Goal: Task Accomplishment & Management: Use online tool/utility

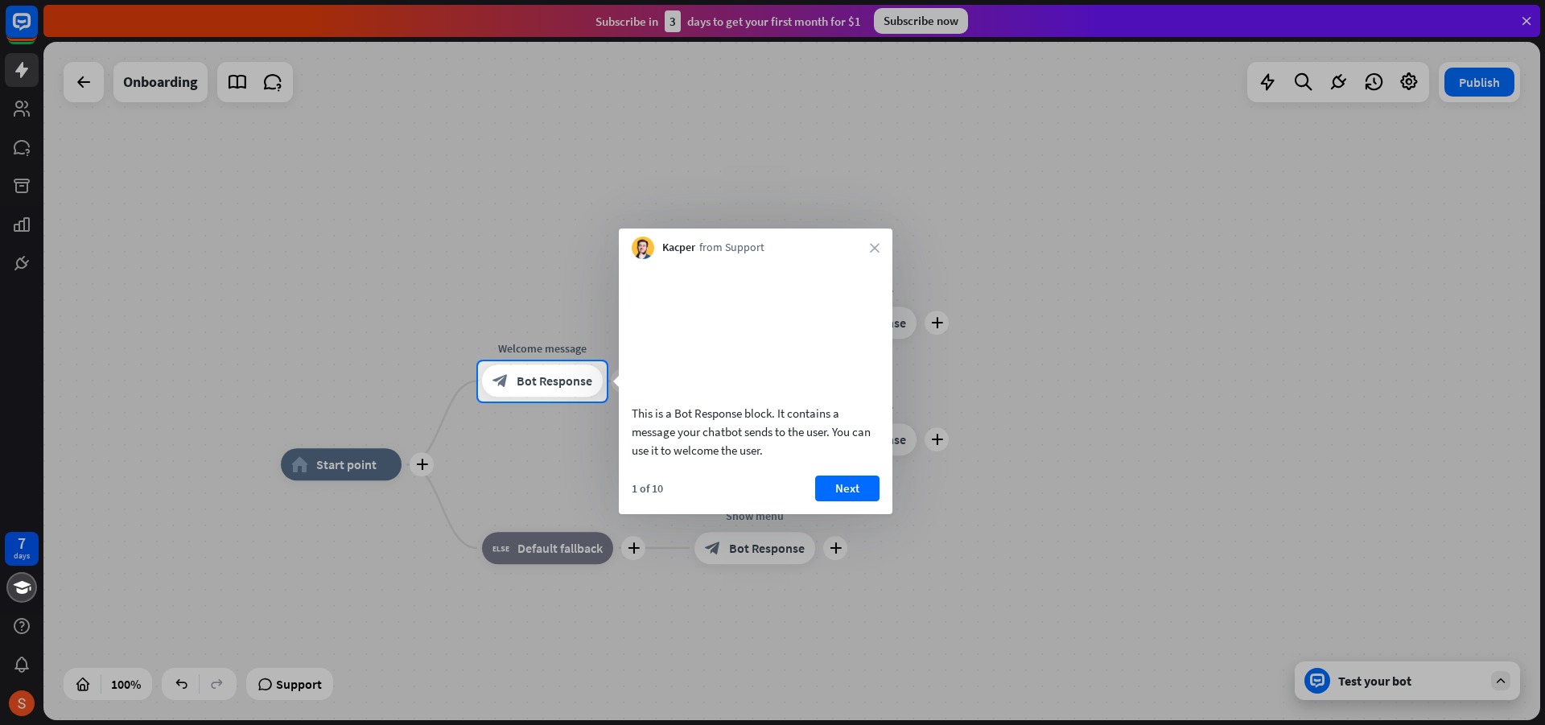
click at [542, 455] on div at bounding box center [772, 564] width 1545 height 324
click at [513, 381] on div "block_bot_response Bot Response" at bounding box center [542, 381] width 121 height 32
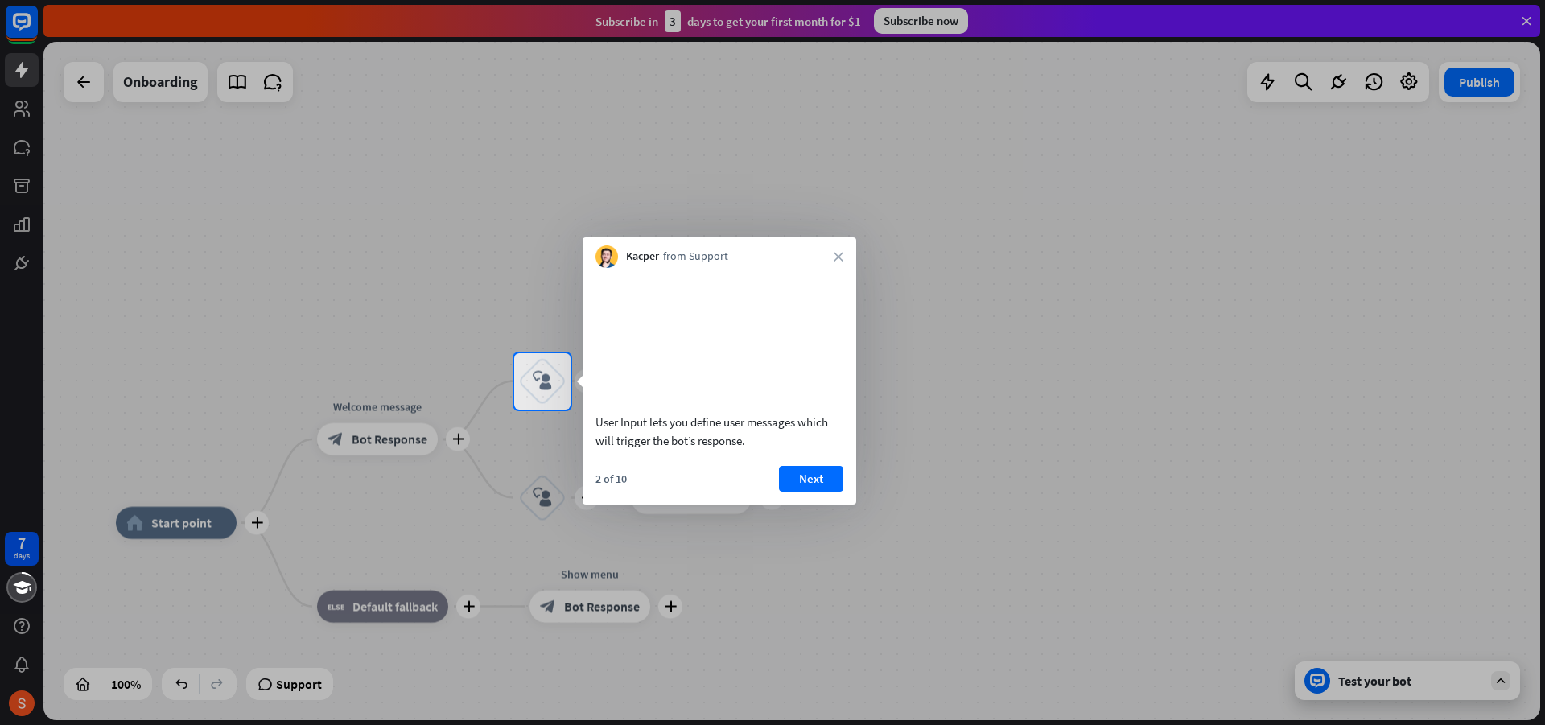
click at [179, 511] on div at bounding box center [772, 568] width 1545 height 316
click at [870, 366] on div at bounding box center [1058, 381] width 975 height 56
click at [843, 248] on div "Kacper from Support close" at bounding box center [720, 252] width 274 height 31
click at [797, 489] on button "Next" at bounding box center [811, 479] width 64 height 26
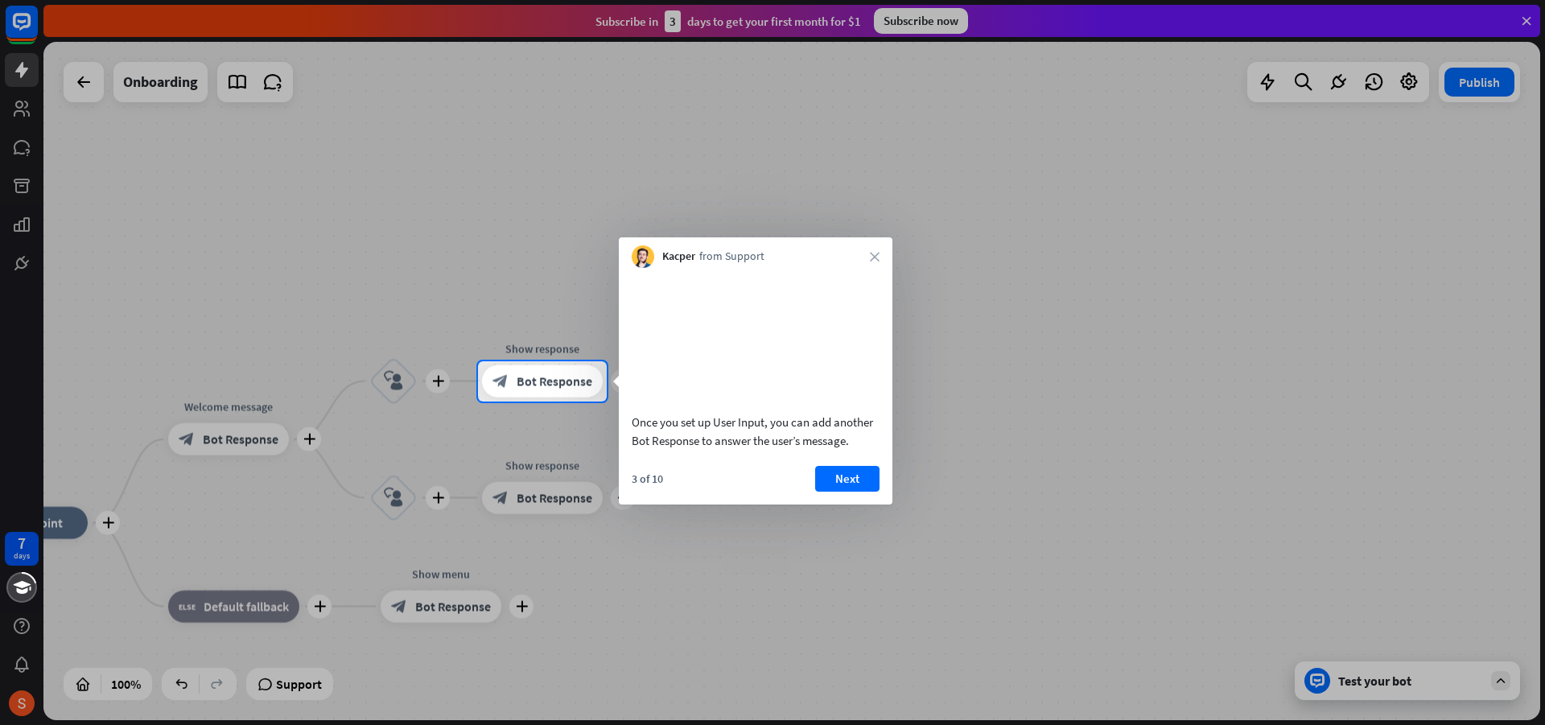
click at [839, 484] on div "Once you set up User Input, you can add another Bot Response to answer the user…" at bounding box center [756, 386] width 274 height 237
click at [836, 492] on button "Next" at bounding box center [847, 479] width 64 height 26
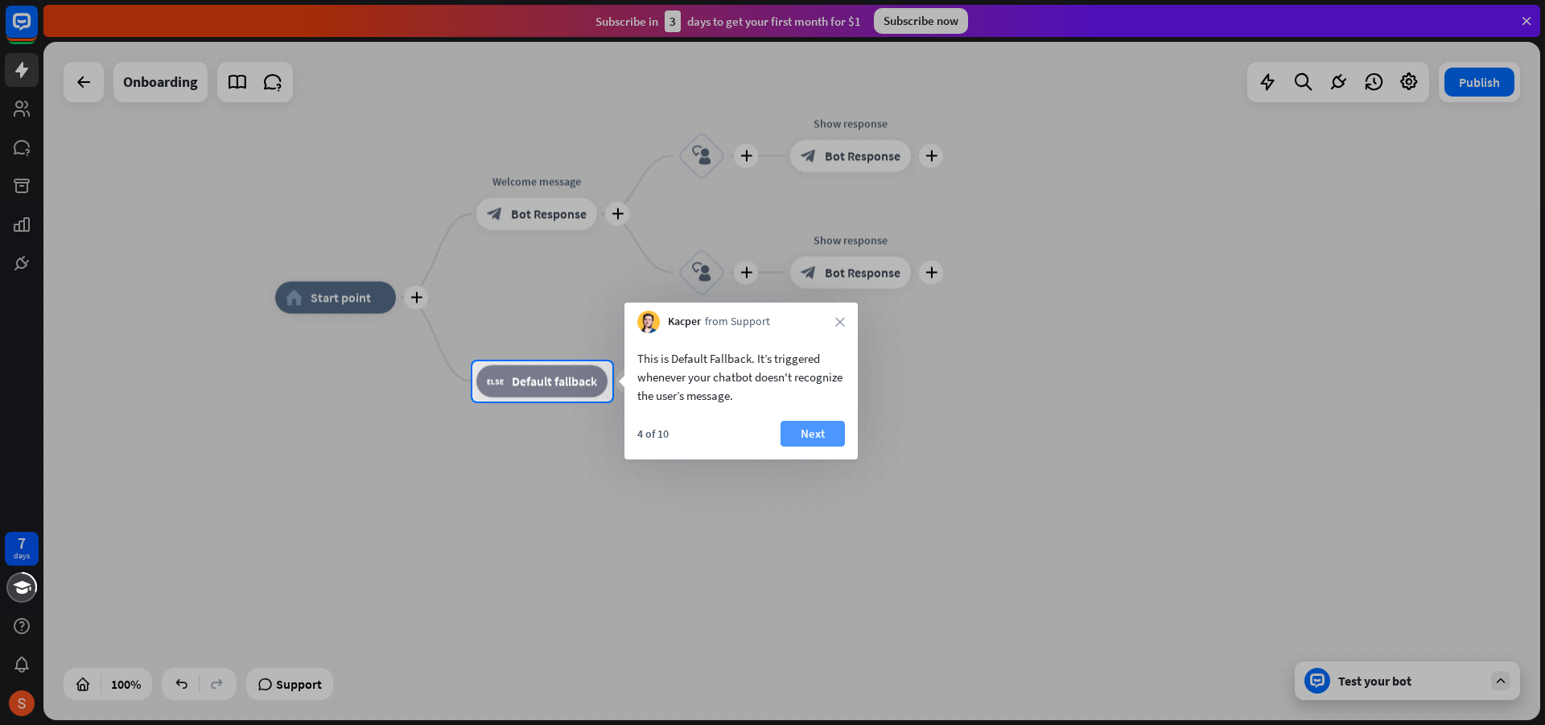
click at [817, 439] on button "Next" at bounding box center [813, 434] width 64 height 26
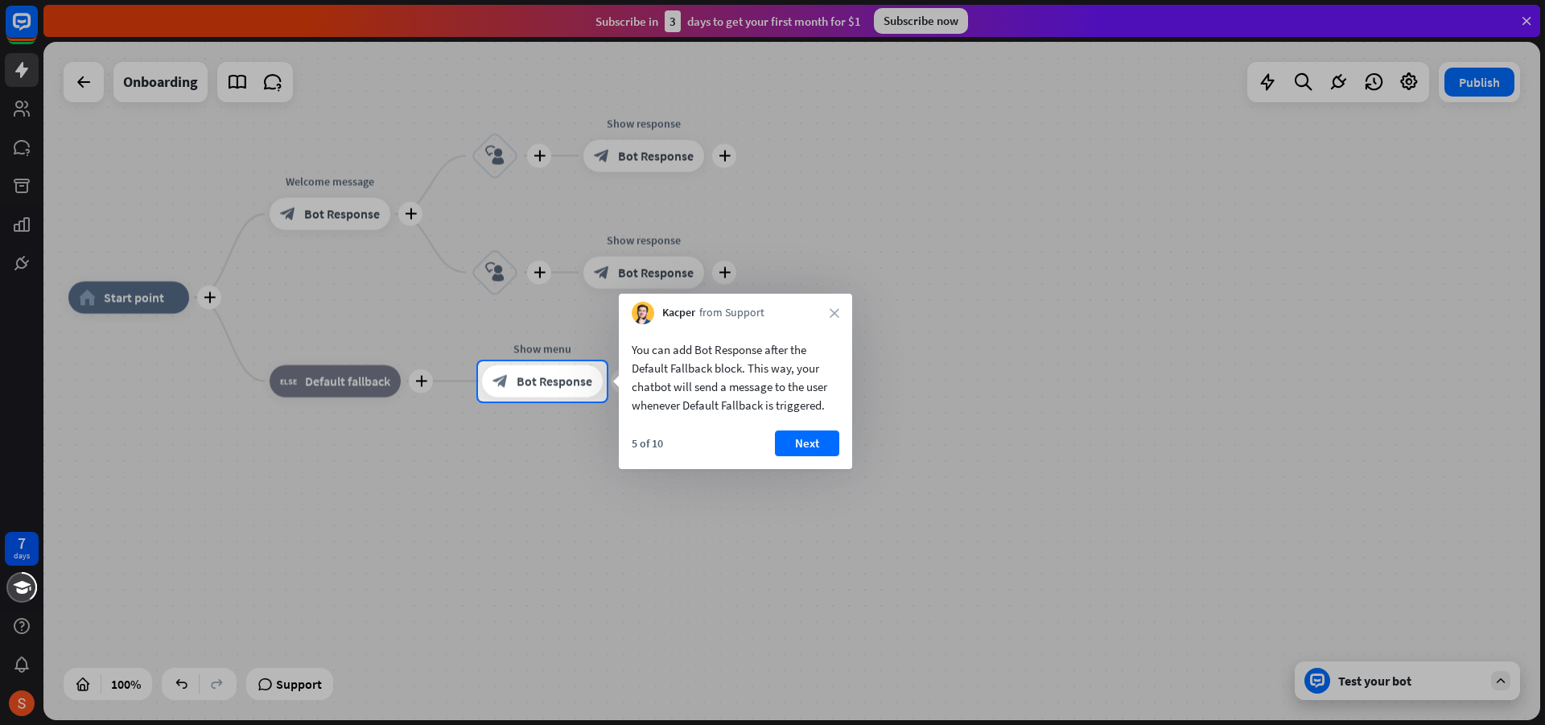
click at [817, 436] on button "Next" at bounding box center [807, 444] width 64 height 26
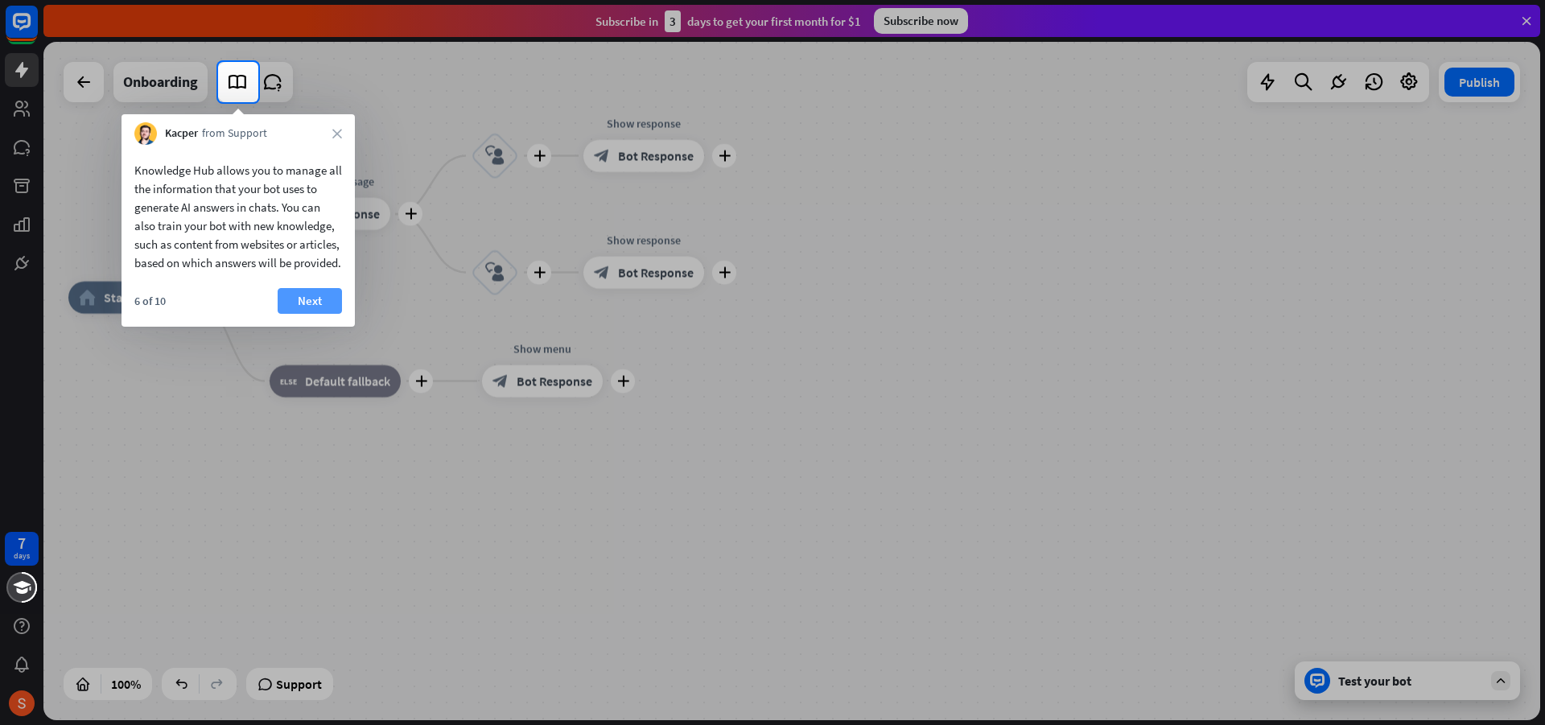
click at [298, 314] on button "Next" at bounding box center [310, 301] width 64 height 26
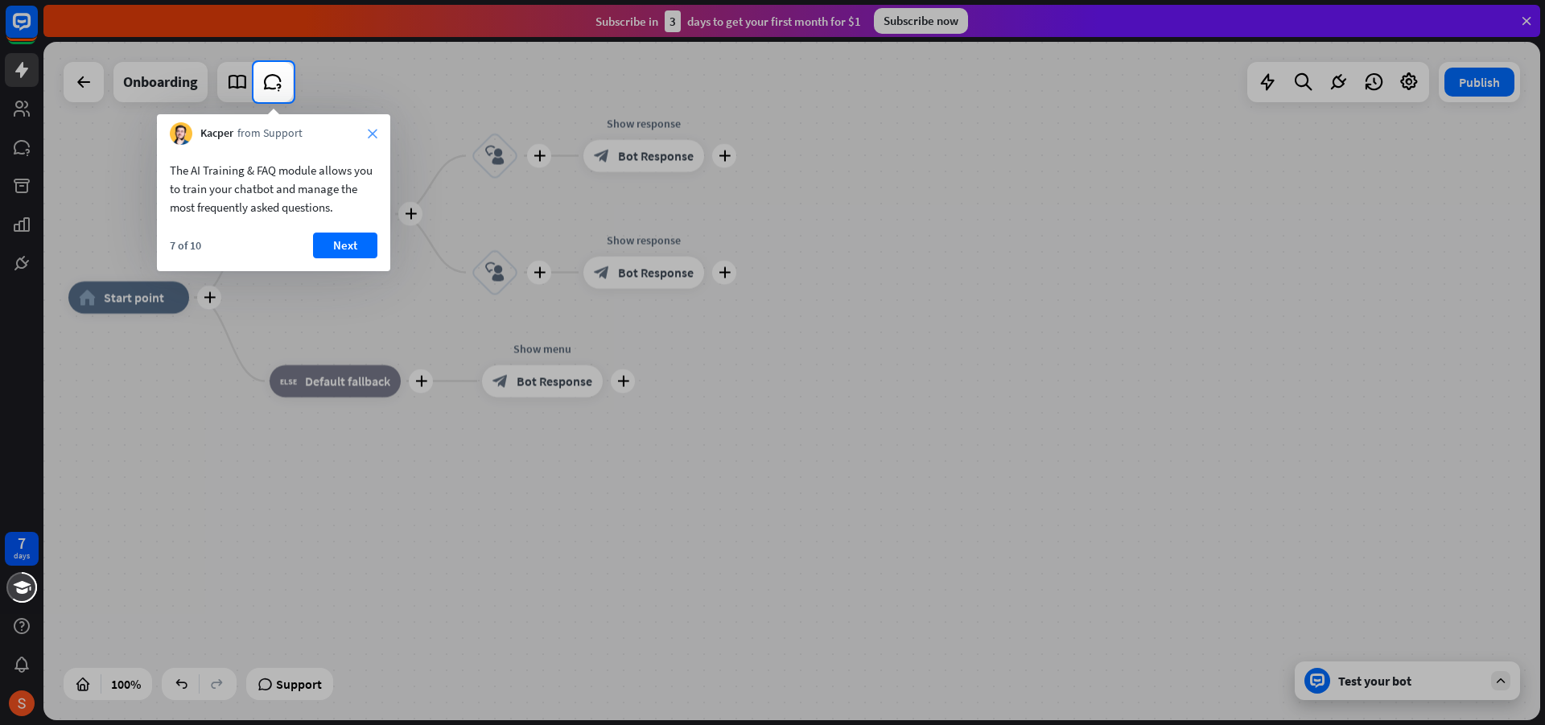
click at [368, 132] on icon "close" at bounding box center [373, 134] width 10 height 10
click at [322, 245] on button "Yes, leave" at bounding box center [328, 238] width 100 height 26
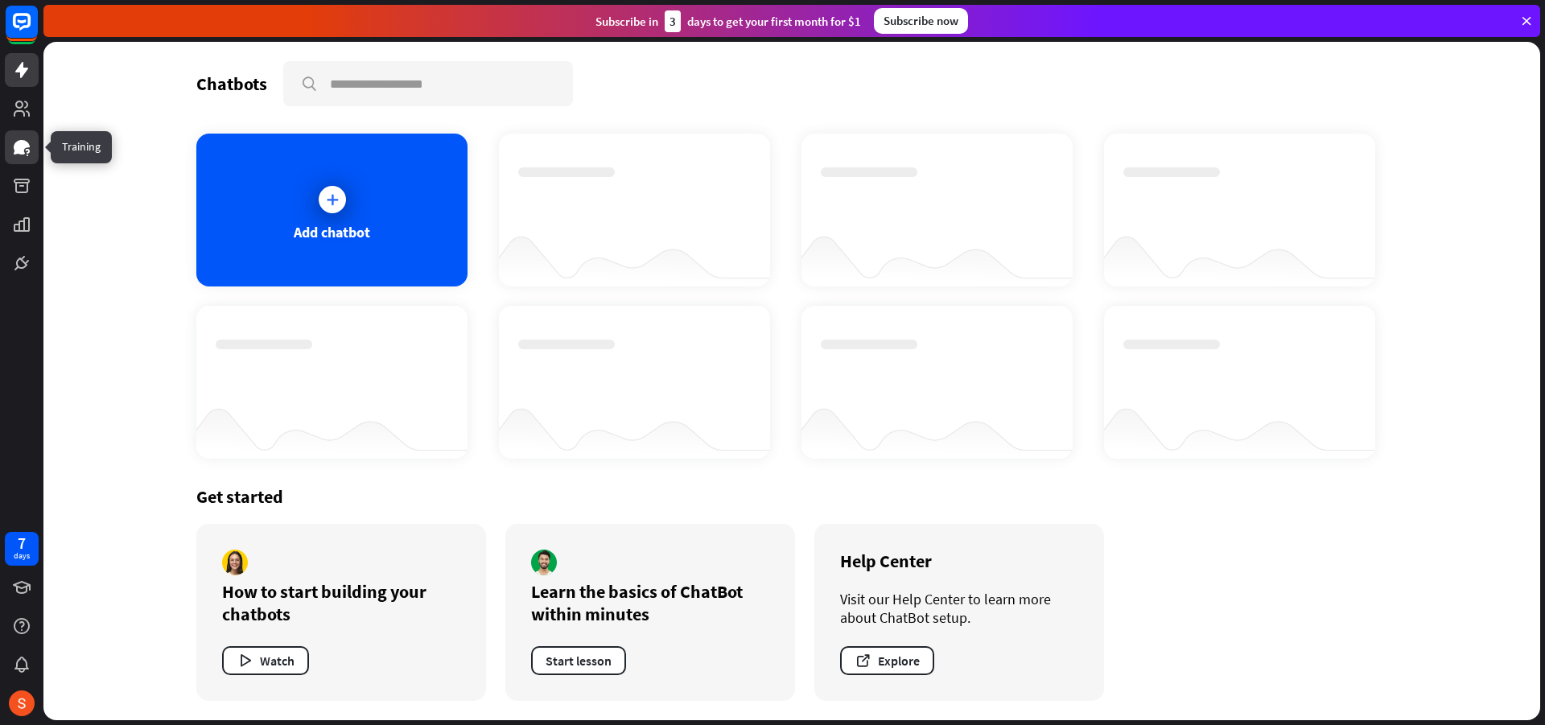
click at [23, 156] on icon at bounding box center [21, 147] width 19 height 19
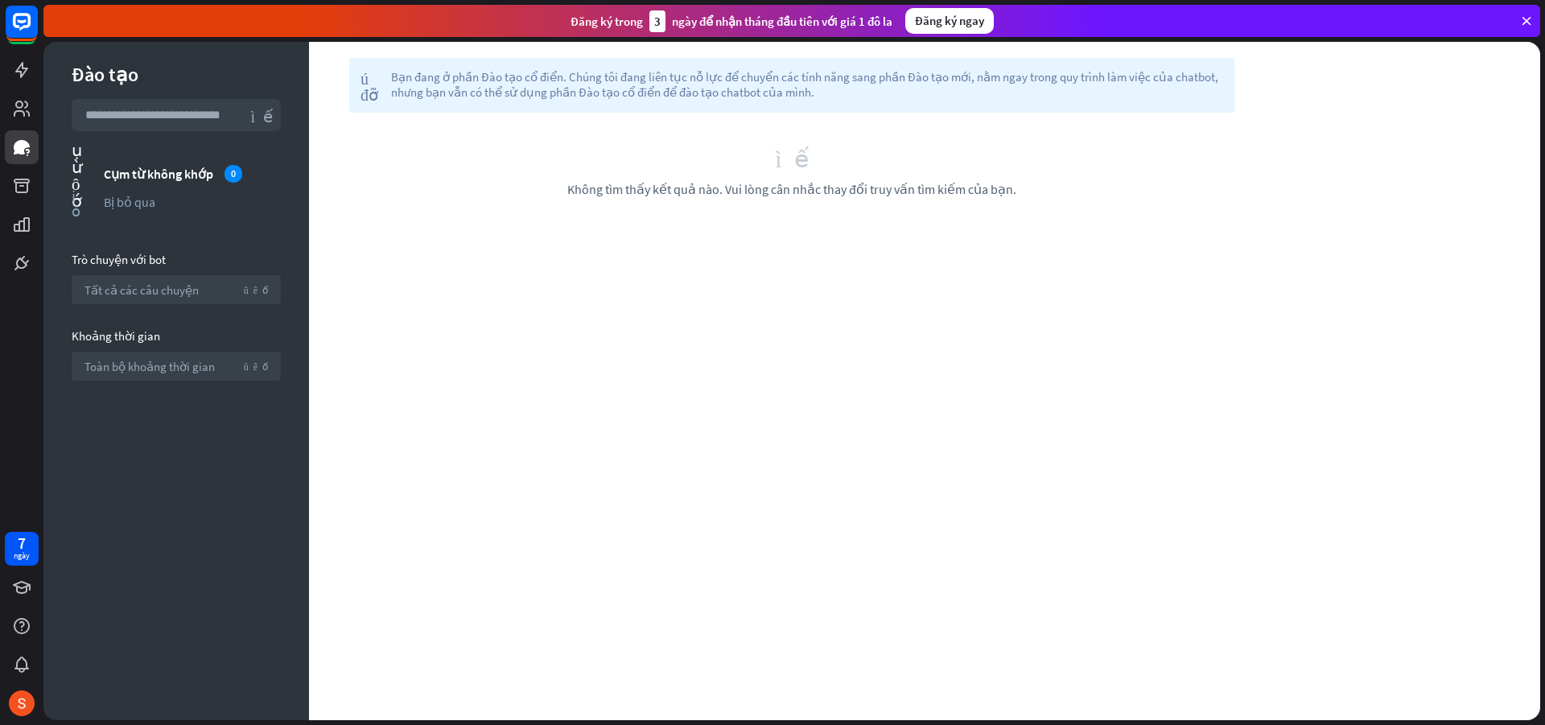
click at [416, 197] on div "tìm kiếm Không tìm thấy kết quả nào. Vui lòng cân nhắc thay đổi truy vấn tìm ki…" at bounding box center [792, 171] width 966 height 117
click at [182, 161] on div "Đào tạo tìm kiếm cụm từ không khớp Cụm từ không khớp 0 bị bỏ qua Bị bỏ qua Trò …" at bounding box center [176, 381] width 266 height 678
click at [126, 188] on section "cụm từ không khớp Cụm từ không khớp 0 bị bỏ qua Bị bỏ qua" at bounding box center [176, 191] width 209 height 56
drag, startPoint x: 23, startPoint y: 130, endPoint x: 23, endPoint y: 113, distance: 16.9
click at [23, 125] on div at bounding box center [21, 140] width 43 height 280
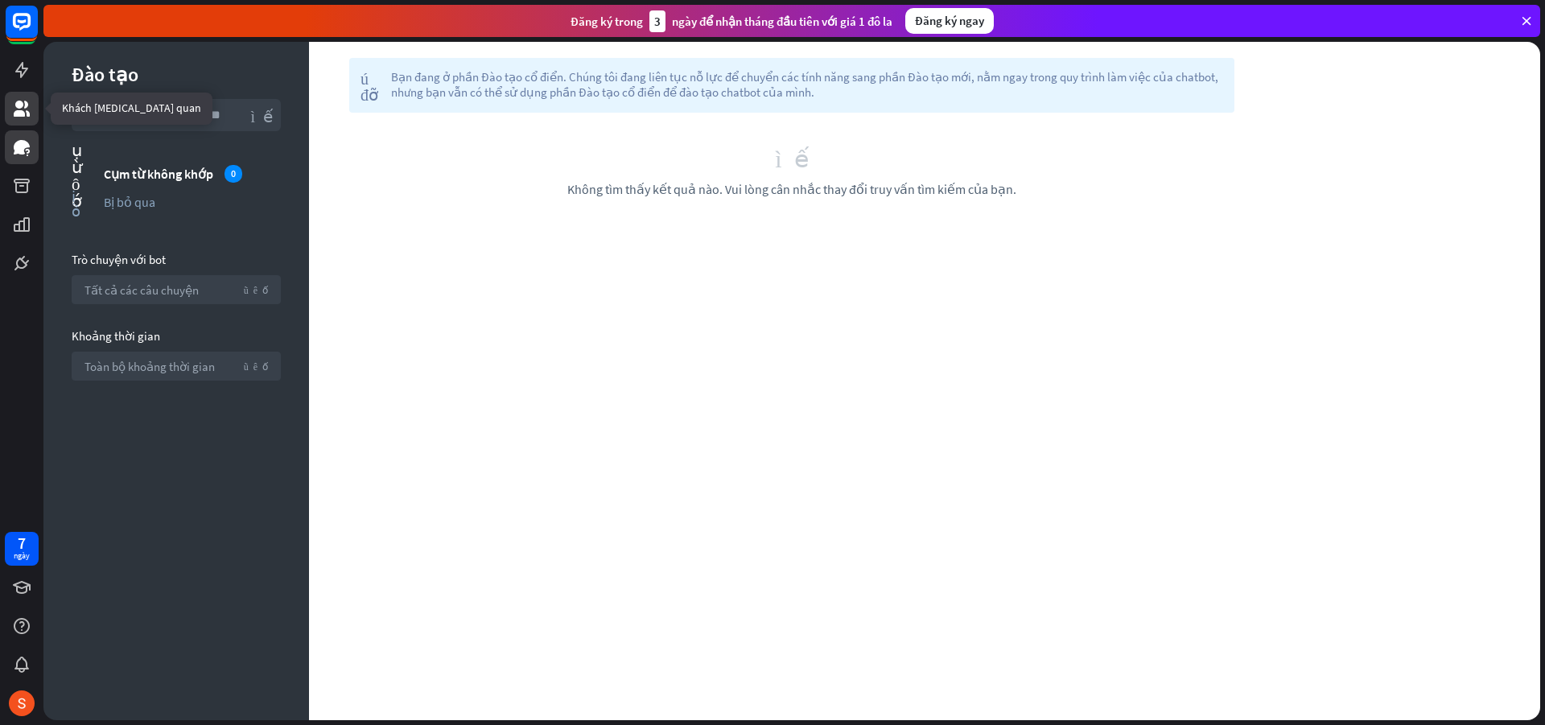
click at [23, 101] on icon at bounding box center [21, 108] width 19 height 19
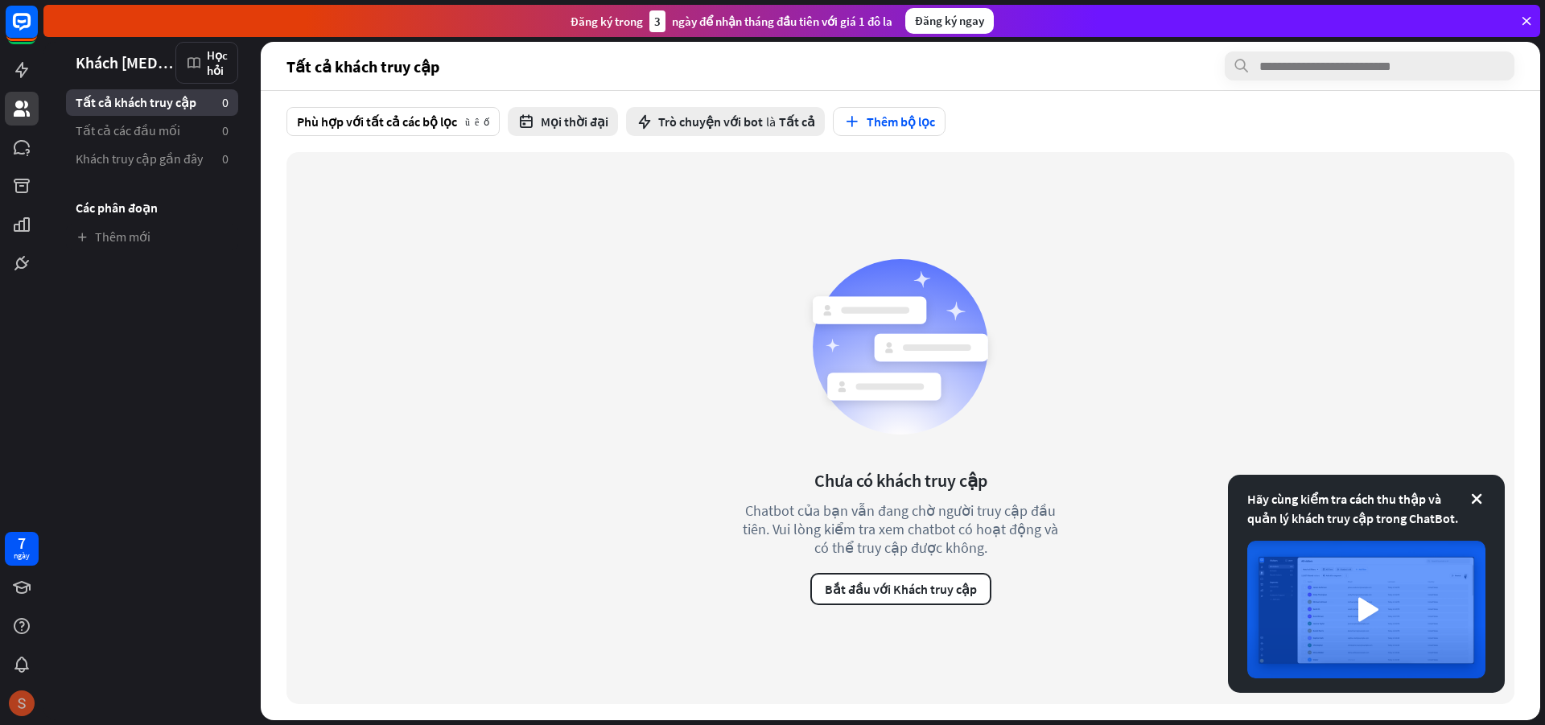
click at [27, 707] on img at bounding box center [22, 703] width 26 height 26
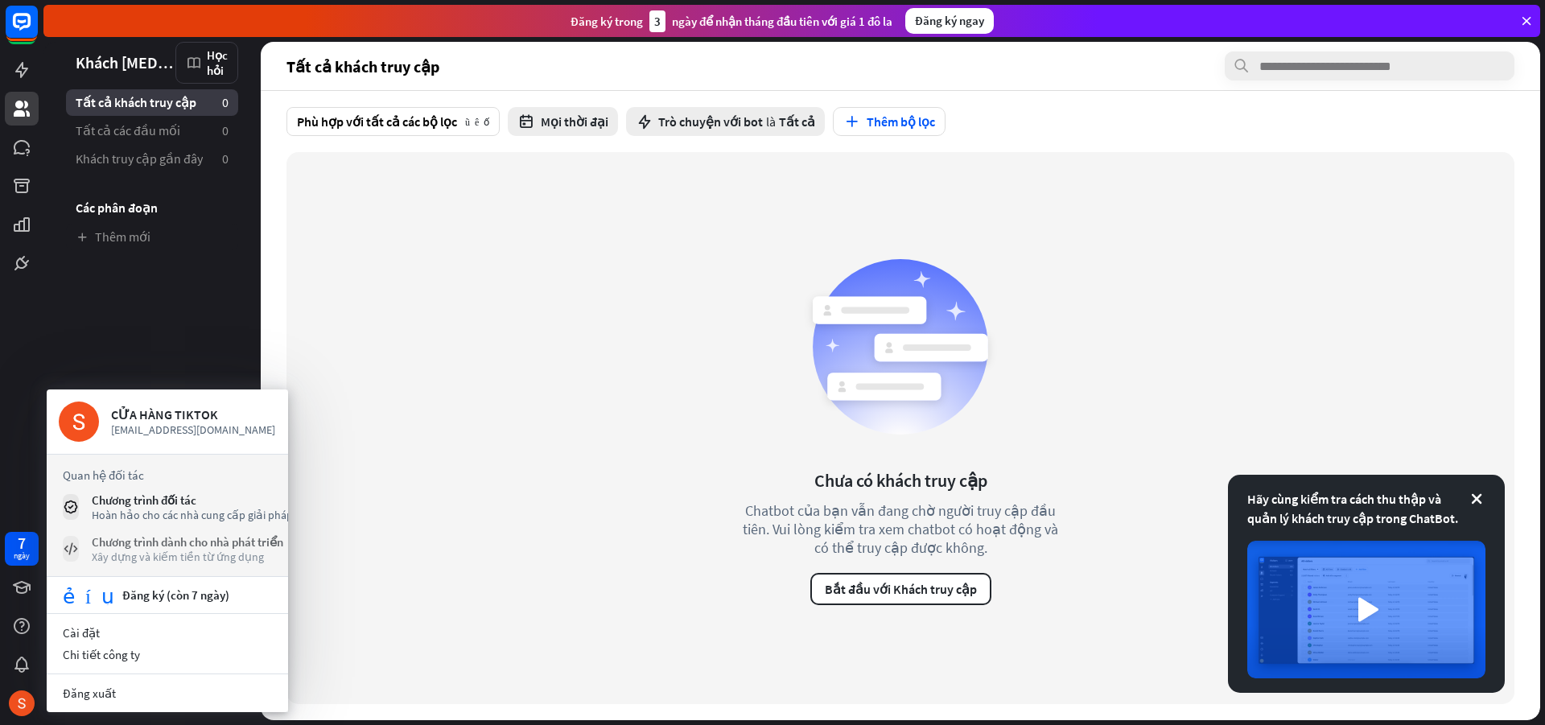
click at [66, 562] on link "Chương trình dành cho nhà phát triển Xây dựng và kiếm tiền từ ứng dụng" at bounding box center [167, 548] width 209 height 29
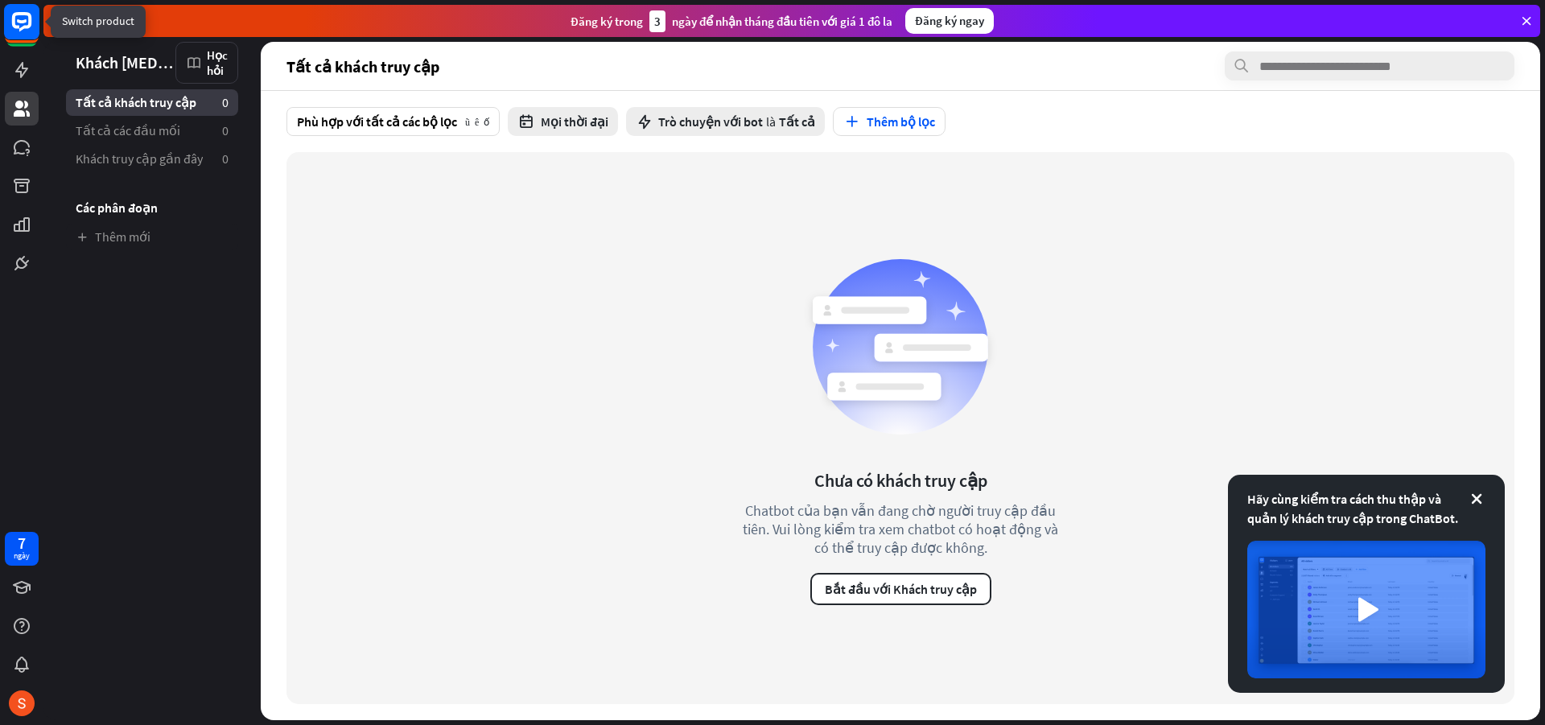
click at [23, 21] on icon at bounding box center [22, 21] width 10 height 4
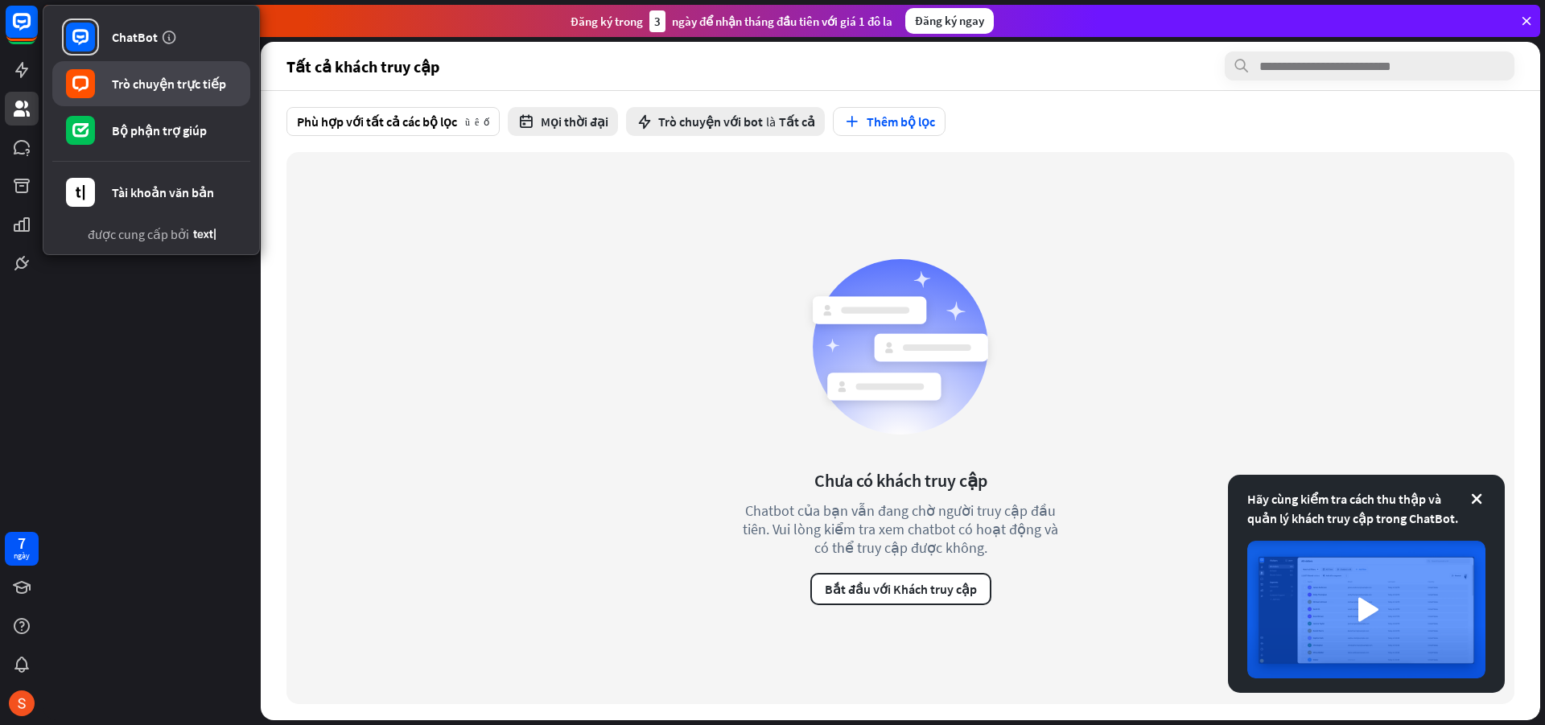
click at [155, 84] on font "Trò chuyện trực tiếp" at bounding box center [169, 84] width 114 height 16
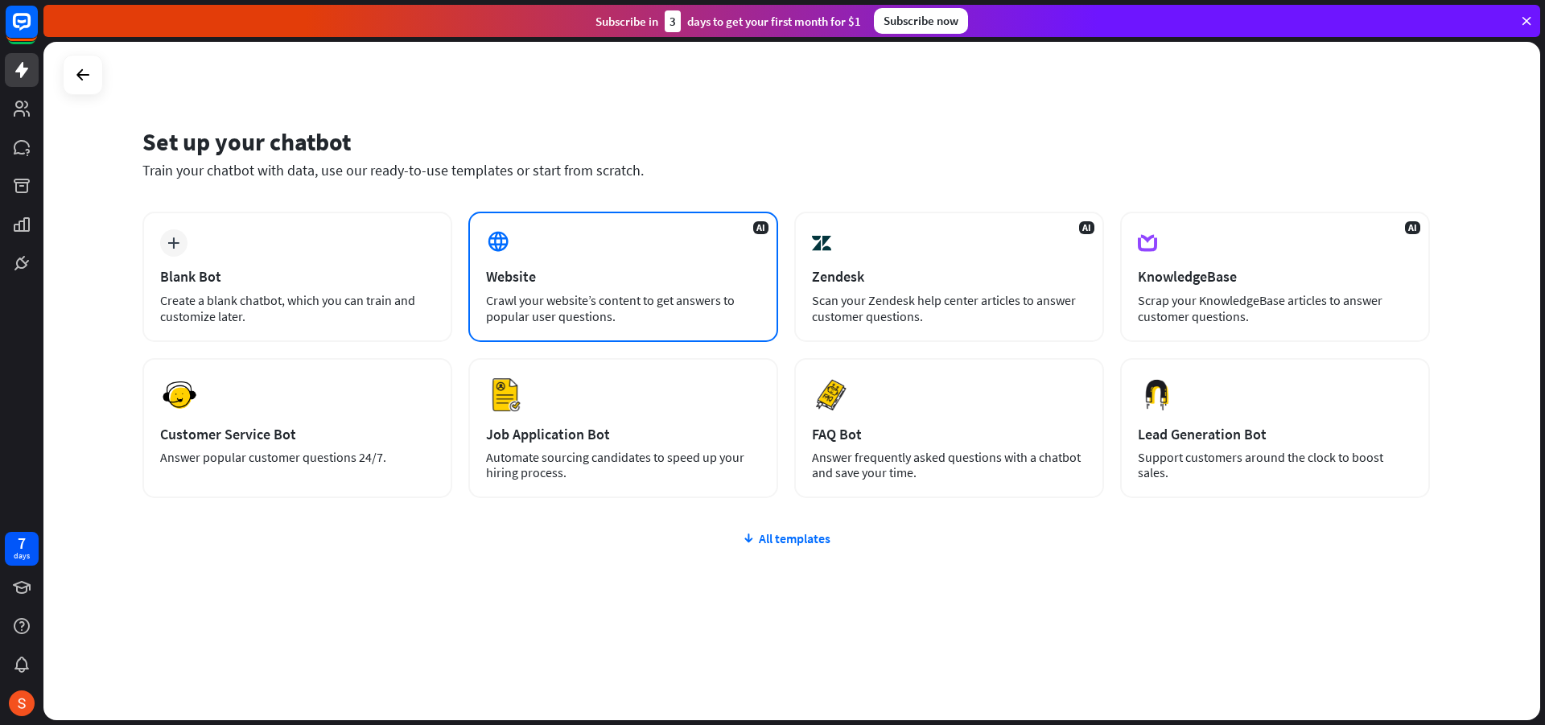
click at [520, 258] on div "AI Website Crawl your website’s content to get answers to popular user question…" at bounding box center [623, 277] width 310 height 130
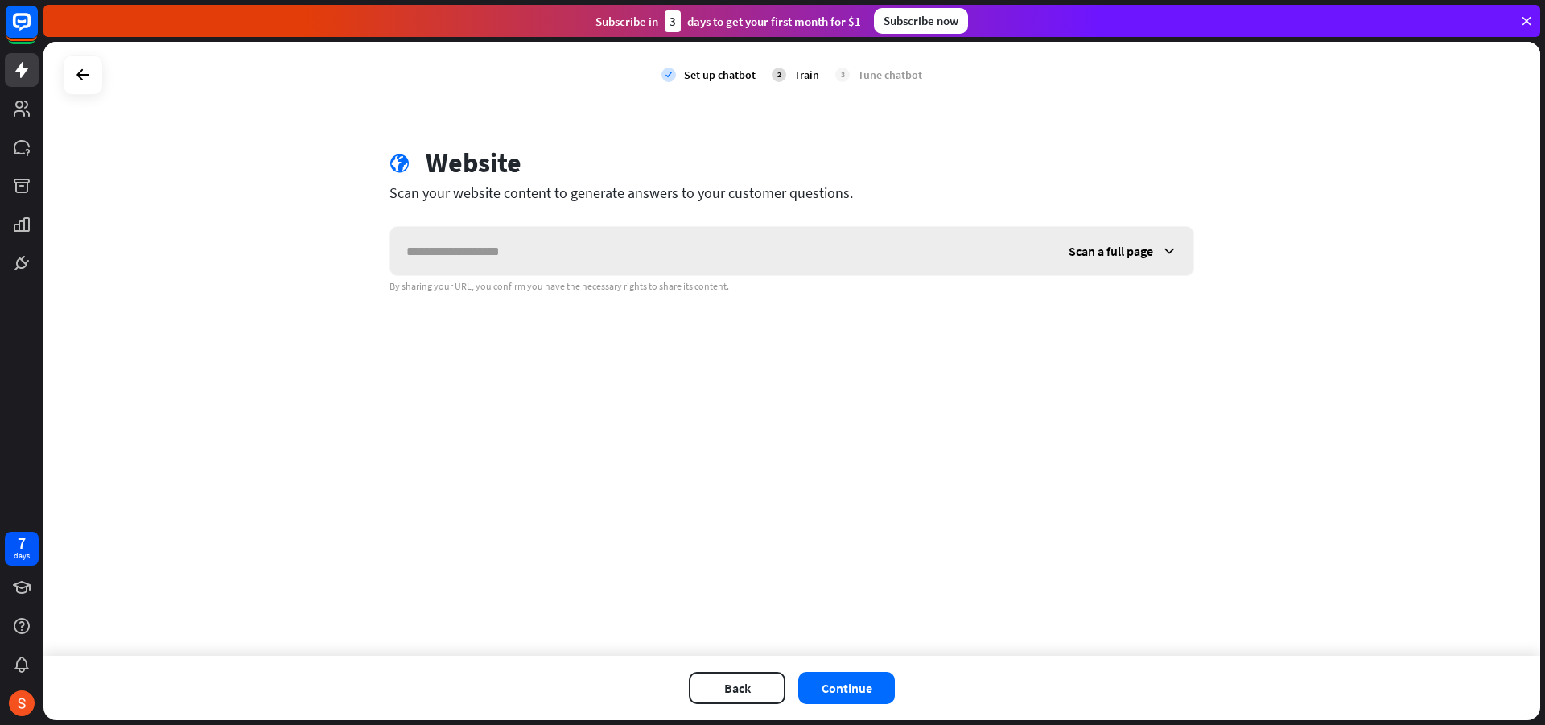
click at [542, 258] on input "text" at bounding box center [721, 251] width 662 height 48
click at [1148, 253] on span "Scan a full page" at bounding box center [1111, 251] width 84 height 16
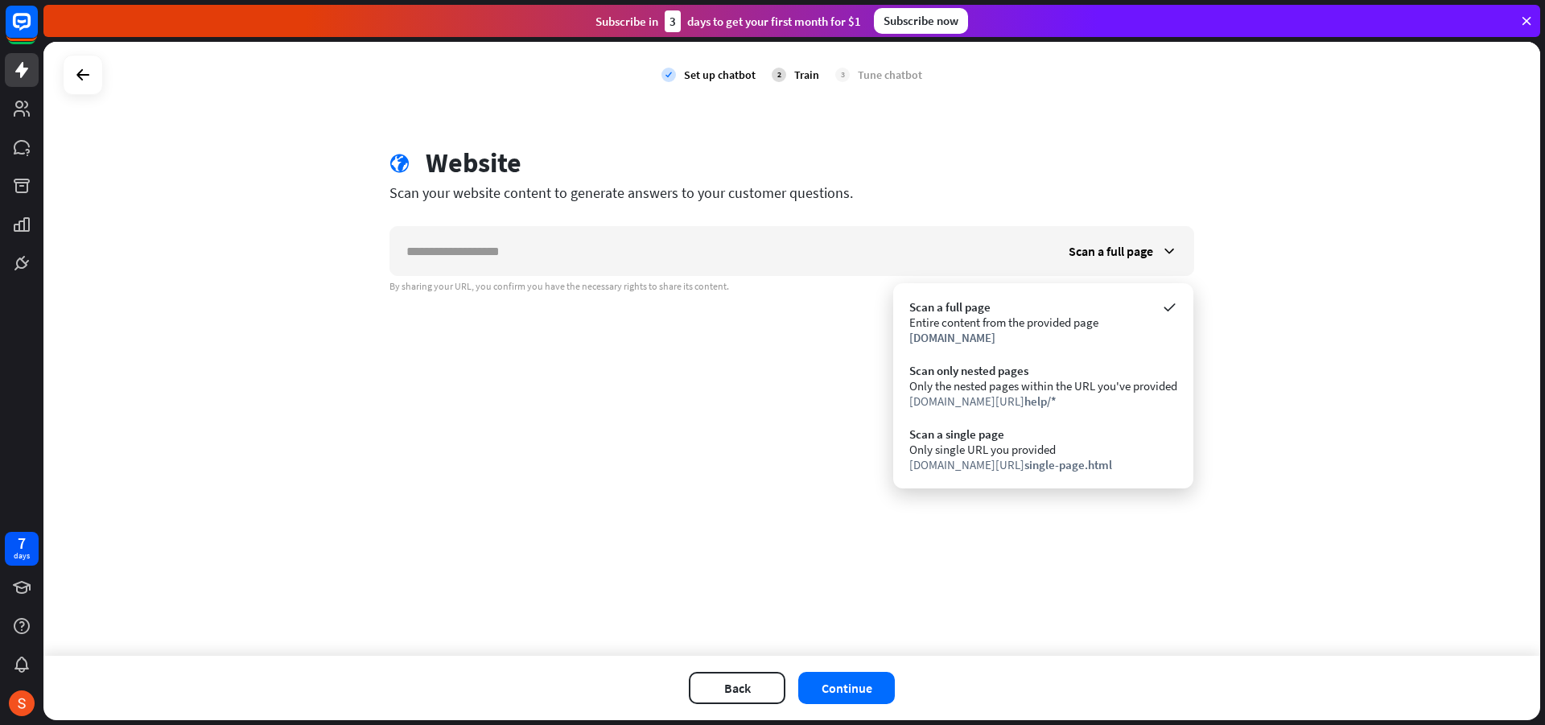
click at [679, 383] on div "check Set up chatbot 2 Train 3 Tune chatbot globe Website Scan your website con…" at bounding box center [791, 349] width 1497 height 614
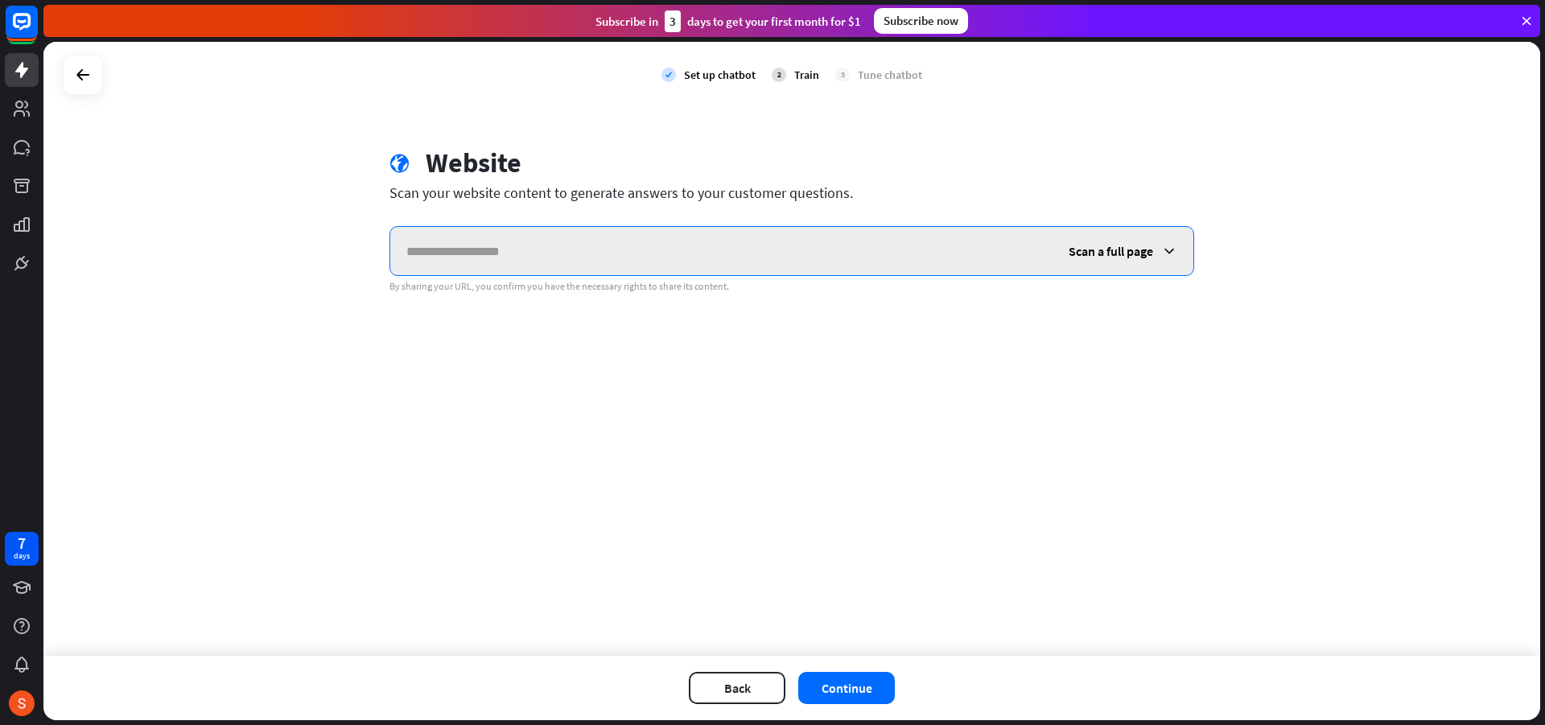
click at [624, 241] on input "text" at bounding box center [721, 251] width 662 height 48
click at [585, 262] on input "text" at bounding box center [721, 251] width 662 height 48
paste input "**********"
type input "**********"
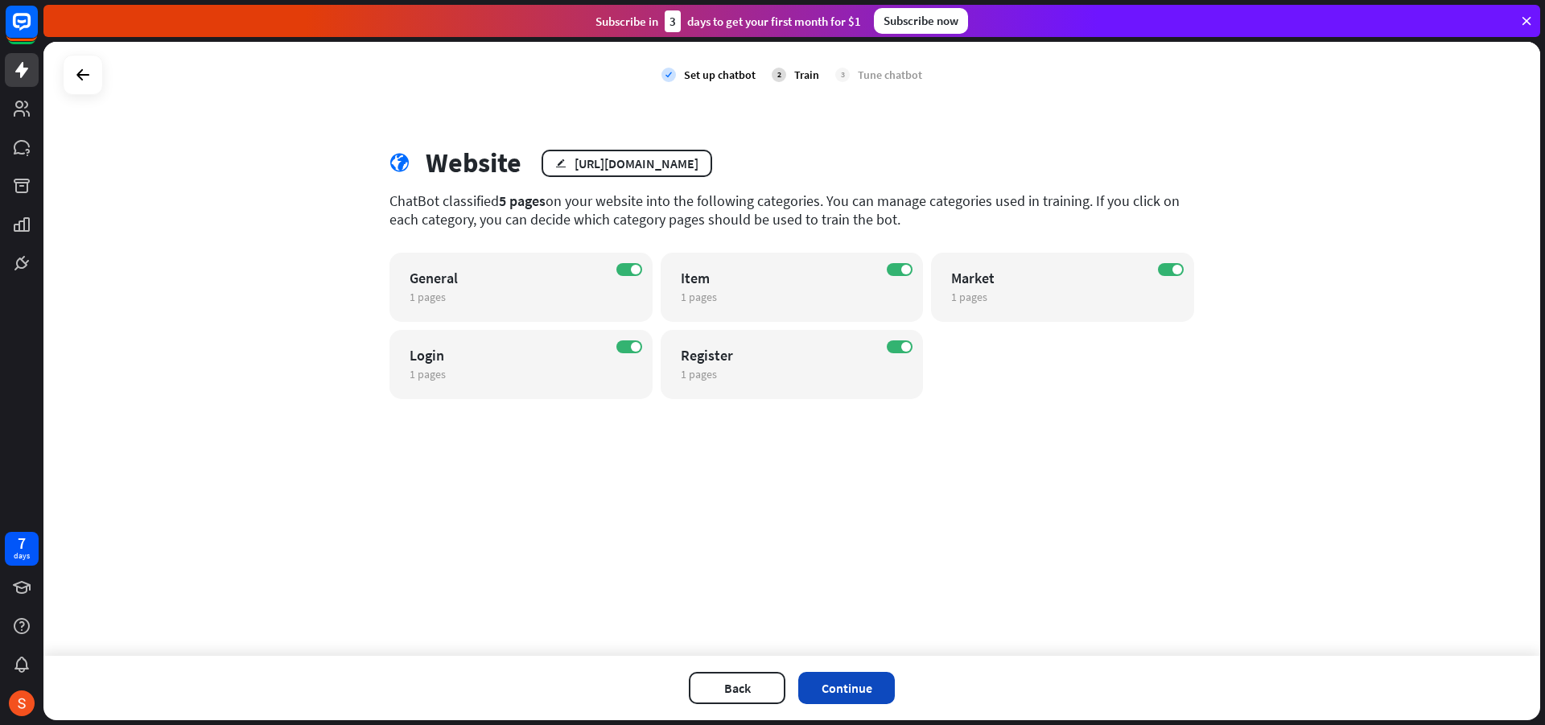
click at [846, 689] on button "Continue" at bounding box center [846, 688] width 97 height 32
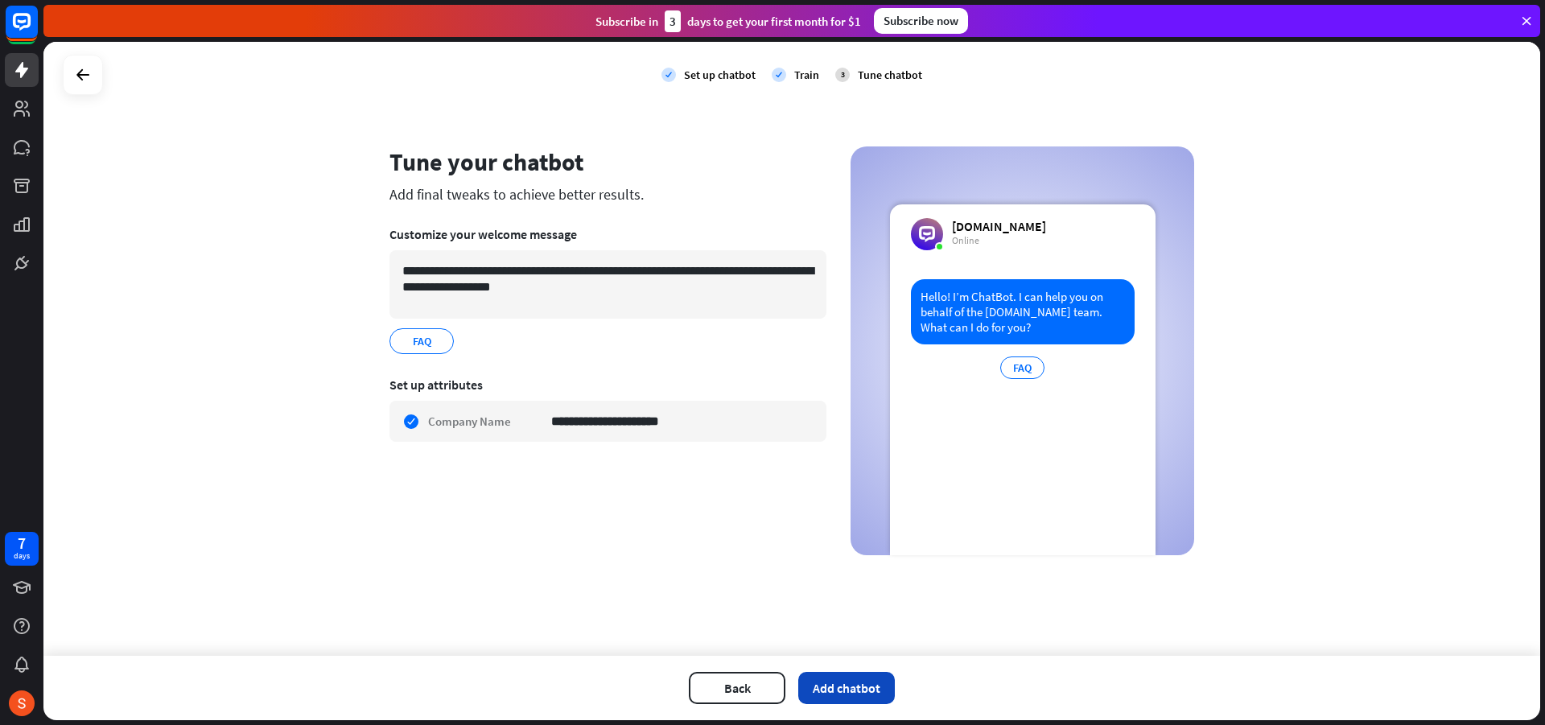
click at [829, 682] on button "Add chatbot" at bounding box center [846, 688] width 97 height 32
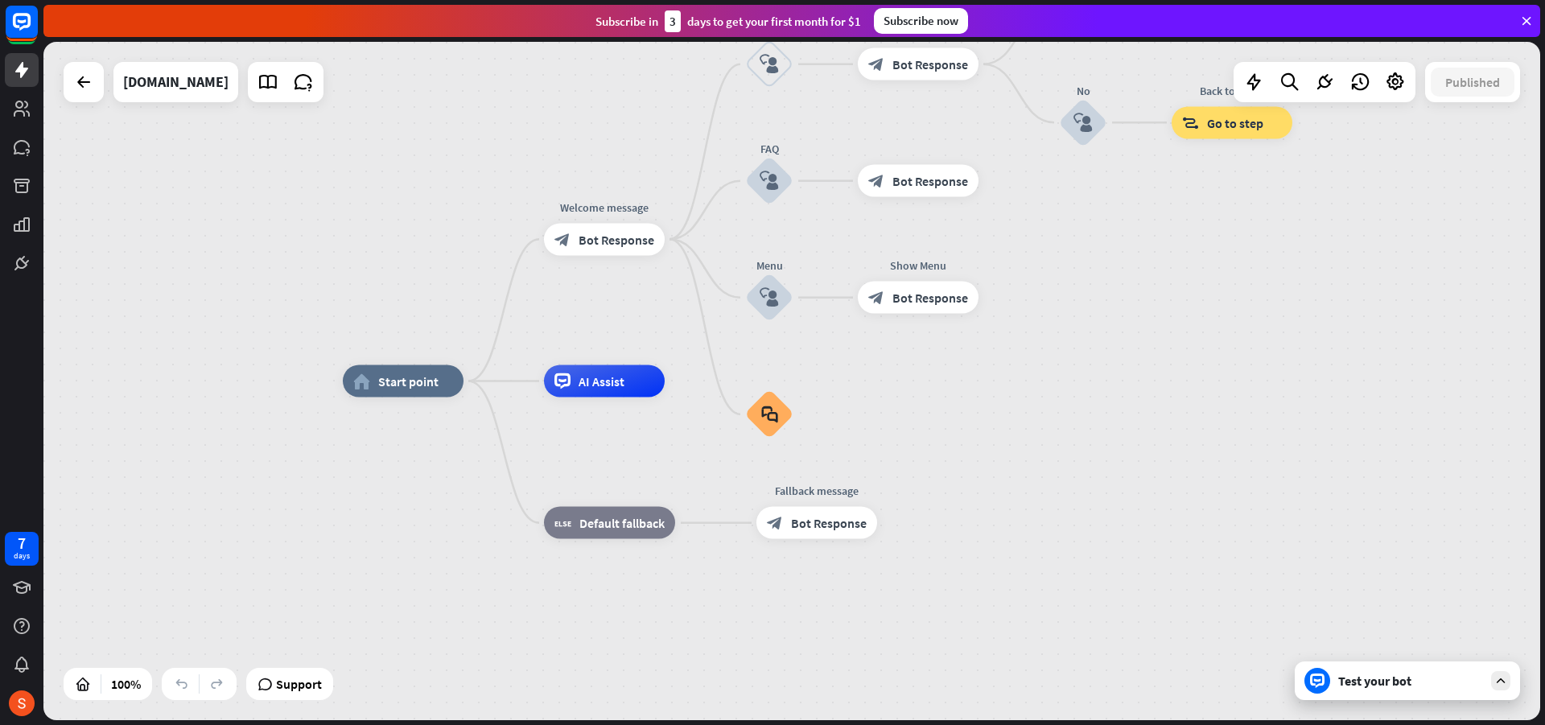
click at [1365, 691] on div "Test your bot" at bounding box center [1407, 680] width 225 height 39
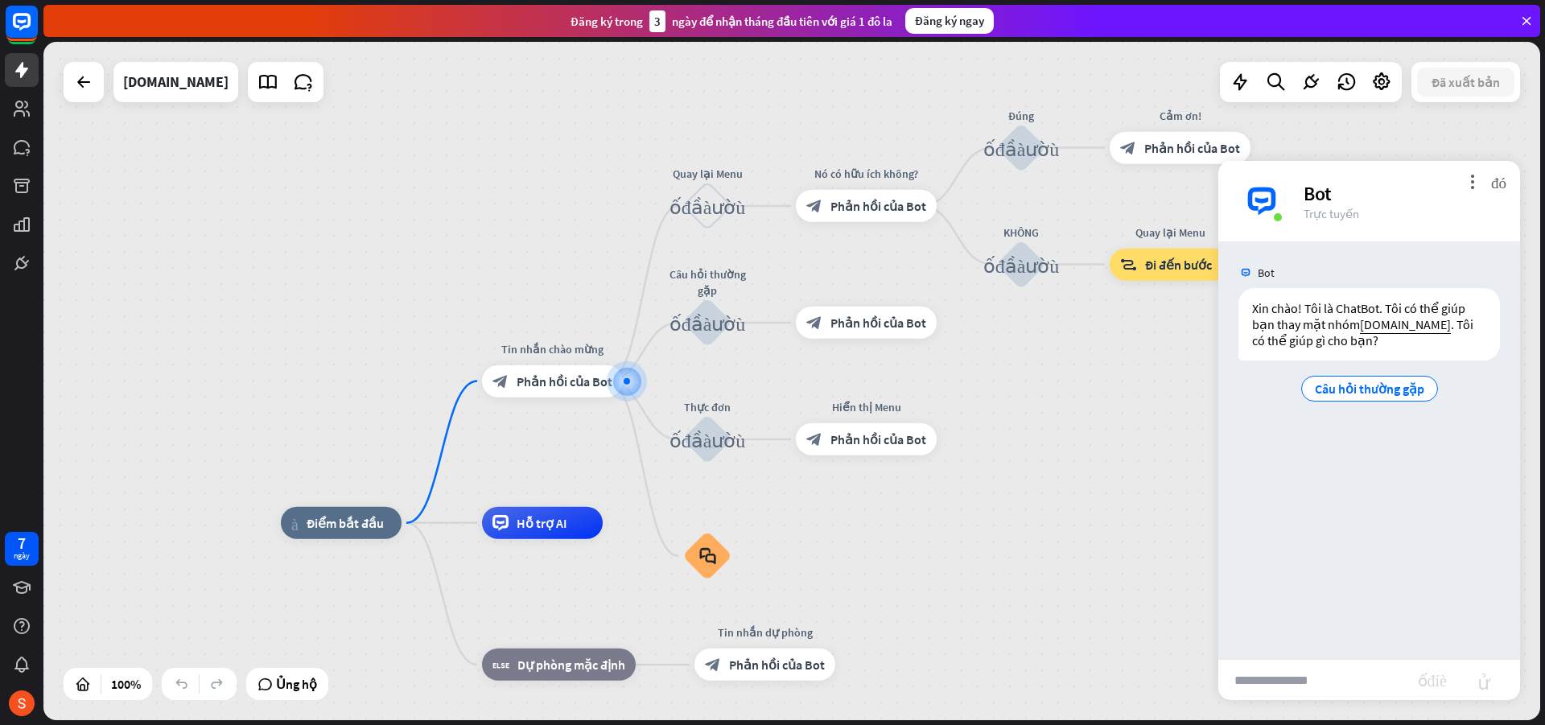
click at [983, 510] on div "nhà_2 Điểm bắt đầu Tin nhắn chào mừng block_bot_response Phản hồi của Bot Quay …" at bounding box center [791, 381] width 1497 height 678
click at [532, 385] on font "Phản hồi của Bot" at bounding box center [565, 381] width 96 height 16
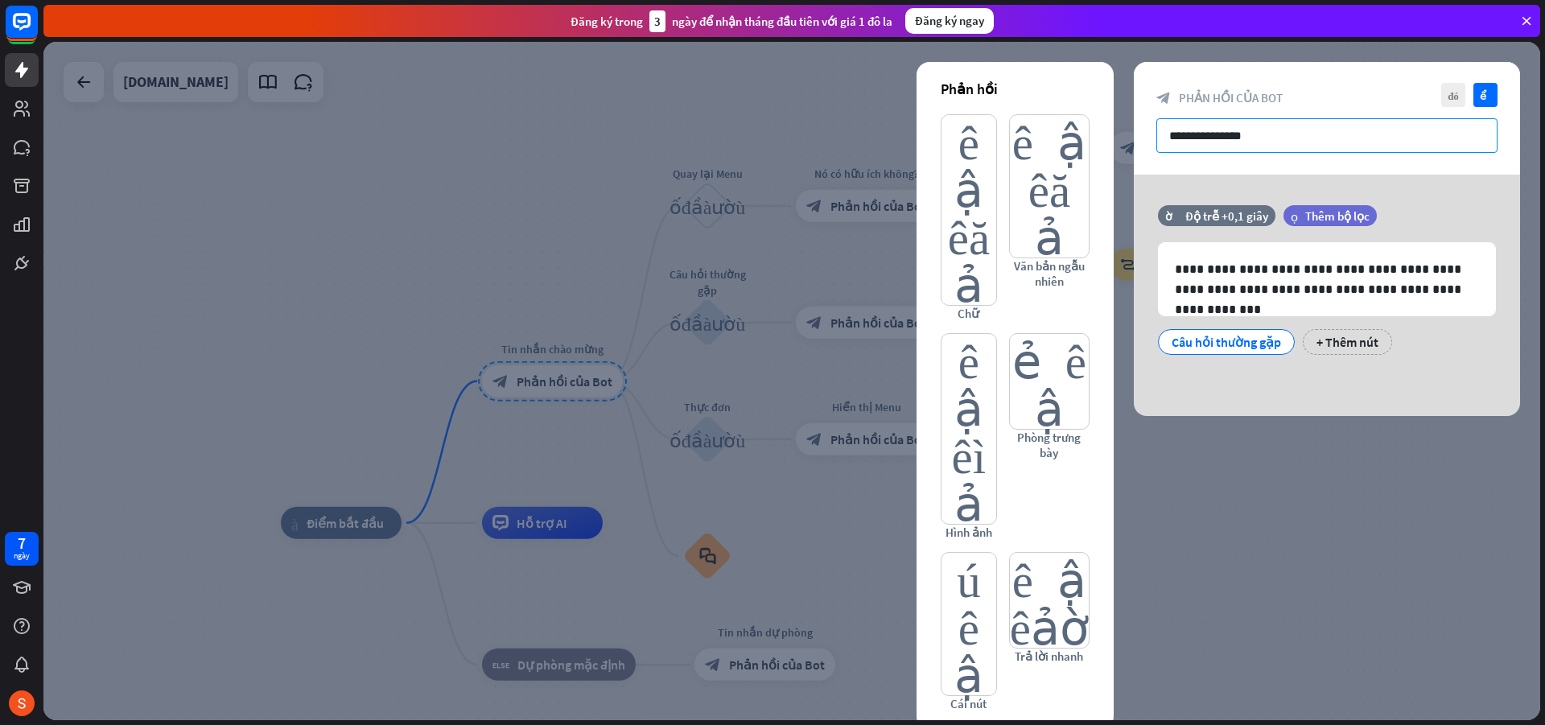
click at [1222, 136] on input "**********" at bounding box center [1326, 135] width 341 height 35
click at [1329, 286] on p "**********" at bounding box center [1327, 279] width 304 height 40
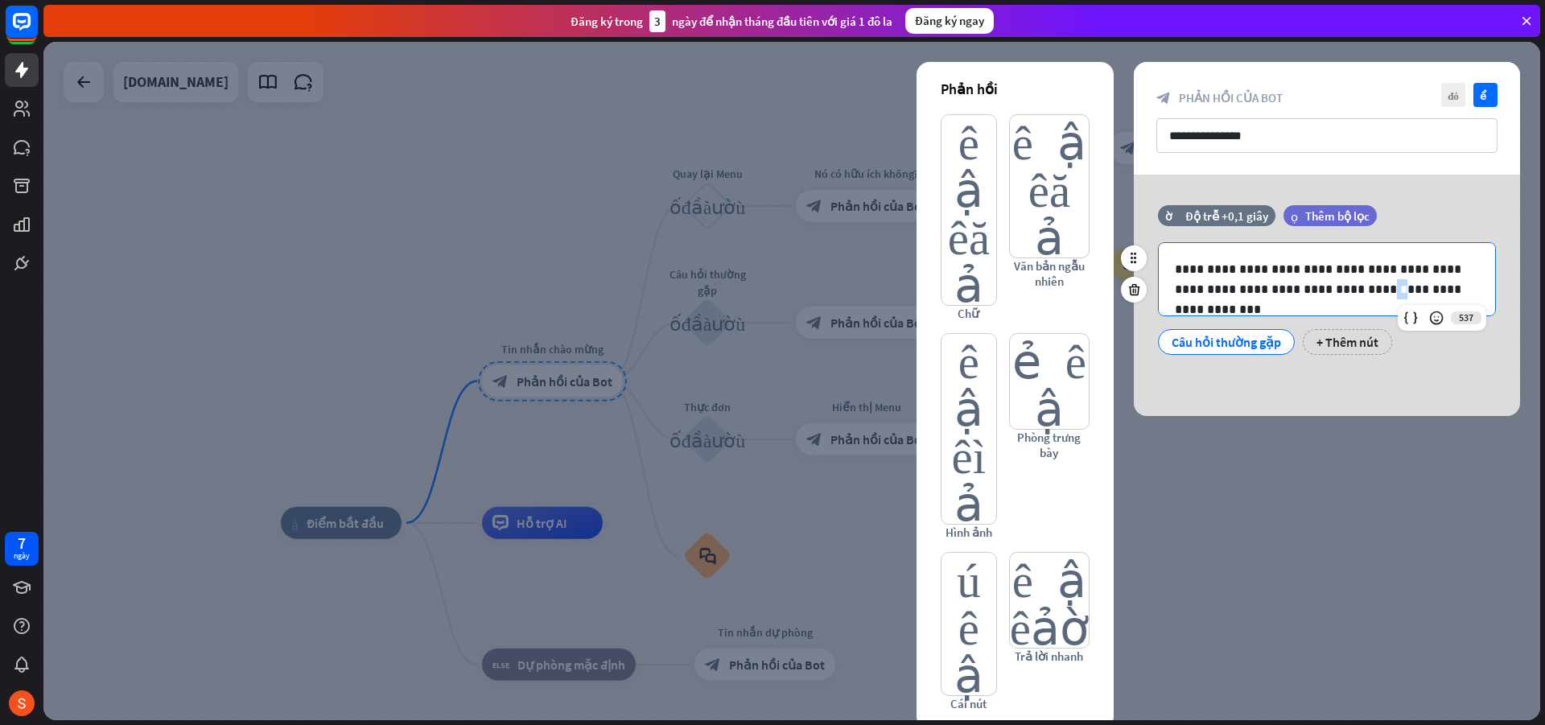
click at [1329, 286] on p "**********" at bounding box center [1327, 279] width 304 height 40
click at [1217, 151] on input "**********" at bounding box center [1326, 135] width 341 height 35
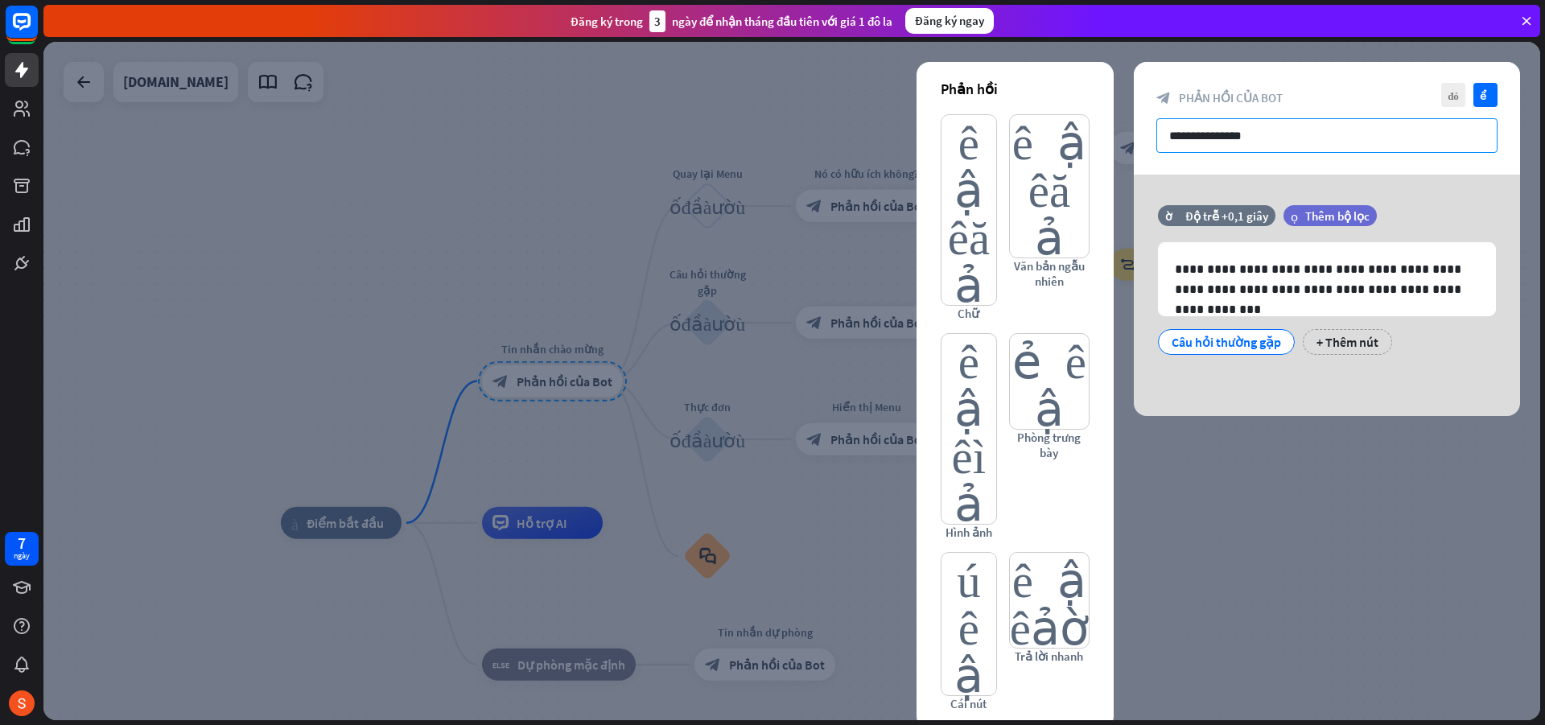
paste input "**********"
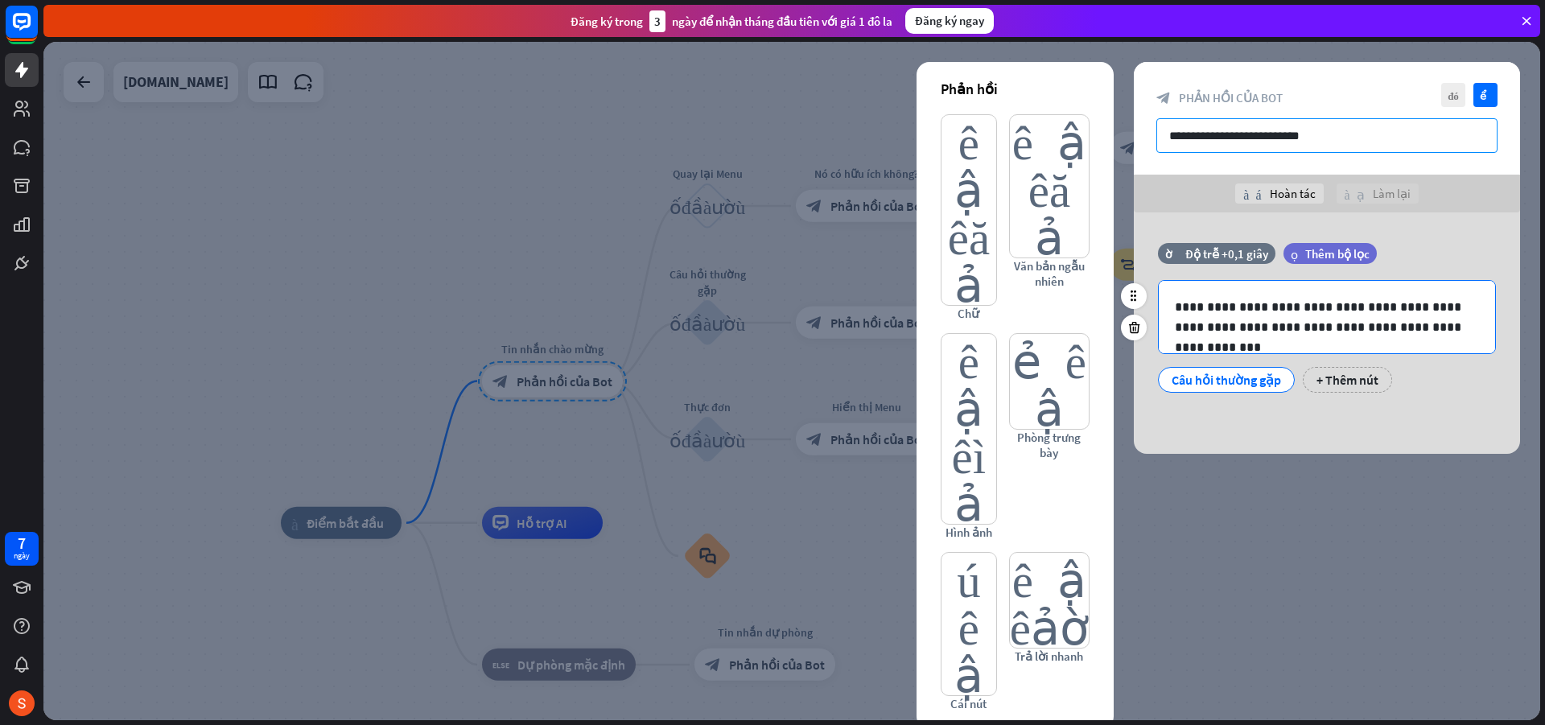
type input "**********"
drag, startPoint x: 1313, startPoint y: 320, endPoint x: 1342, endPoint y: 431, distance: 114.8
click at [1342, 431] on div "**********" at bounding box center [1327, 332] width 386 height 241
click at [1132, 328] on icon at bounding box center [1134, 327] width 15 height 14
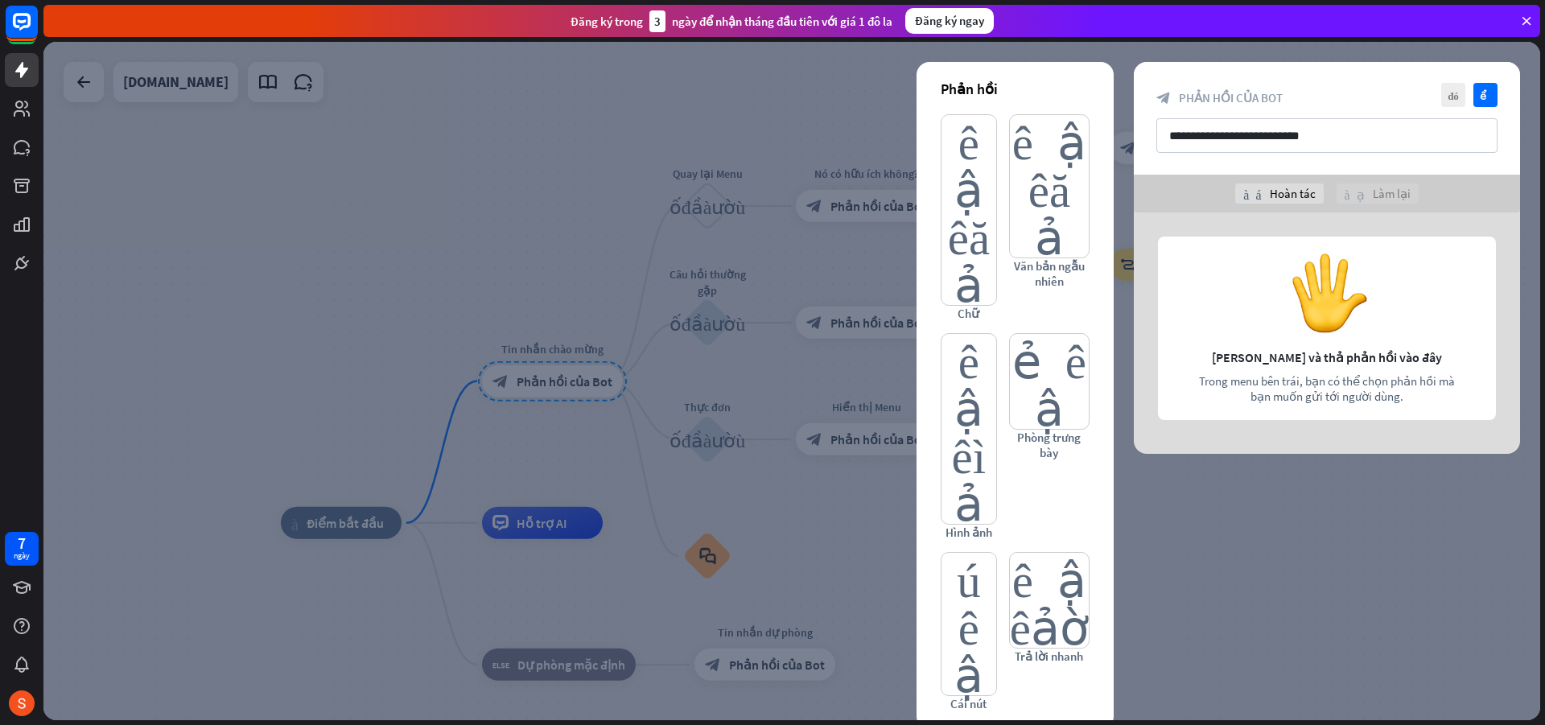
click at [787, 382] on div at bounding box center [791, 381] width 1497 height 678
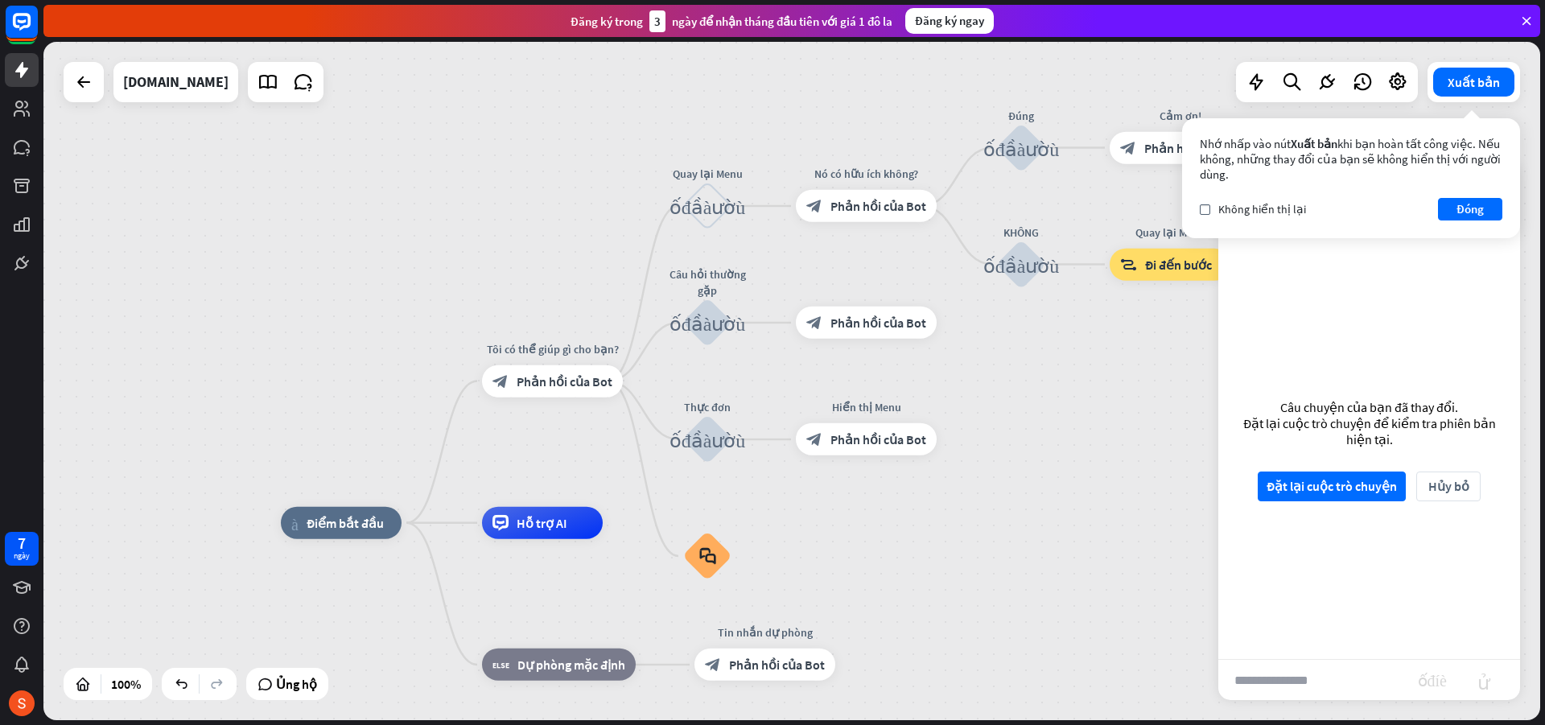
click at [1381, 341] on div "Câu chuyện của bạn đã thay đổi. Đặt lại cuộc trò chuyện để kiểm tra phiên bản h…" at bounding box center [1369, 450] width 302 height 418
click at [1457, 201] on font "Đóng" at bounding box center [1470, 208] width 27 height 15
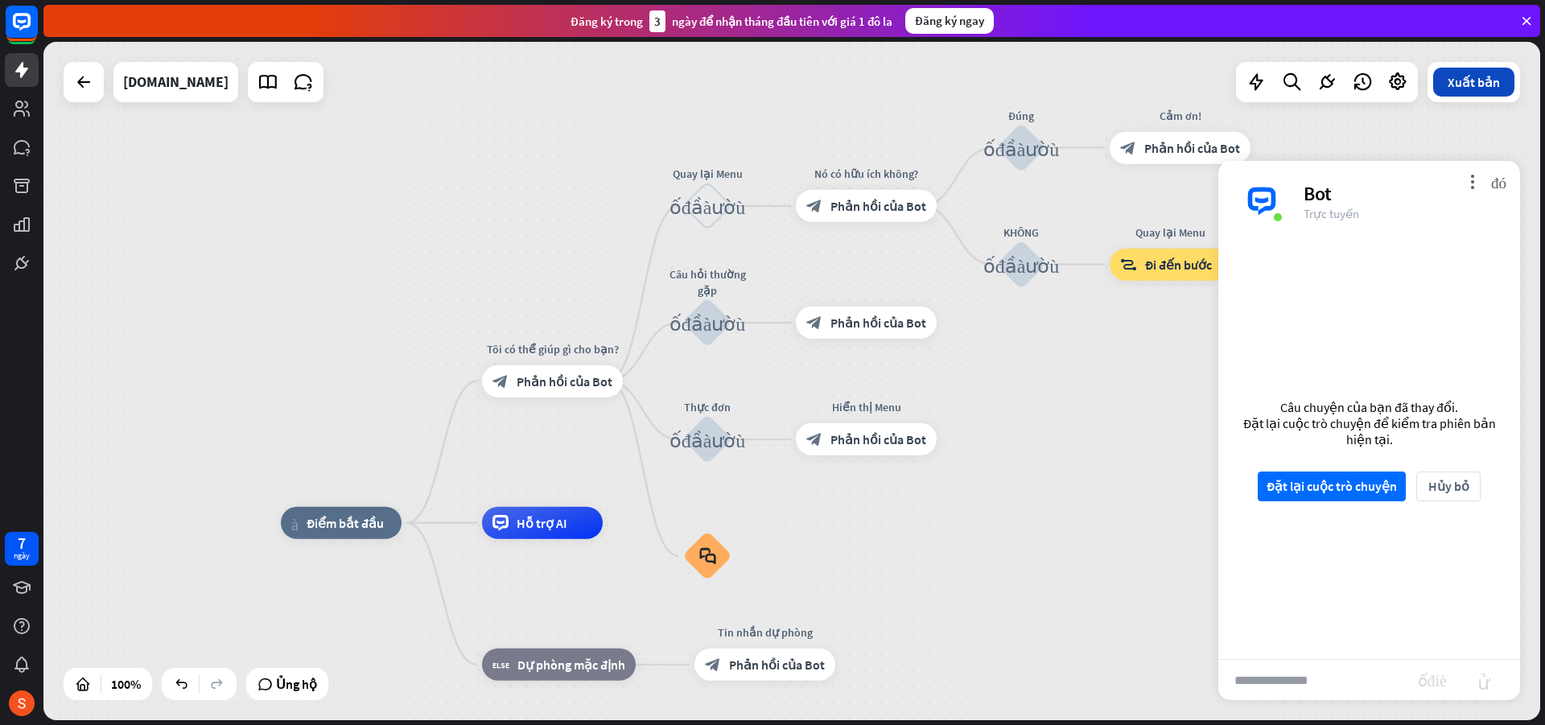
click at [1456, 90] on button "Xuất bản" at bounding box center [1473, 82] width 81 height 29
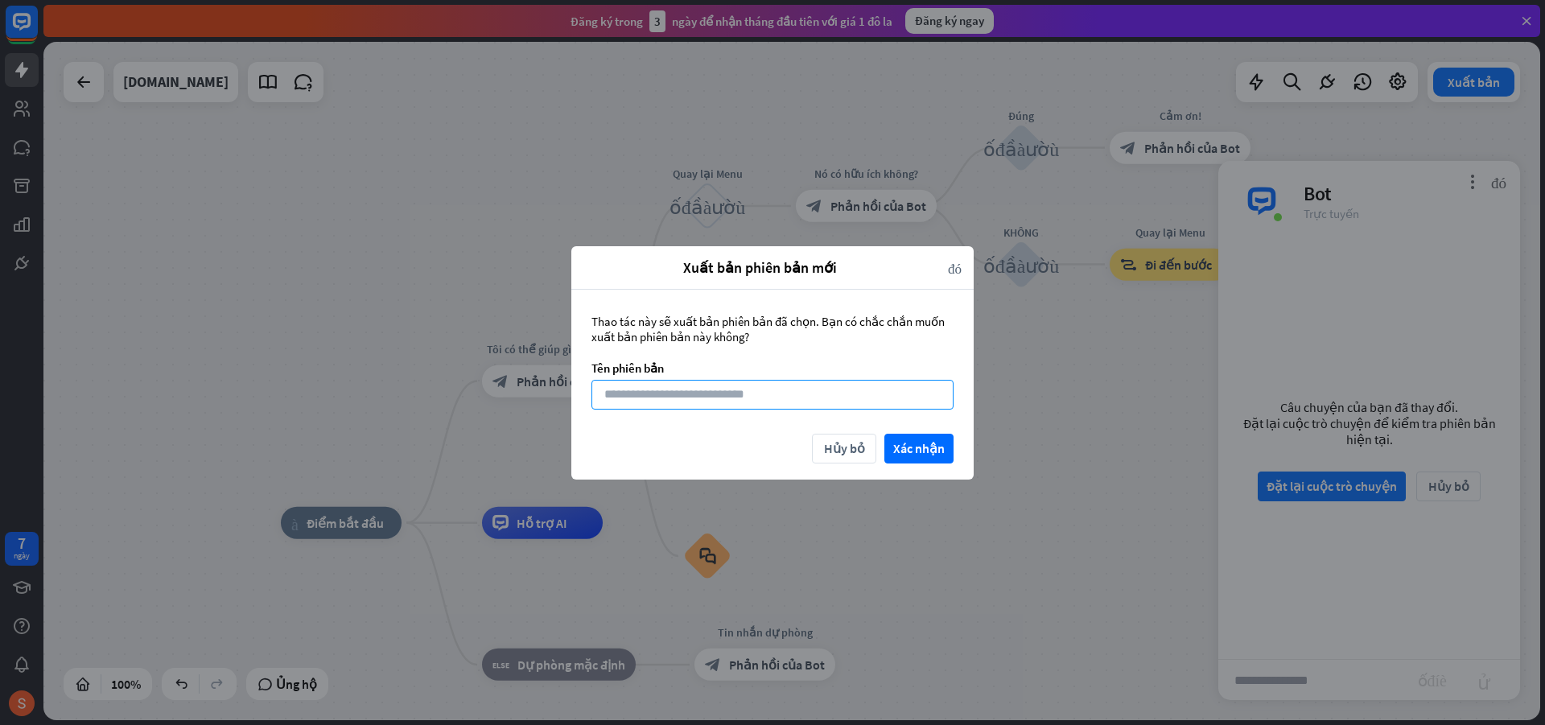
click at [698, 404] on input at bounding box center [772, 395] width 362 height 30
type input "**********"
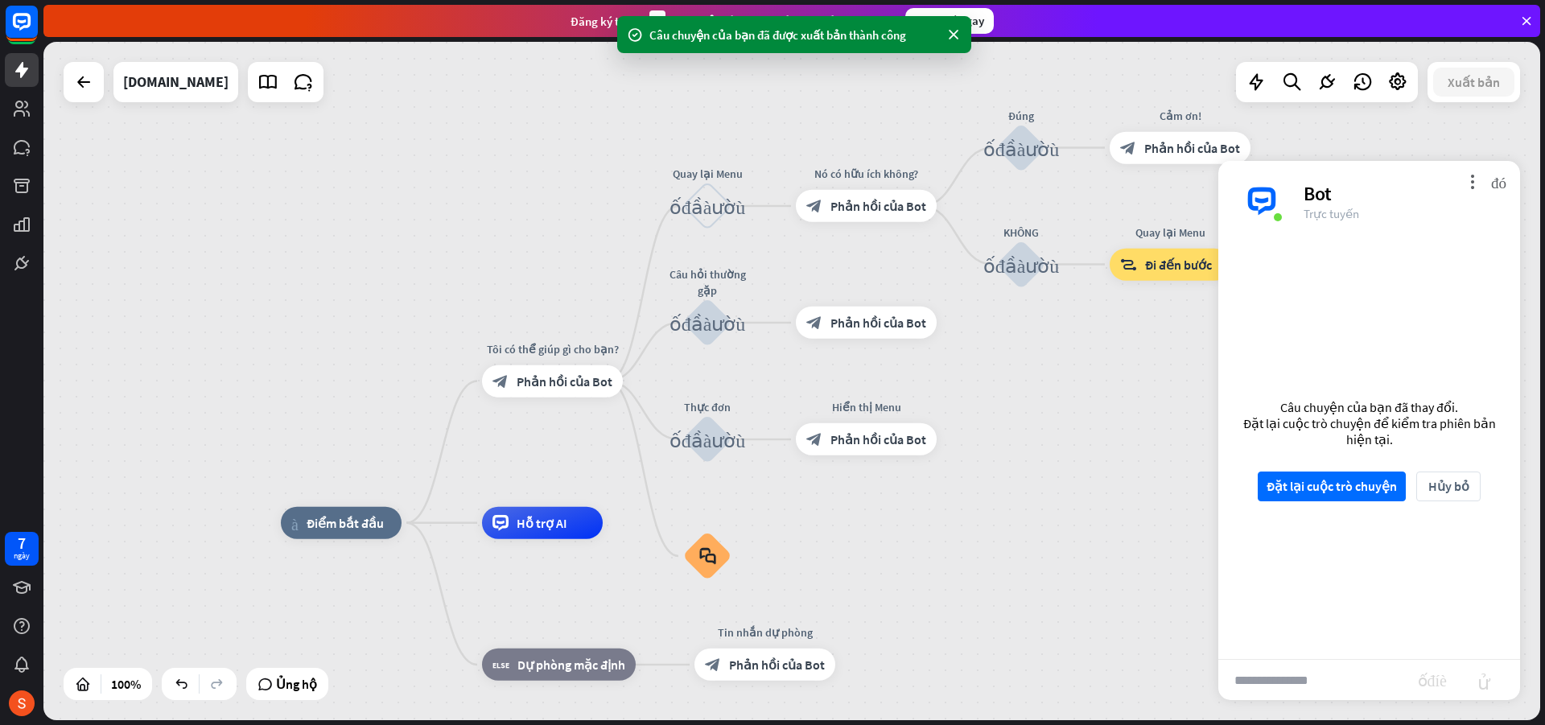
click at [1311, 328] on div "Câu chuyện của bạn đã thay đổi. Đặt lại cuộc trò chuyện để kiểm tra phiên bản h…" at bounding box center [1369, 450] width 302 height 418
click at [519, 381] on font "Phản hồi của Bot" at bounding box center [565, 381] width 96 height 16
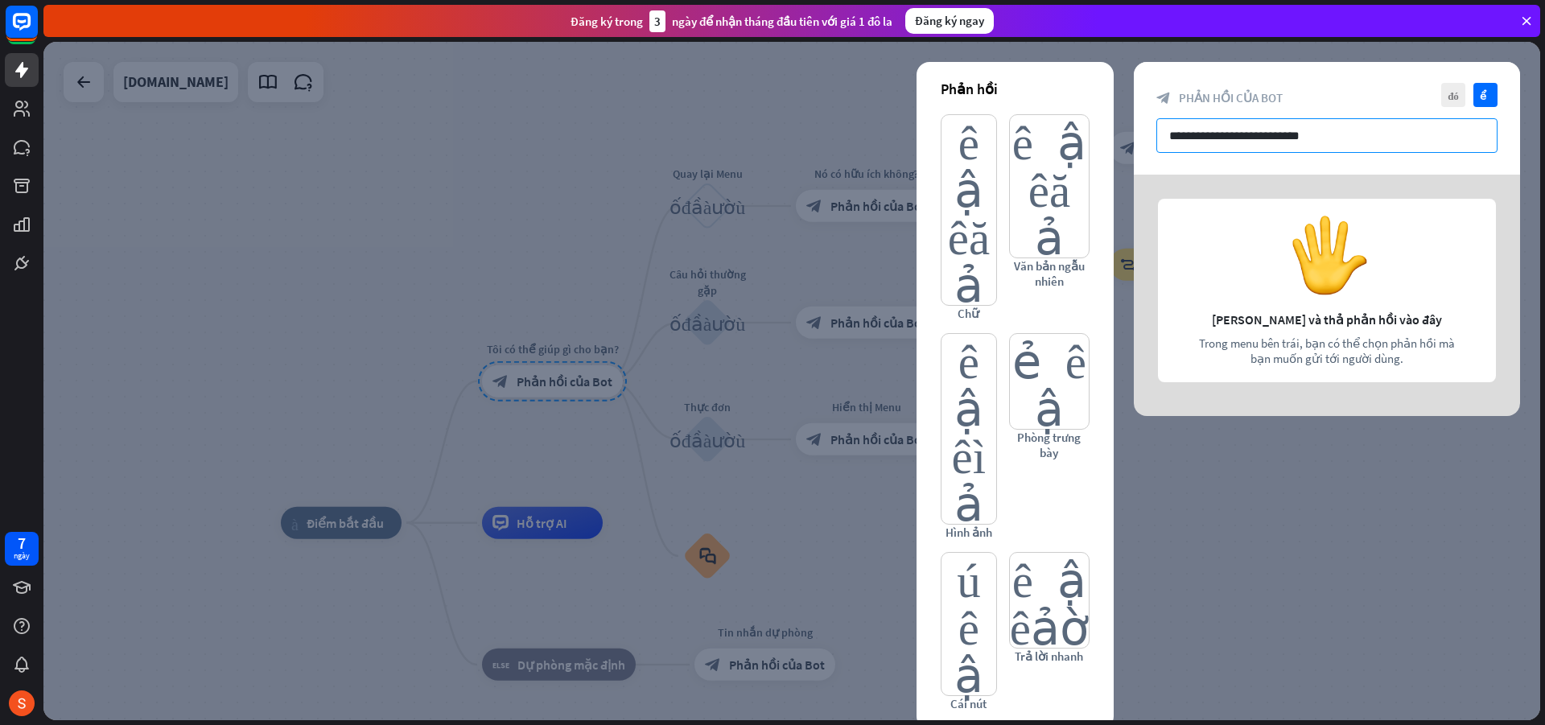
click at [1243, 130] on input "**********" at bounding box center [1326, 135] width 341 height 35
click at [1321, 125] on input "**********" at bounding box center [1326, 135] width 341 height 35
drag, startPoint x: 1325, startPoint y: 139, endPoint x: 1120, endPoint y: 139, distance: 205.2
click at [1120, 139] on div "**********" at bounding box center [791, 381] width 1497 height 678
paste input "**********"
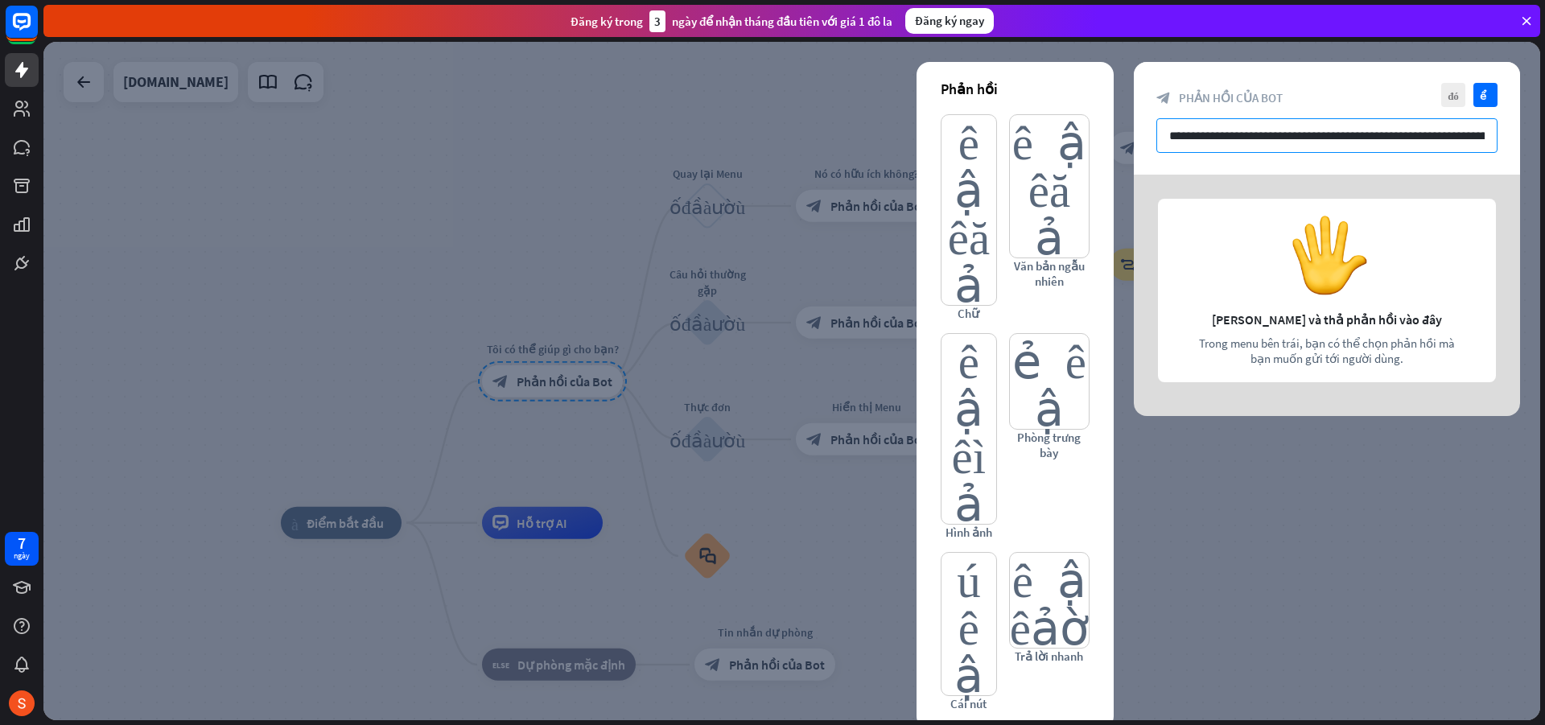
scroll to position [0, 353]
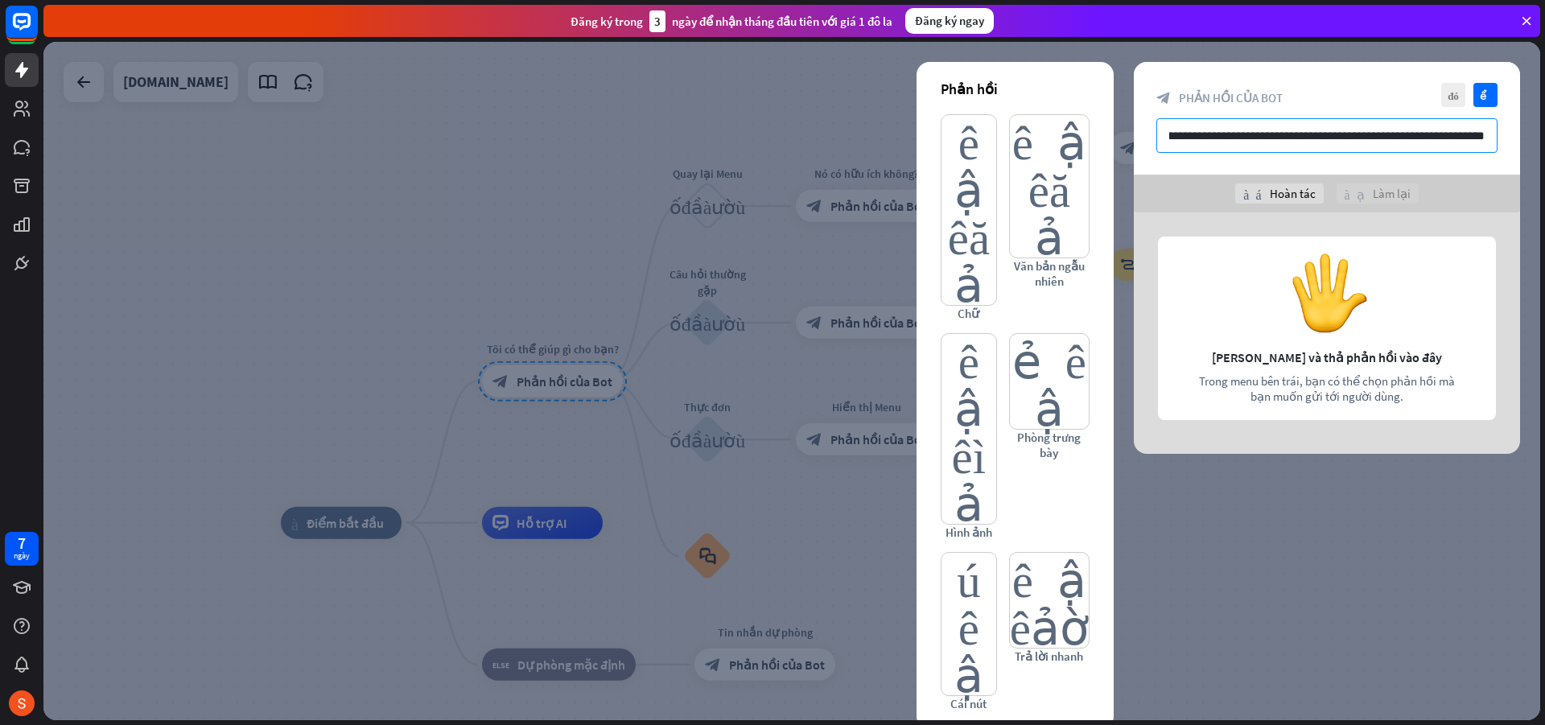
type input "**********"
click at [1350, 588] on div at bounding box center [791, 381] width 1497 height 678
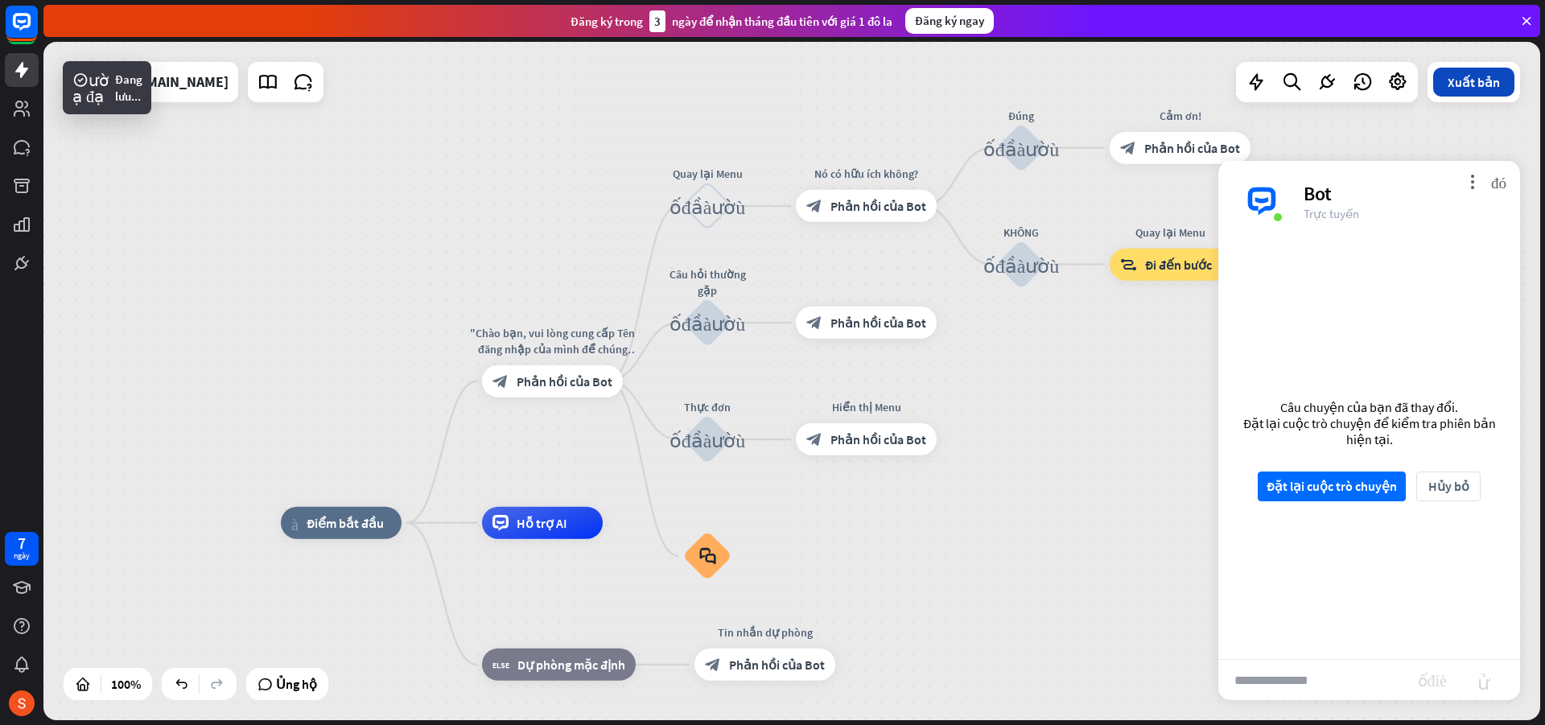
click at [1465, 89] on font "Xuất bản" at bounding box center [1474, 82] width 52 height 16
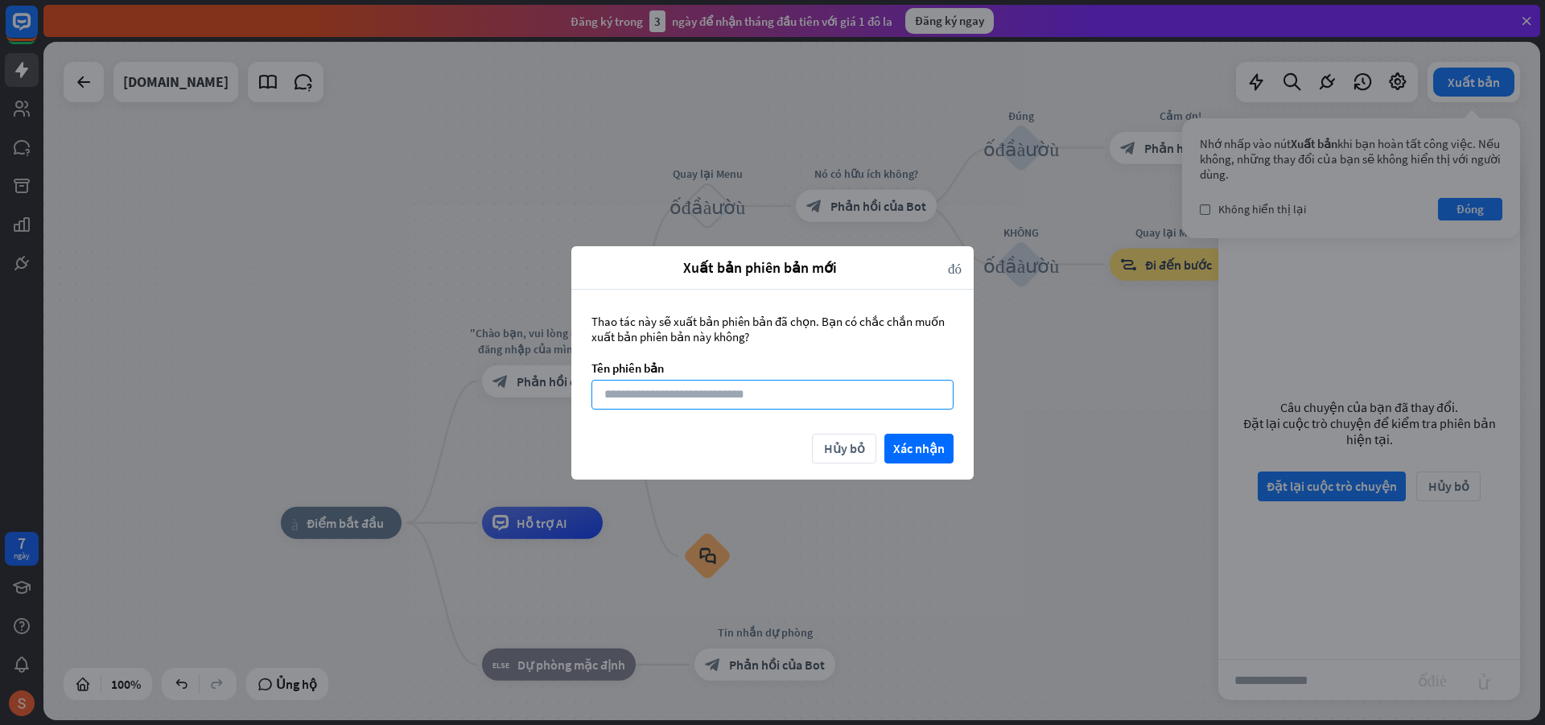
click at [773, 395] on input at bounding box center [772, 395] width 362 height 30
click at [770, 402] on input at bounding box center [772, 395] width 362 height 30
click at [768, 398] on input at bounding box center [772, 395] width 362 height 30
type input "**********"
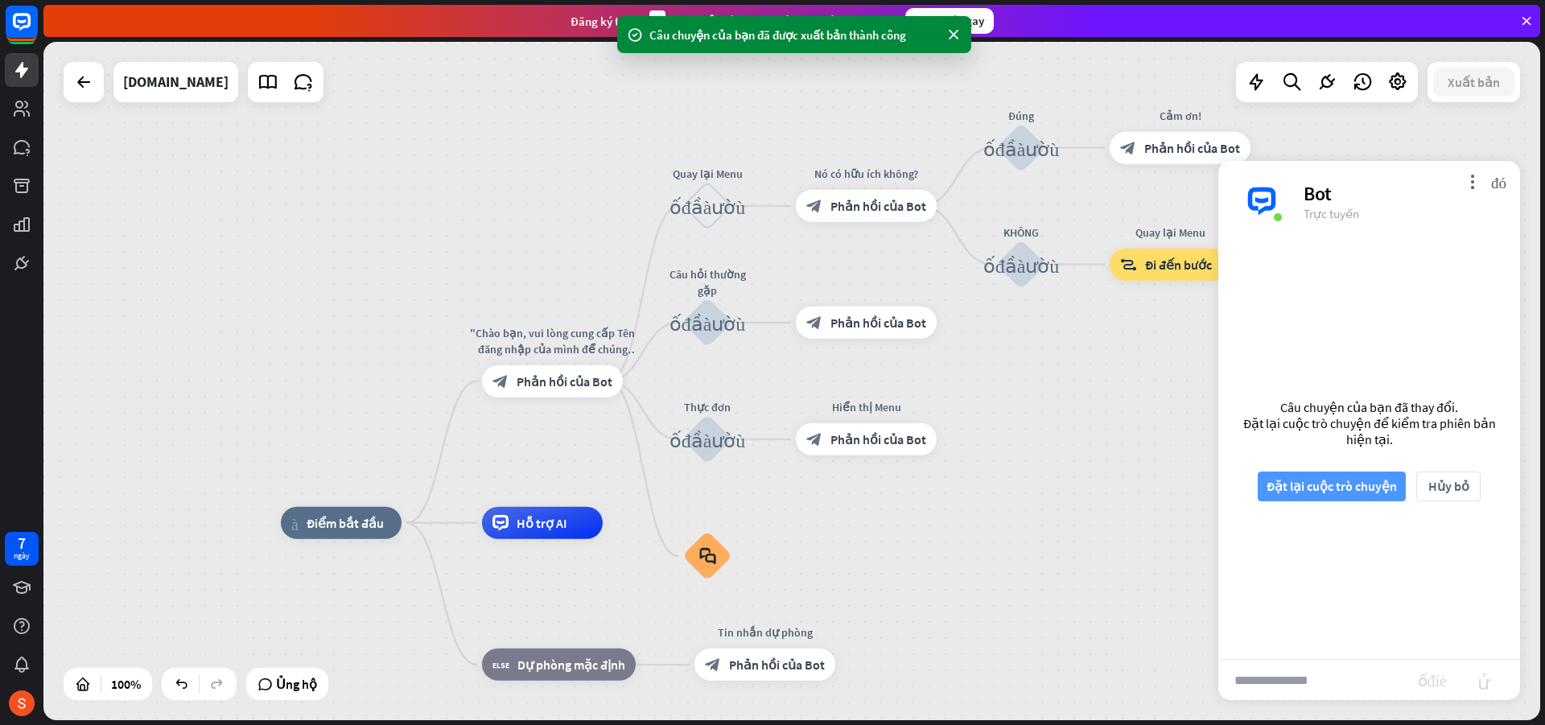
click at [1328, 487] on font "Đặt lại cuộc trò chuyện" at bounding box center [1332, 486] width 130 height 16
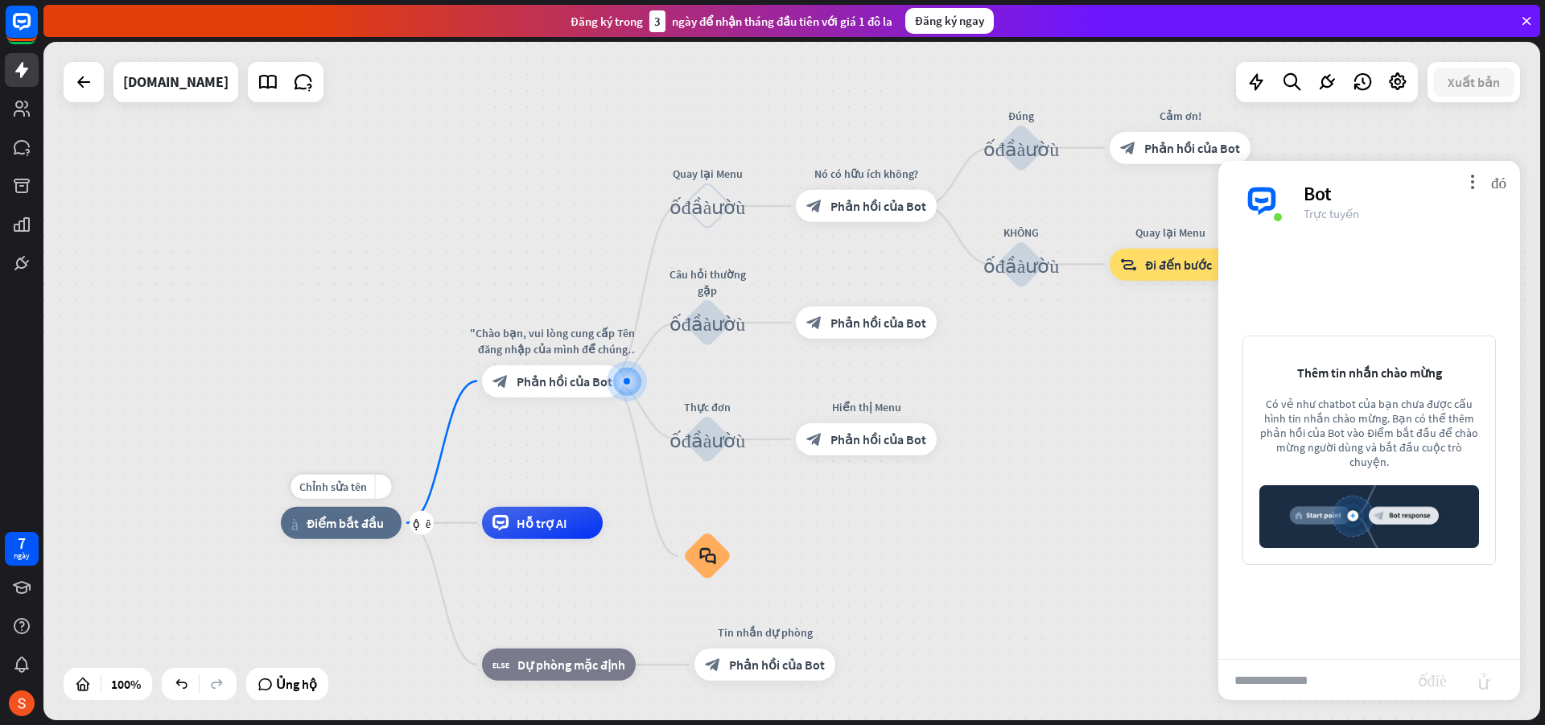
click at [343, 528] on font "Điểm bắt đầu" at bounding box center [345, 523] width 77 height 16
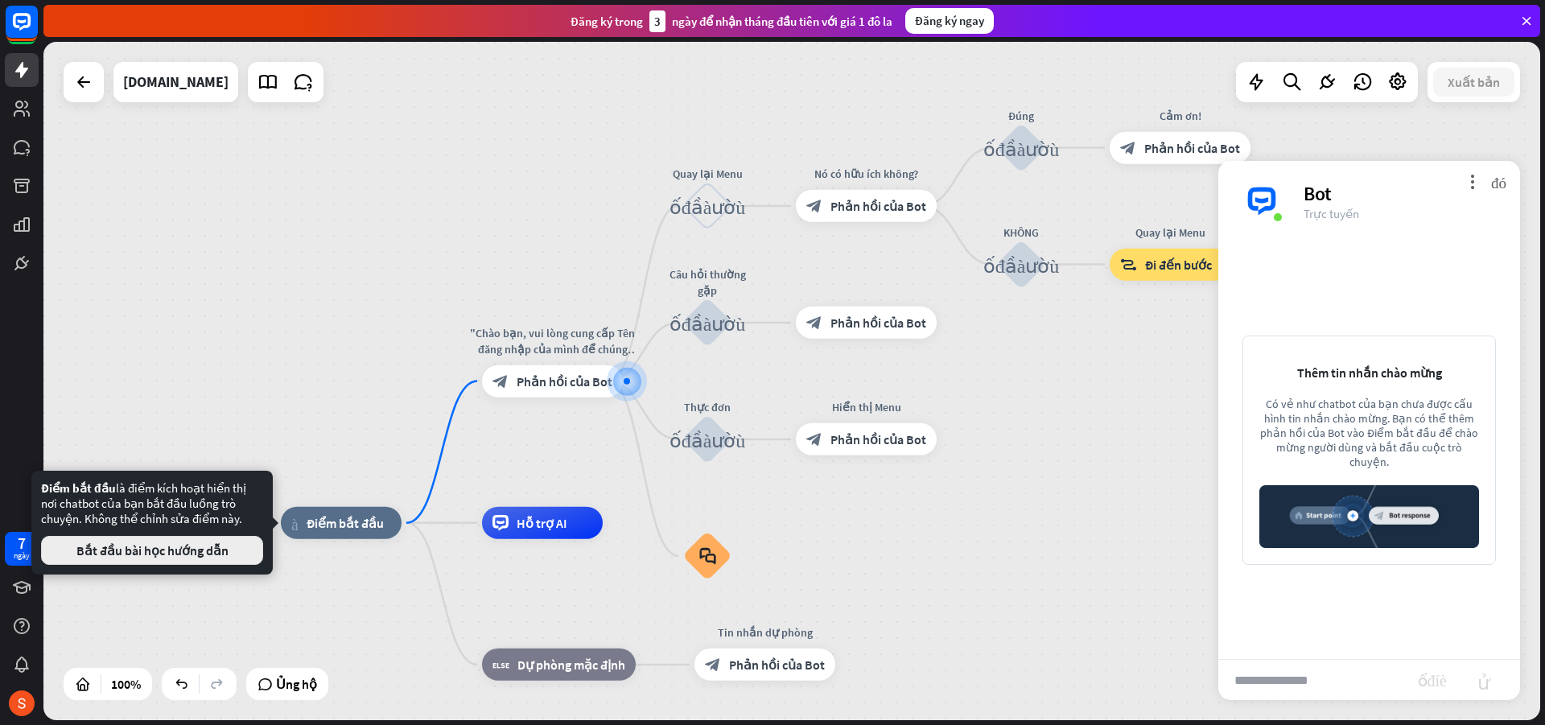
click at [203, 550] on font "Bắt đầu bài học hướng dẫn" at bounding box center [152, 550] width 152 height 16
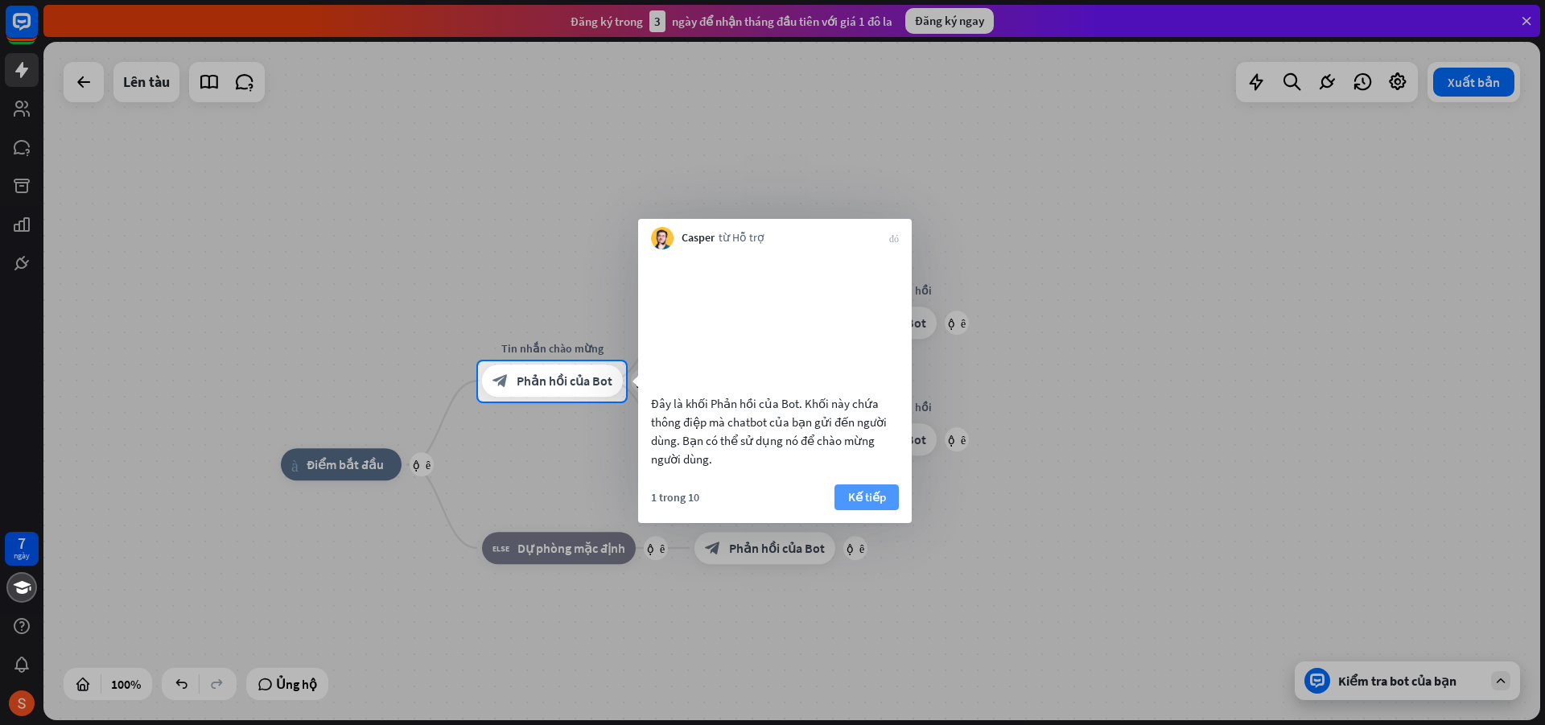
click at [850, 509] on font "Kế tiếp" at bounding box center [867, 497] width 38 height 23
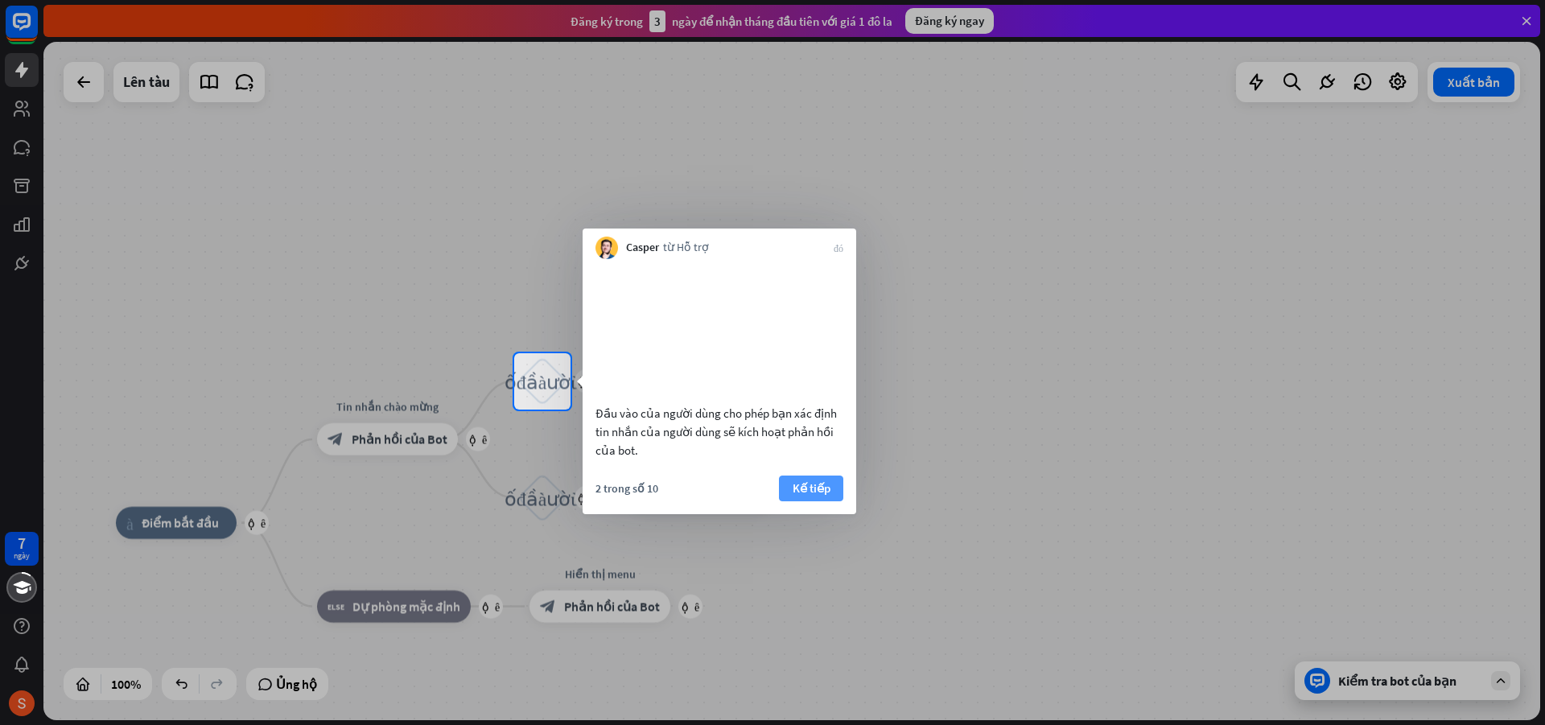
click at [818, 496] on font "Kế tiếp" at bounding box center [812, 487] width 38 height 15
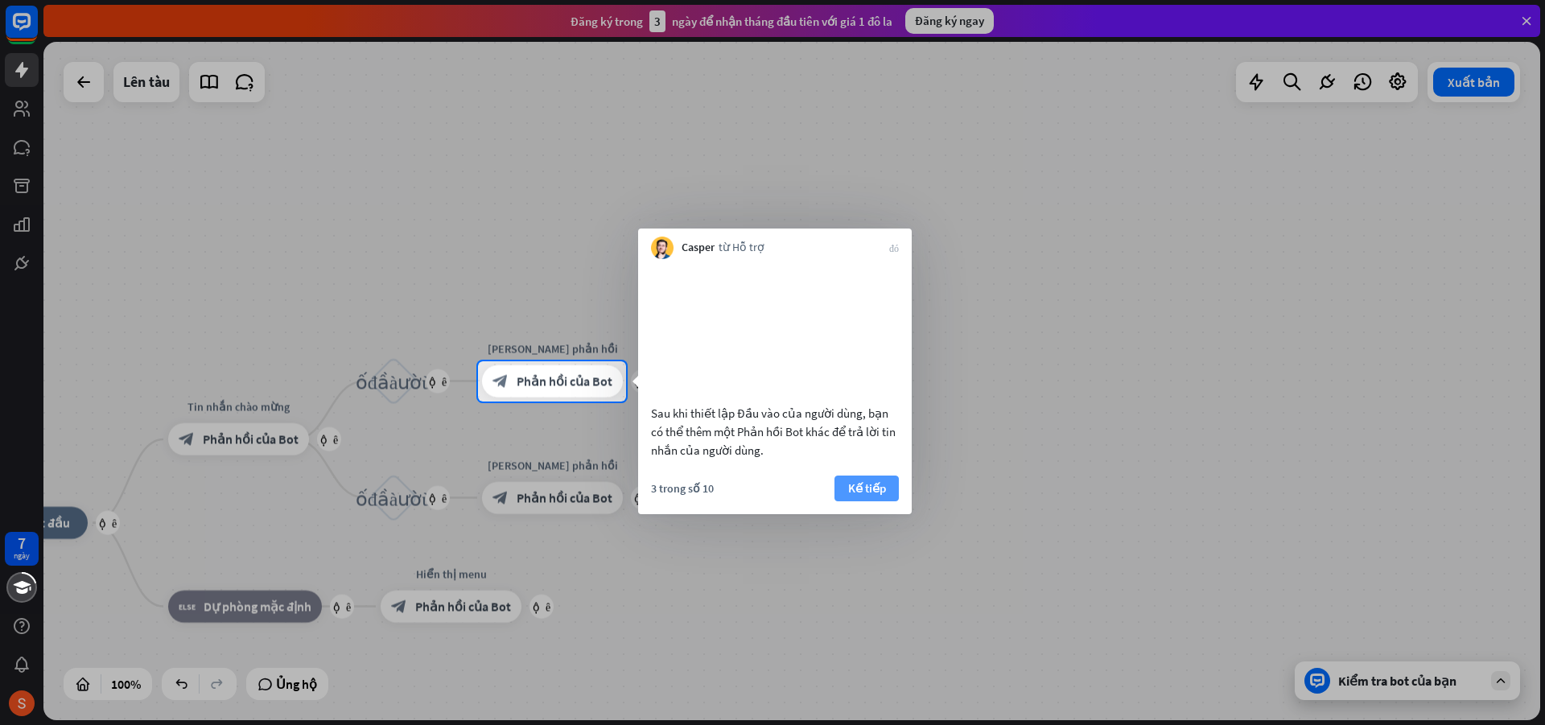
click at [862, 496] on font "Kế tiếp" at bounding box center [867, 487] width 38 height 15
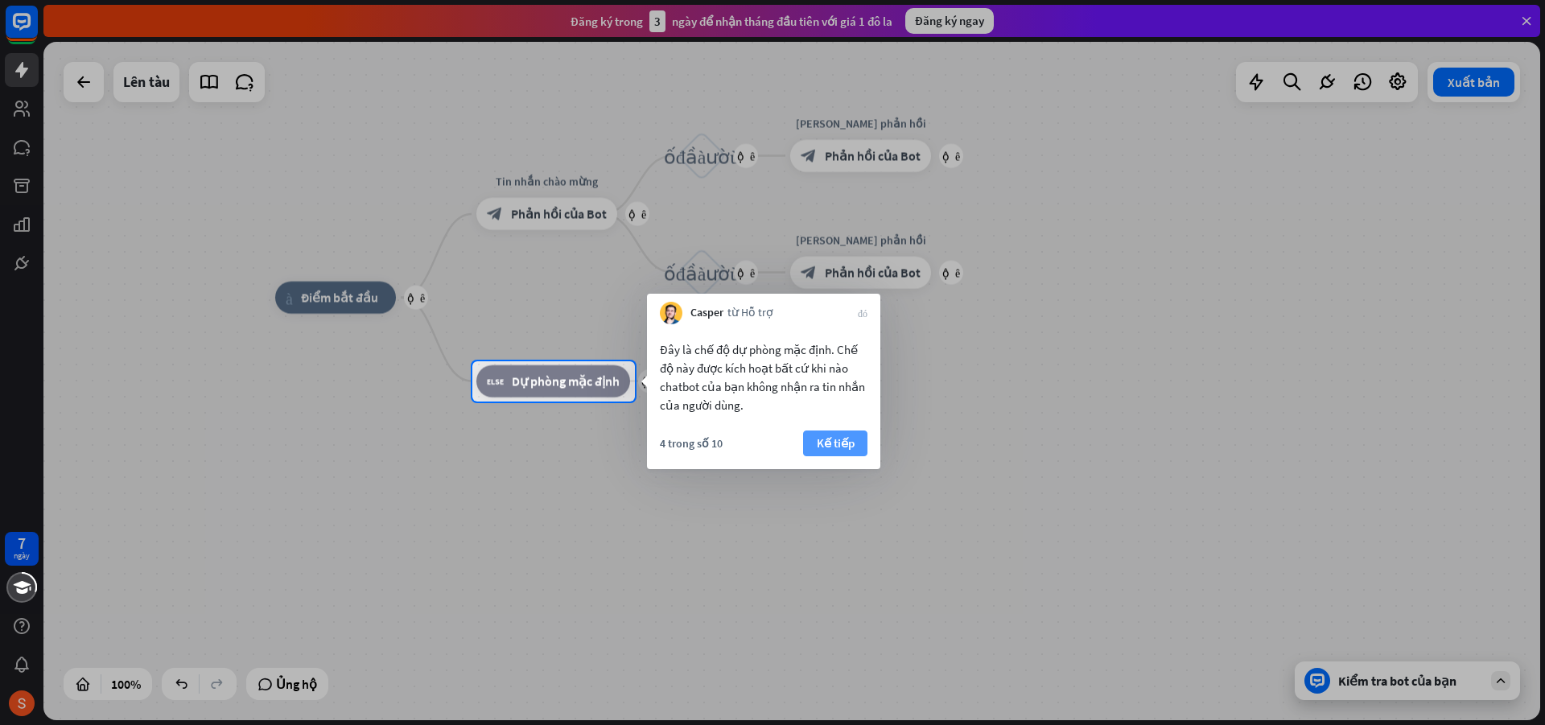
click at [833, 434] on font "Kế tiếp" at bounding box center [836, 443] width 38 height 23
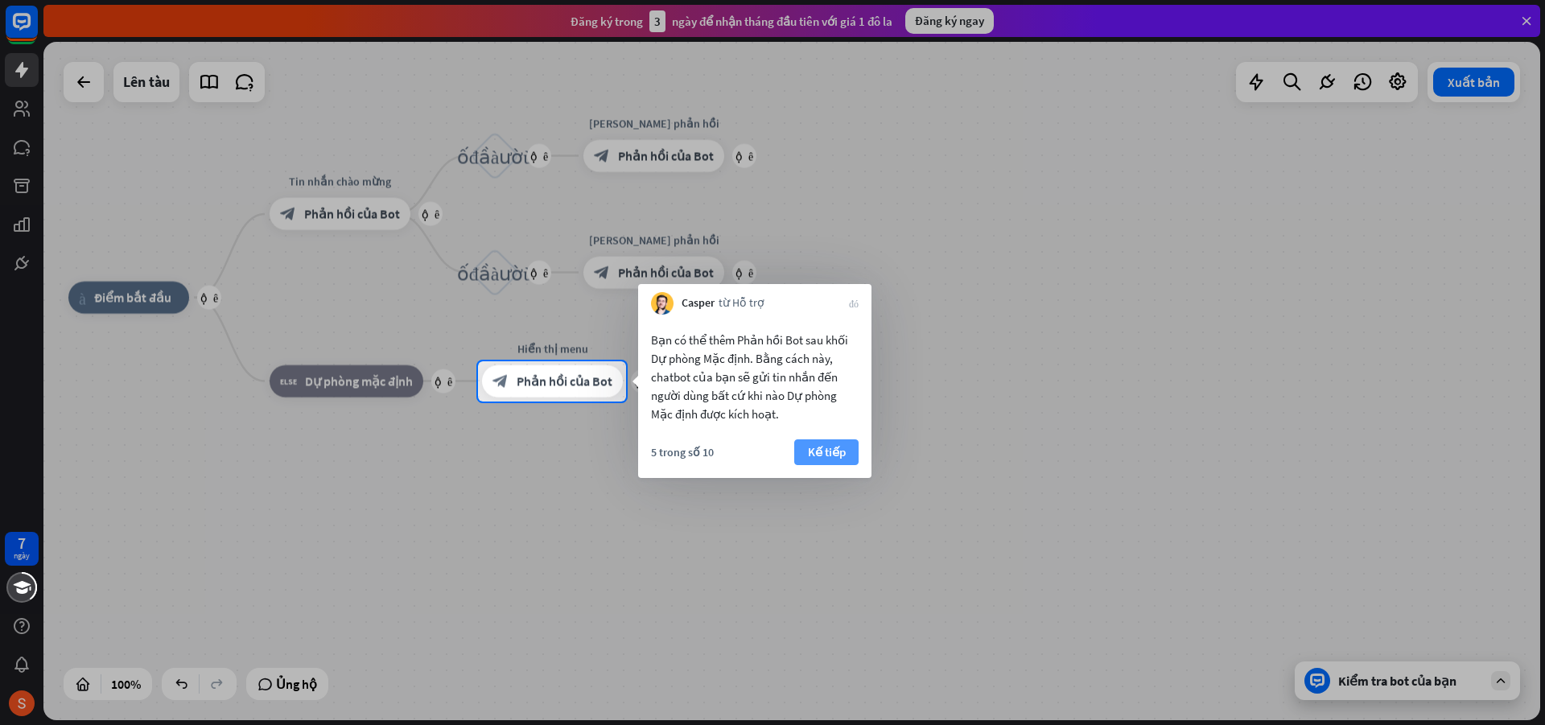
click at [816, 451] on font "Kế tiếp" at bounding box center [827, 451] width 38 height 15
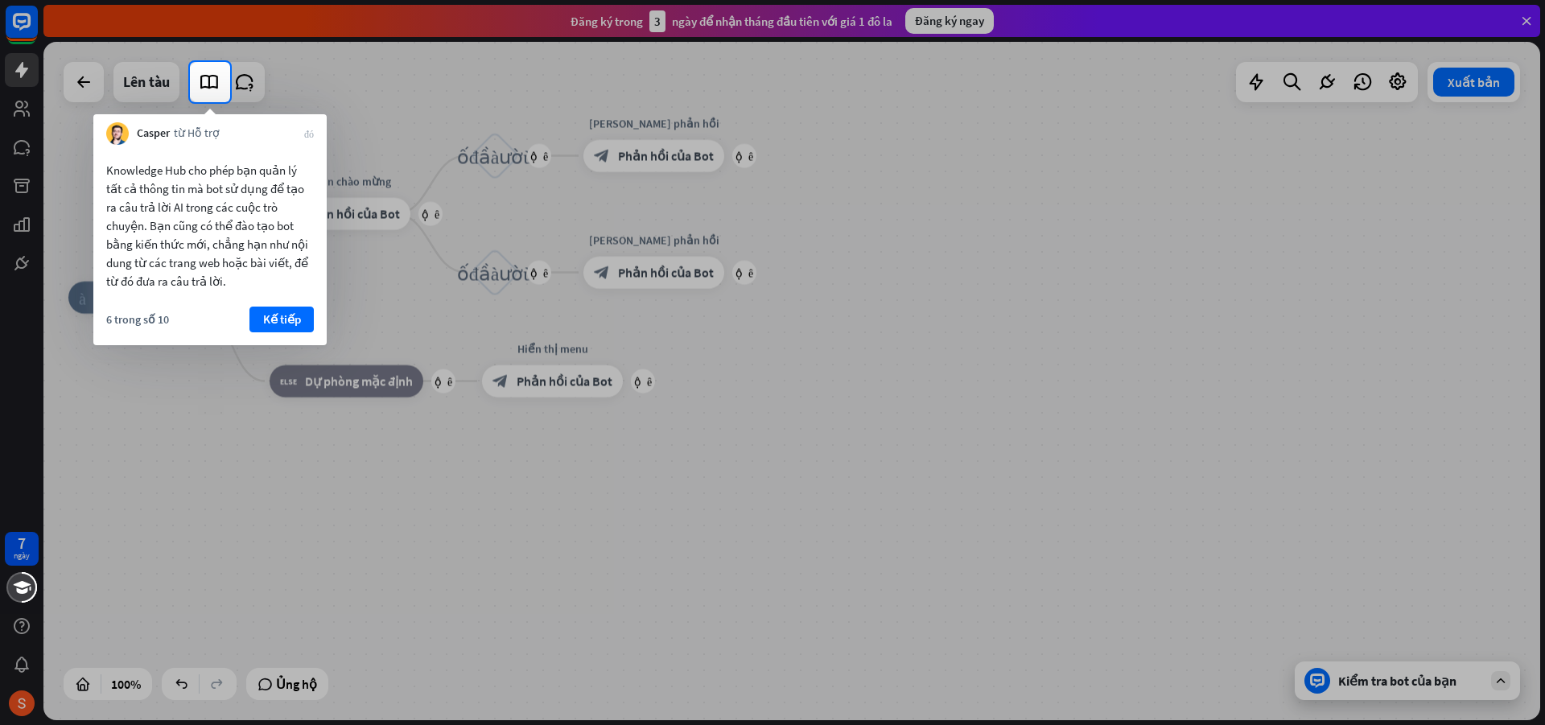
click at [1330, 682] on div at bounding box center [772, 413] width 1545 height 623
click at [251, 311] on button "Kế tiếp" at bounding box center [281, 320] width 64 height 26
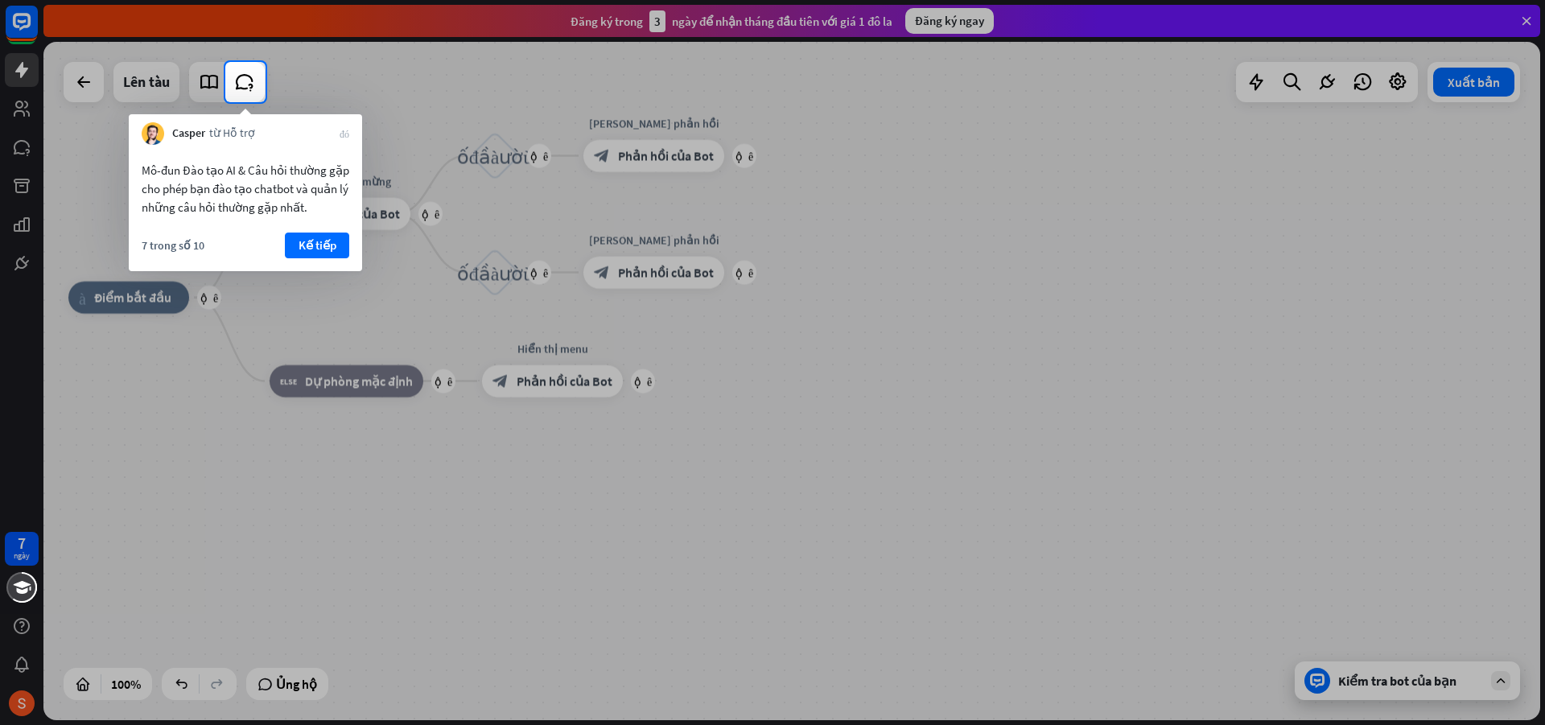
click at [338, 224] on div "Mô-đun Đào tạo AI & Câu hỏi thường gặp cho phép bạn đào tạo chatbot và quản lý …" at bounding box center [245, 185] width 233 height 80
click at [328, 233] on button "Kế tiếp" at bounding box center [317, 246] width 64 height 26
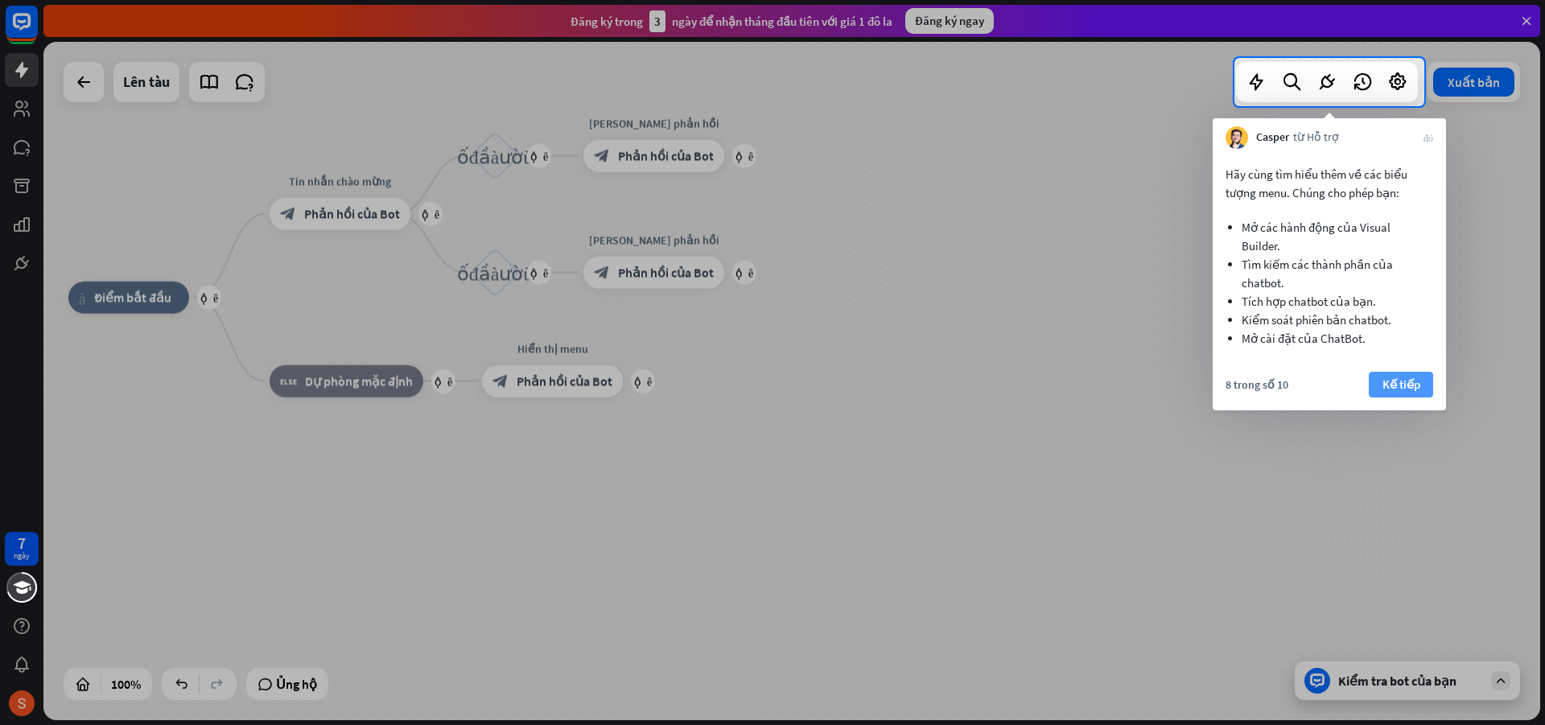
click at [1386, 385] on font "Kế tiếp" at bounding box center [1402, 384] width 38 height 15
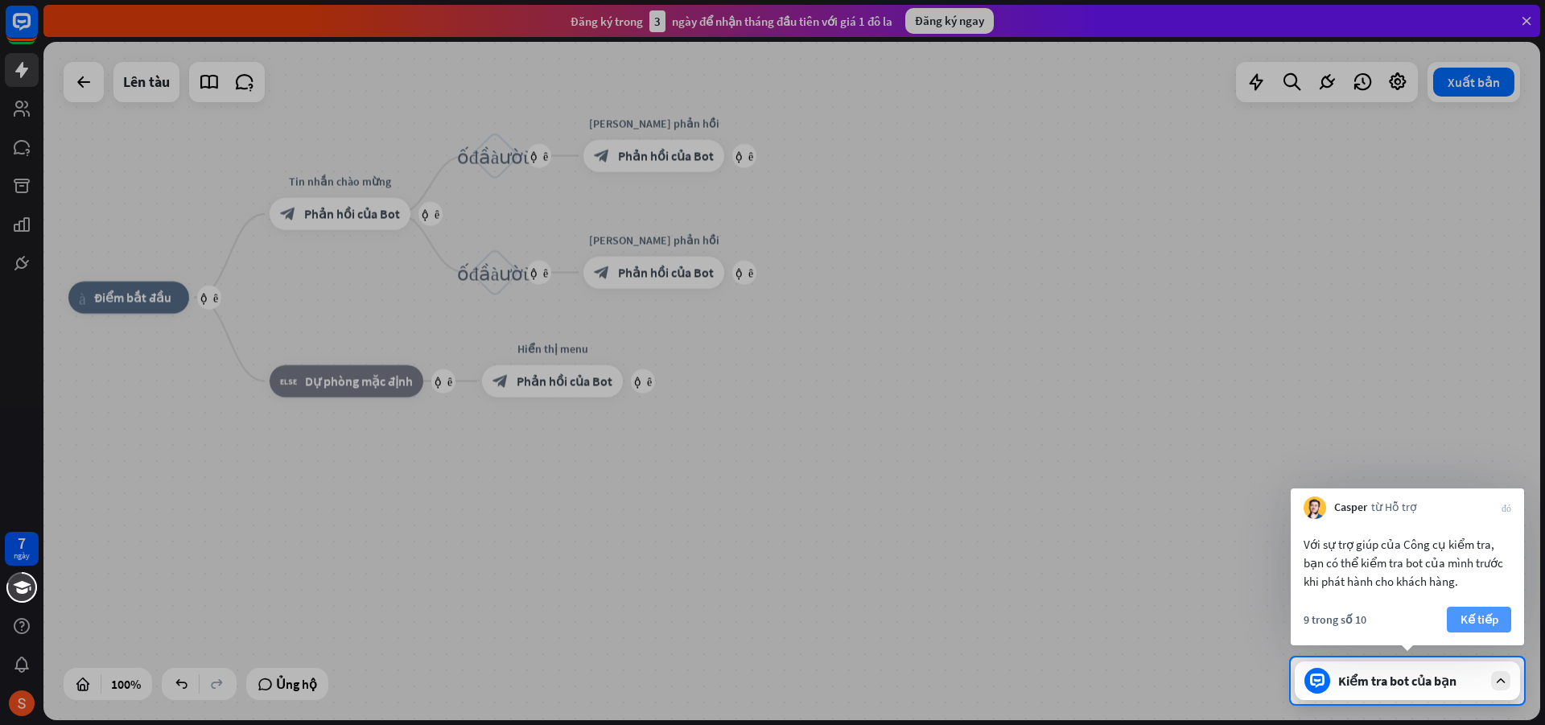
click at [1456, 624] on button "Kế tiếp" at bounding box center [1479, 620] width 64 height 26
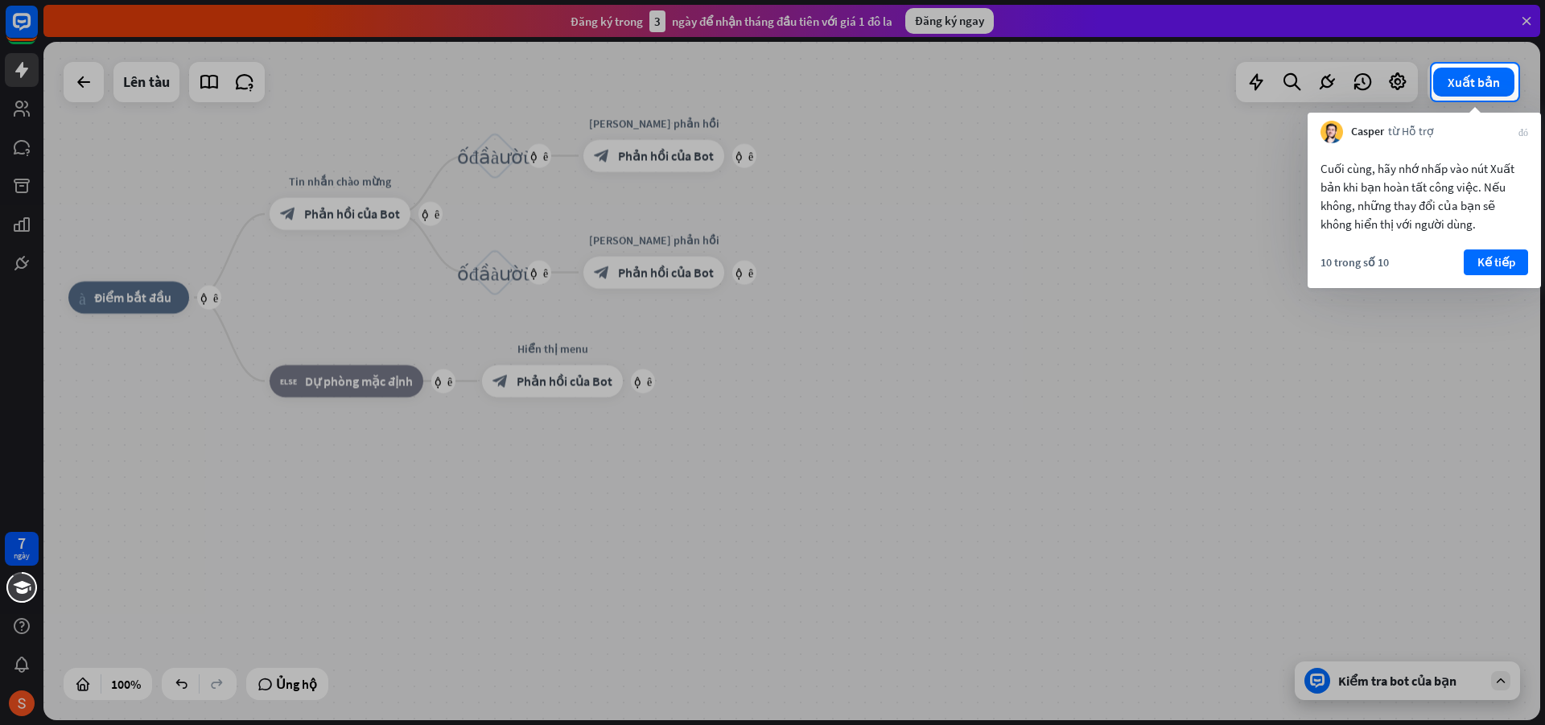
click at [1371, 690] on div at bounding box center [772, 413] width 1545 height 624
click at [1465, 258] on button "Kế tiếp" at bounding box center [1496, 262] width 64 height 26
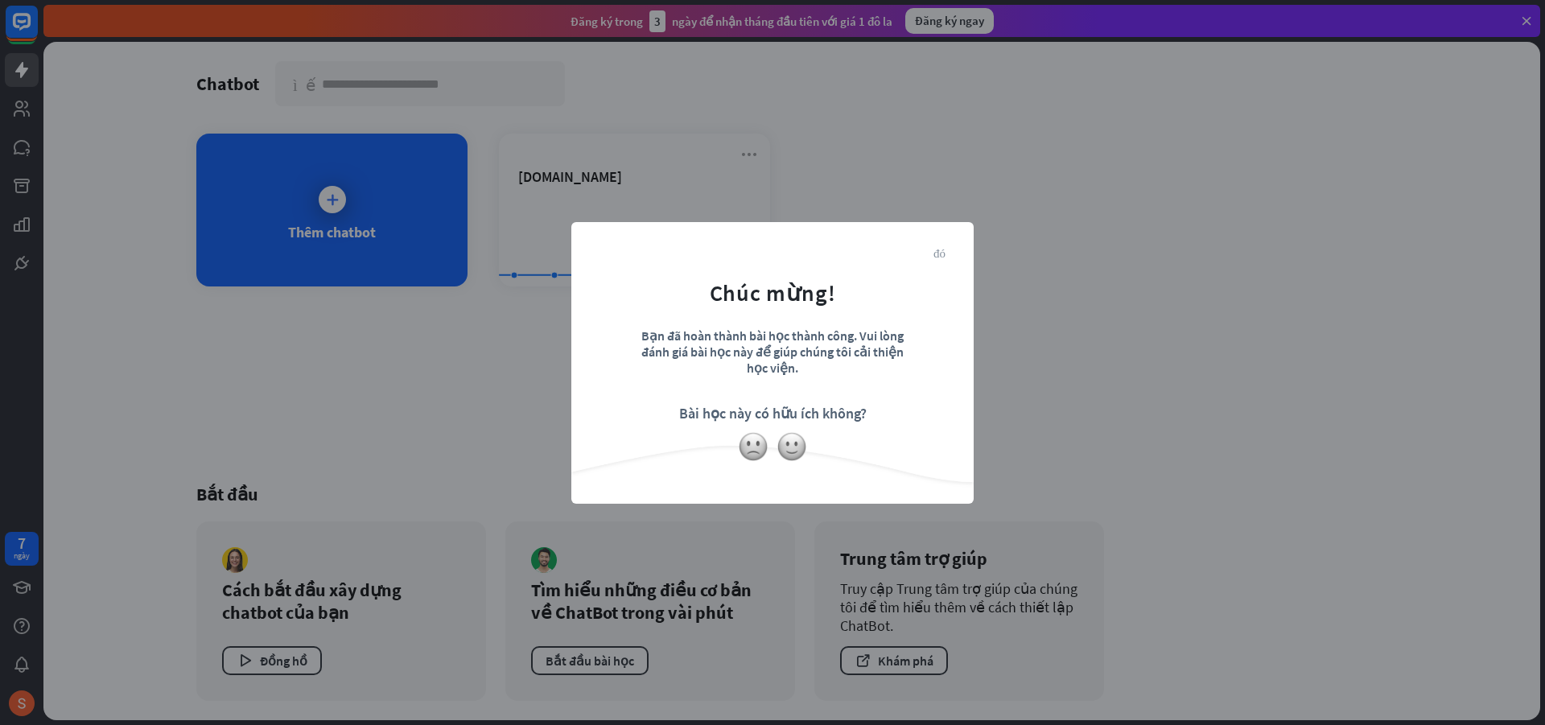
click at [939, 255] on font "đóng" at bounding box center [939, 252] width 12 height 12
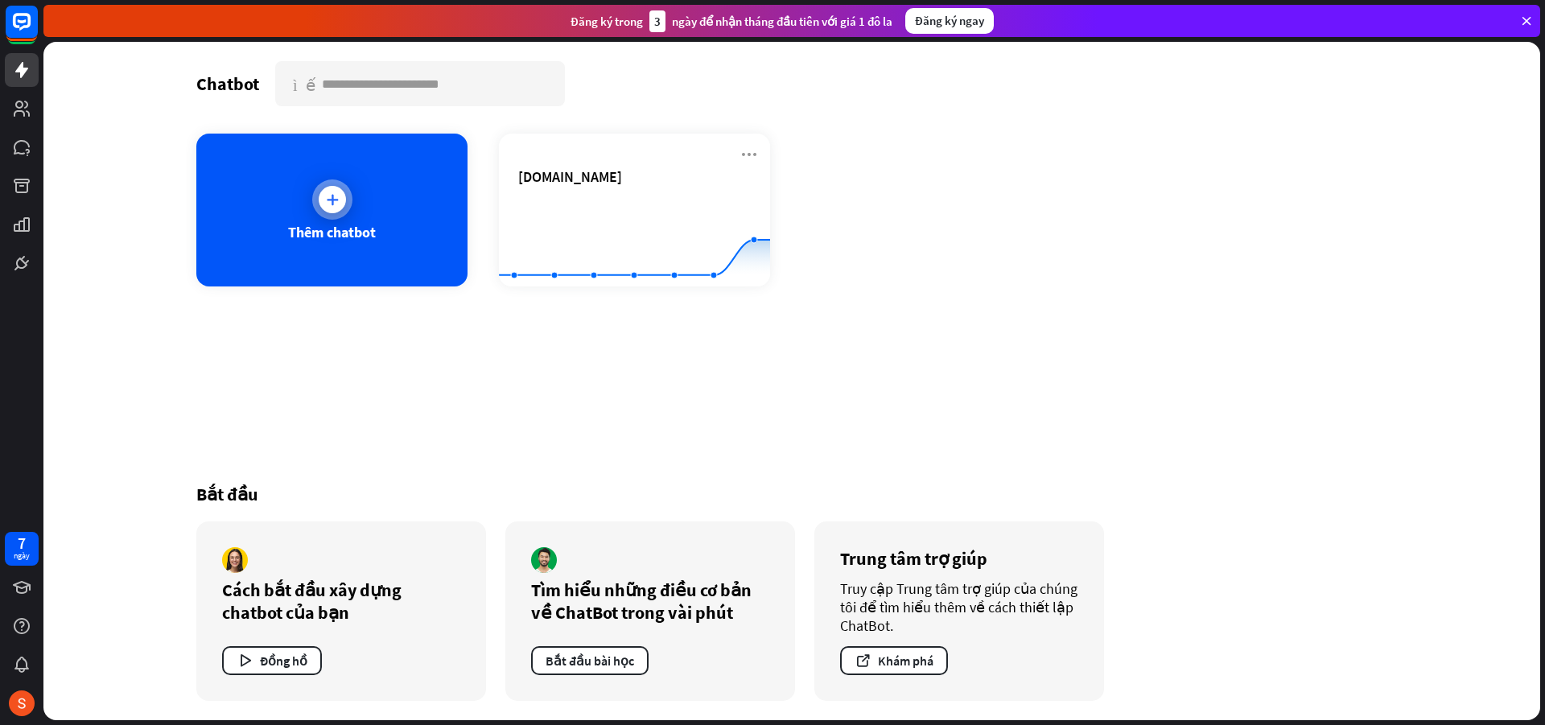
click at [336, 233] on font "Thêm chatbot" at bounding box center [332, 232] width 88 height 19
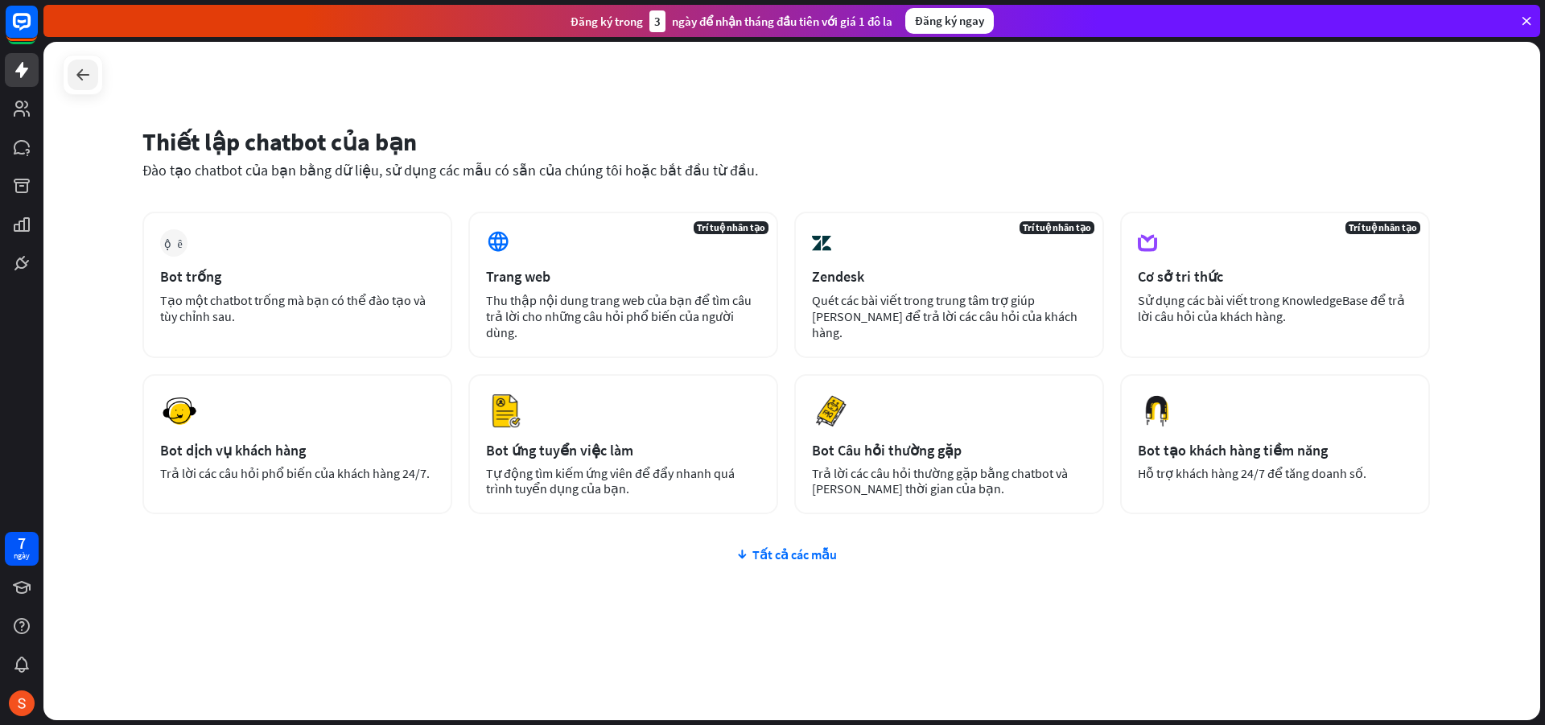
click at [80, 81] on icon at bounding box center [82, 74] width 19 height 19
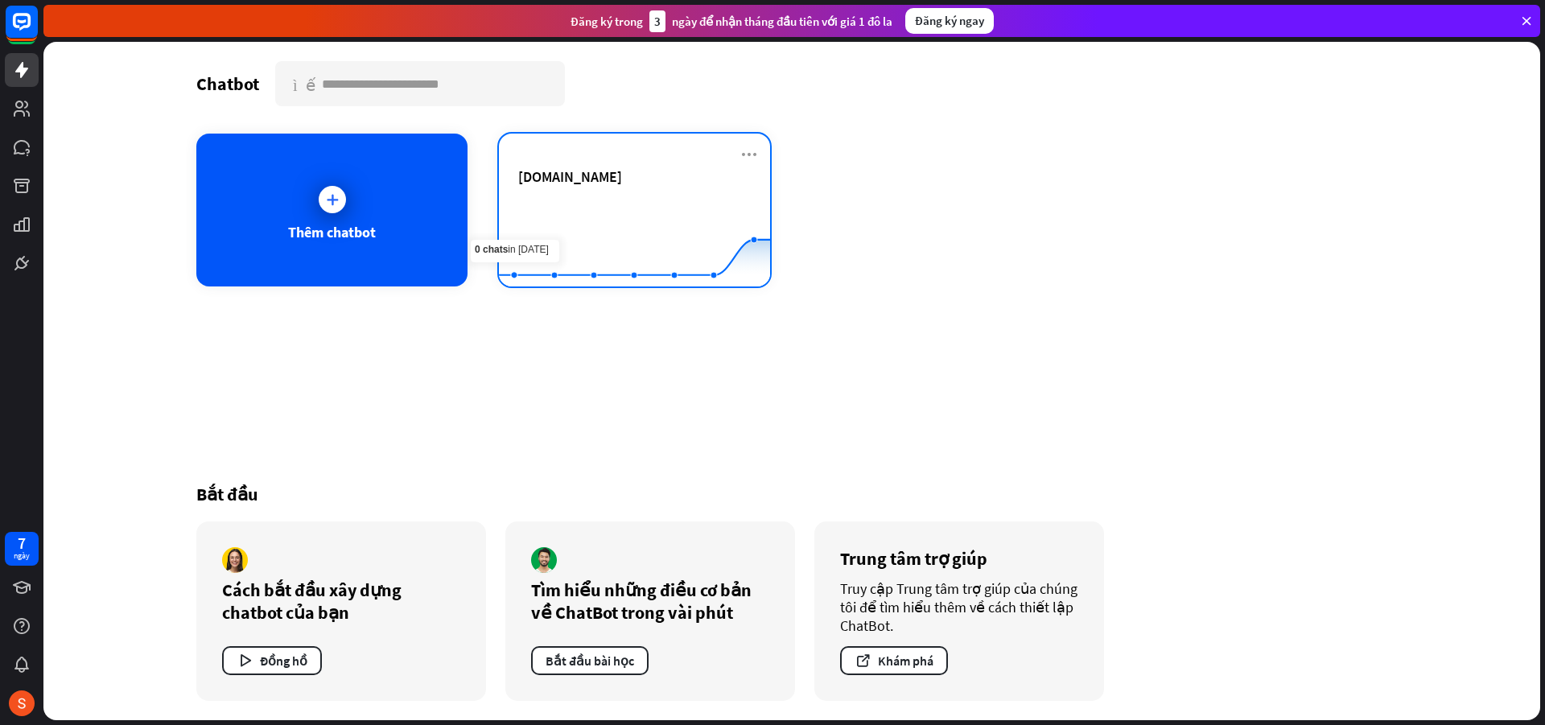
click at [589, 171] on font "[DOMAIN_NAME]" at bounding box center [570, 176] width 104 height 19
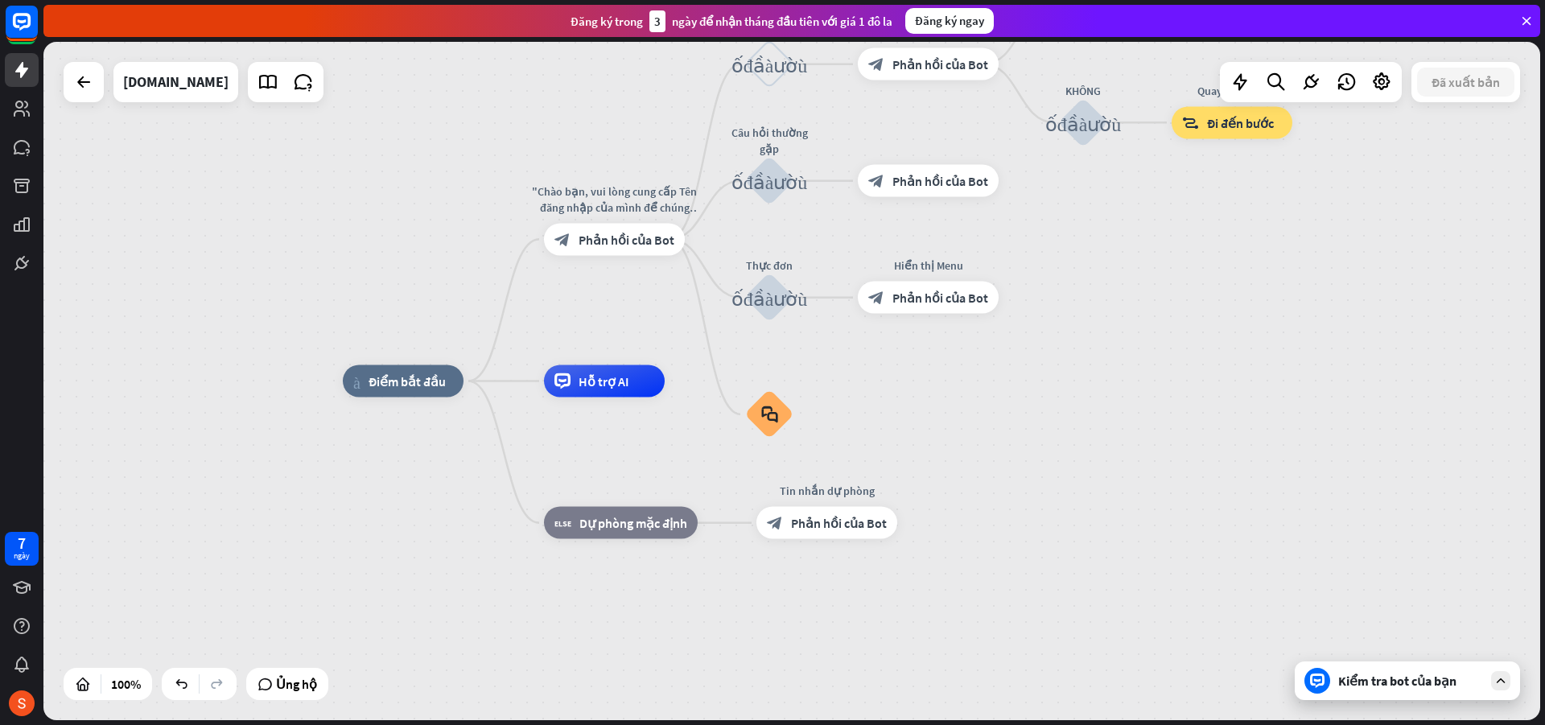
click at [1333, 675] on div "Kiểm tra bot của bạn" at bounding box center [1407, 680] width 225 height 39
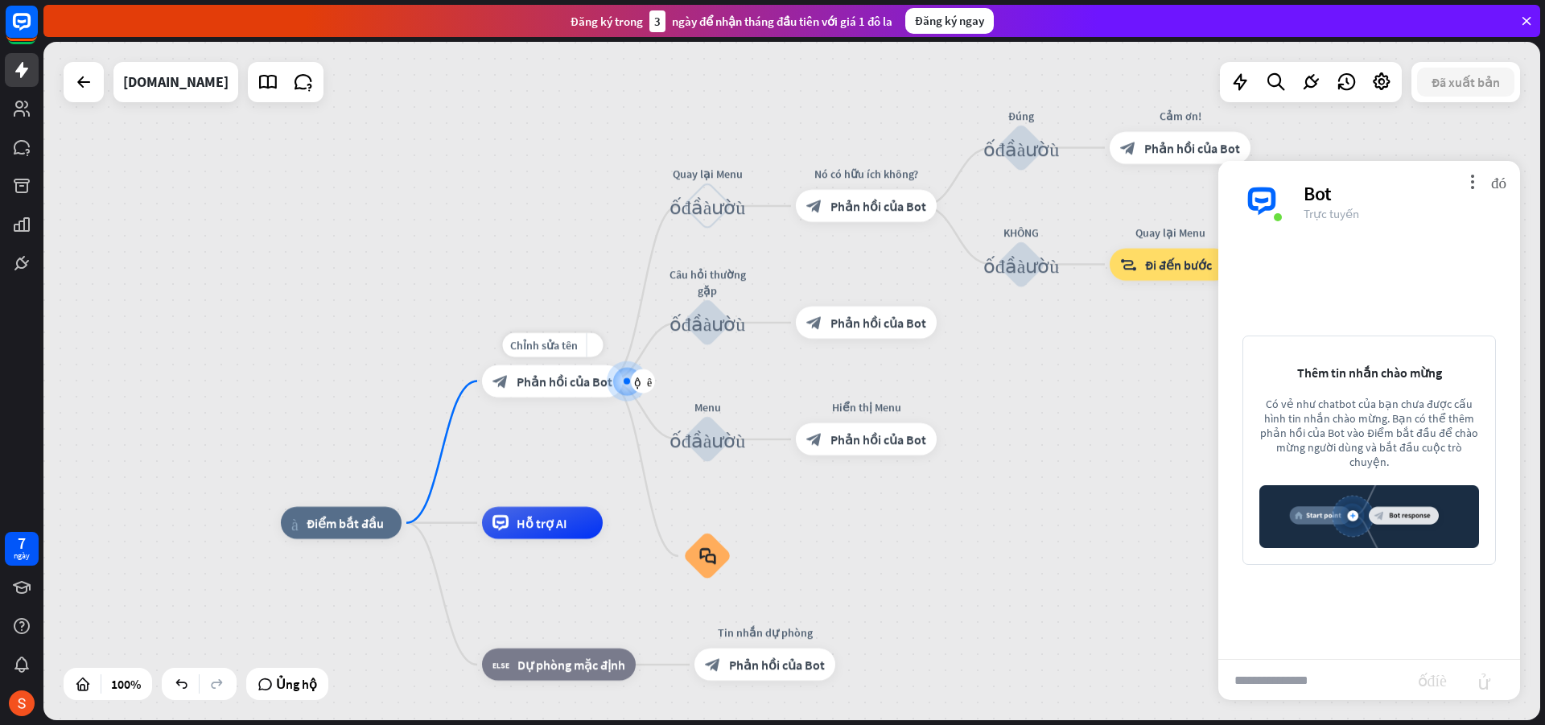
click at [531, 381] on font "Phản hồi của Bot" at bounding box center [565, 381] width 96 height 16
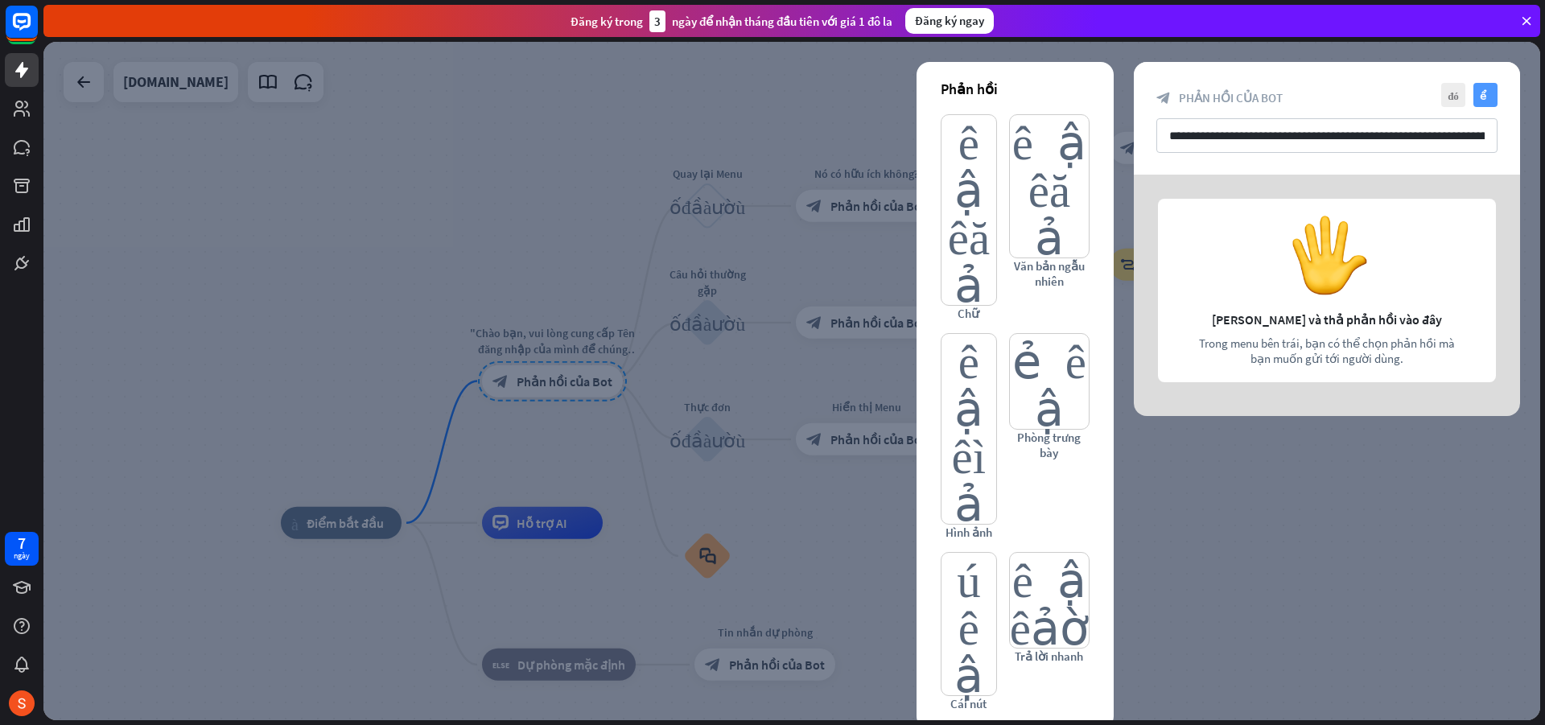
click at [1487, 84] on icon "kiểm tra" at bounding box center [1485, 95] width 24 height 24
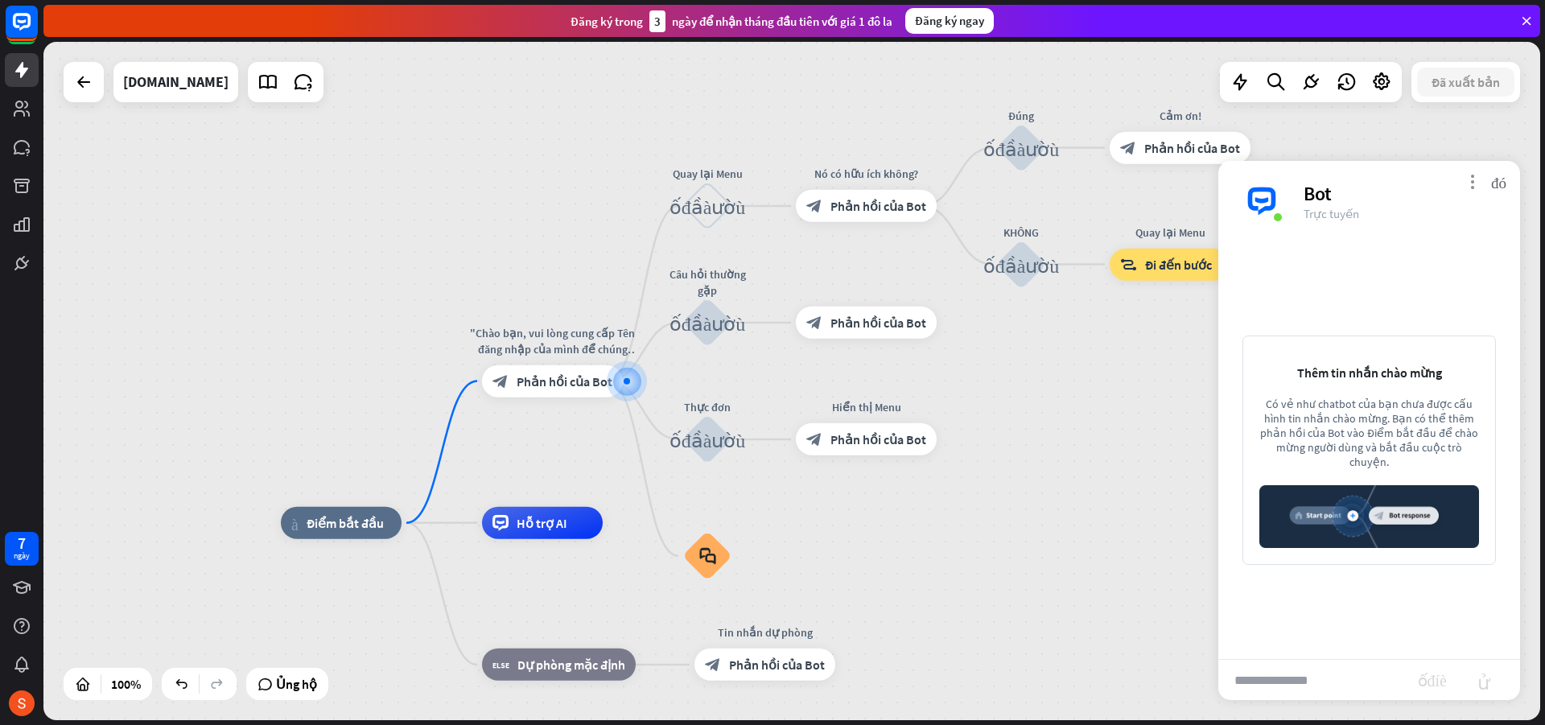
click at [1465, 178] on font "more_vert" at bounding box center [1472, 181] width 15 height 15
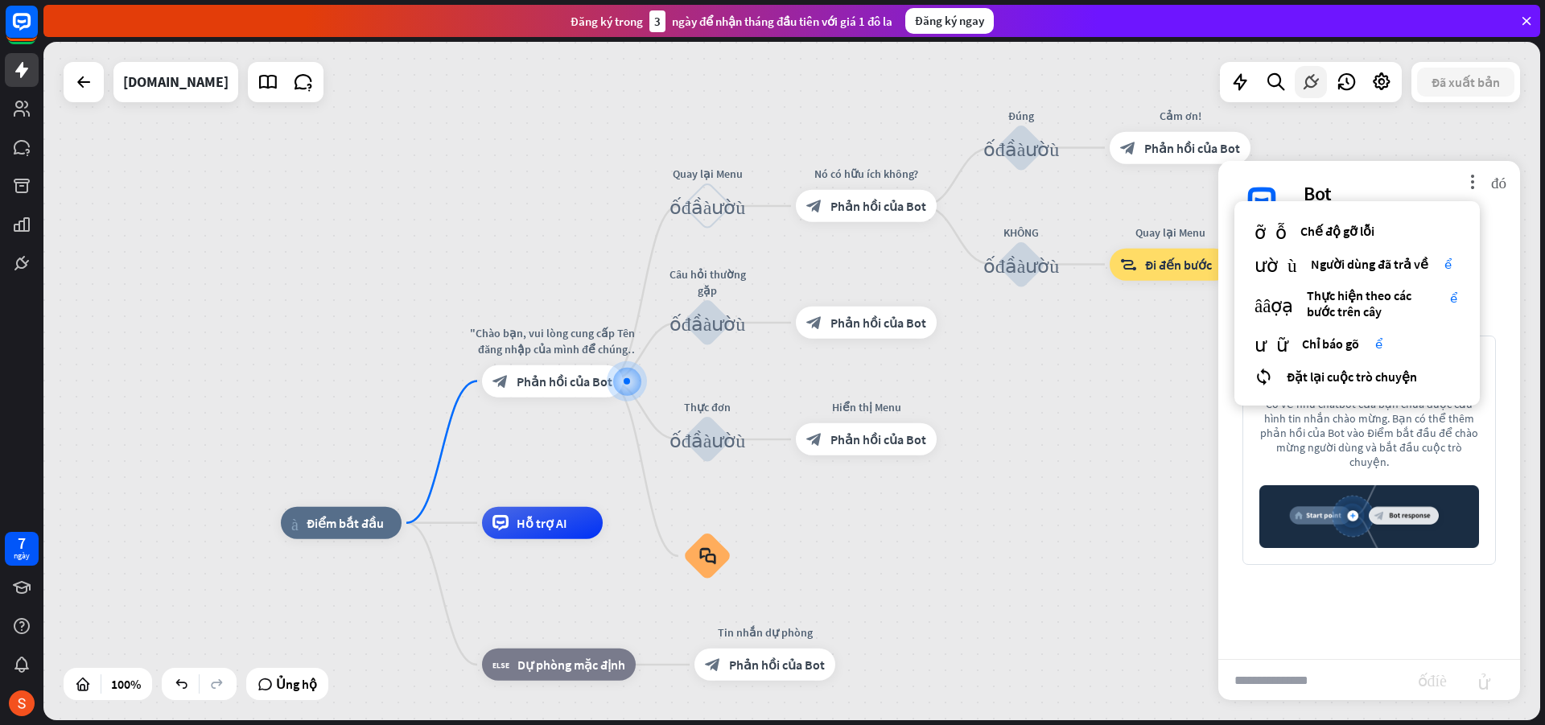
click at [1306, 86] on icon at bounding box center [1310, 82] width 21 height 21
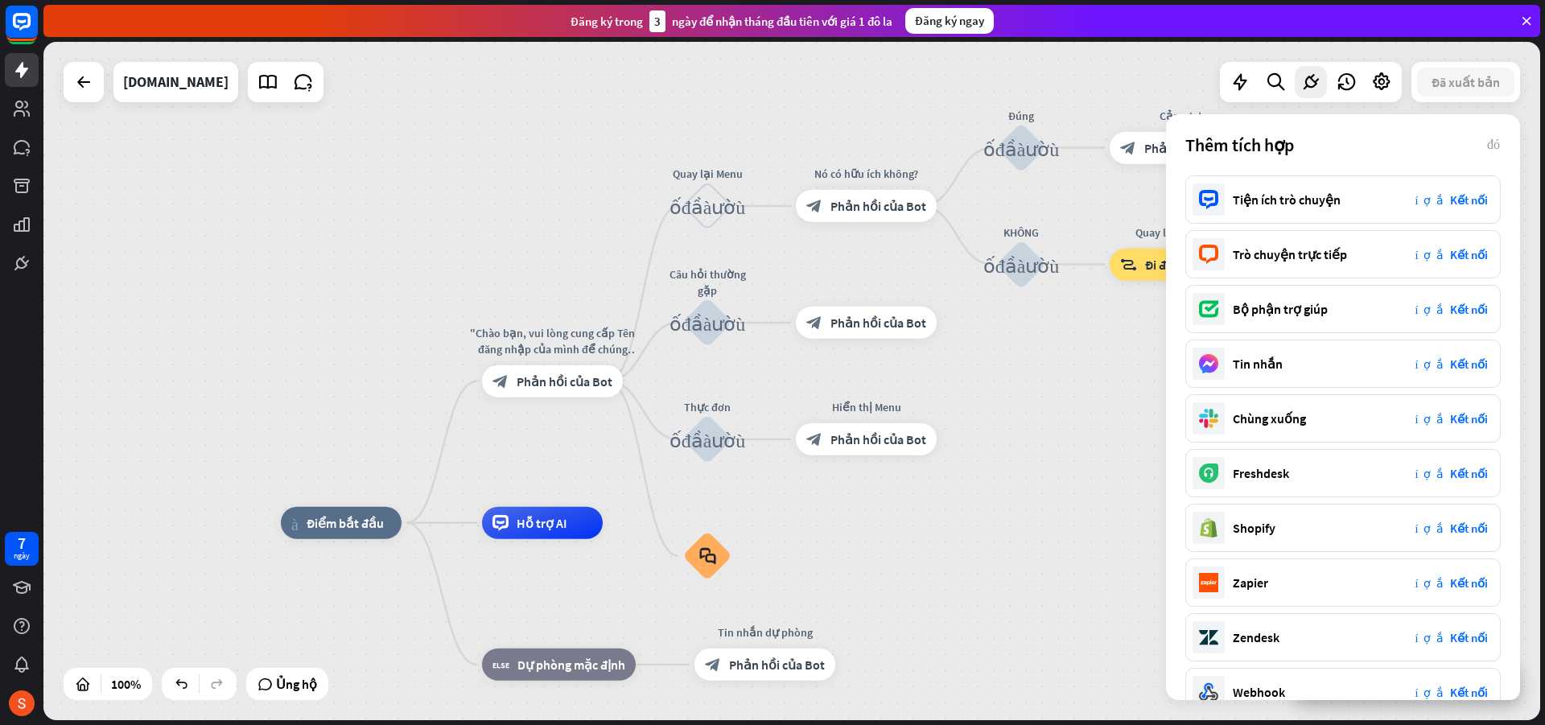
click at [1108, 376] on div "nhà_2 Điểm bắt đầu "Chào bạn, vui lòng cung cấp Tên đăng nhập của mình để chúng…" at bounding box center [791, 381] width 1497 height 678
click at [1465, 192] on div "tích hợp cắm Kết nối" at bounding box center [1452, 199] width 80 height 29
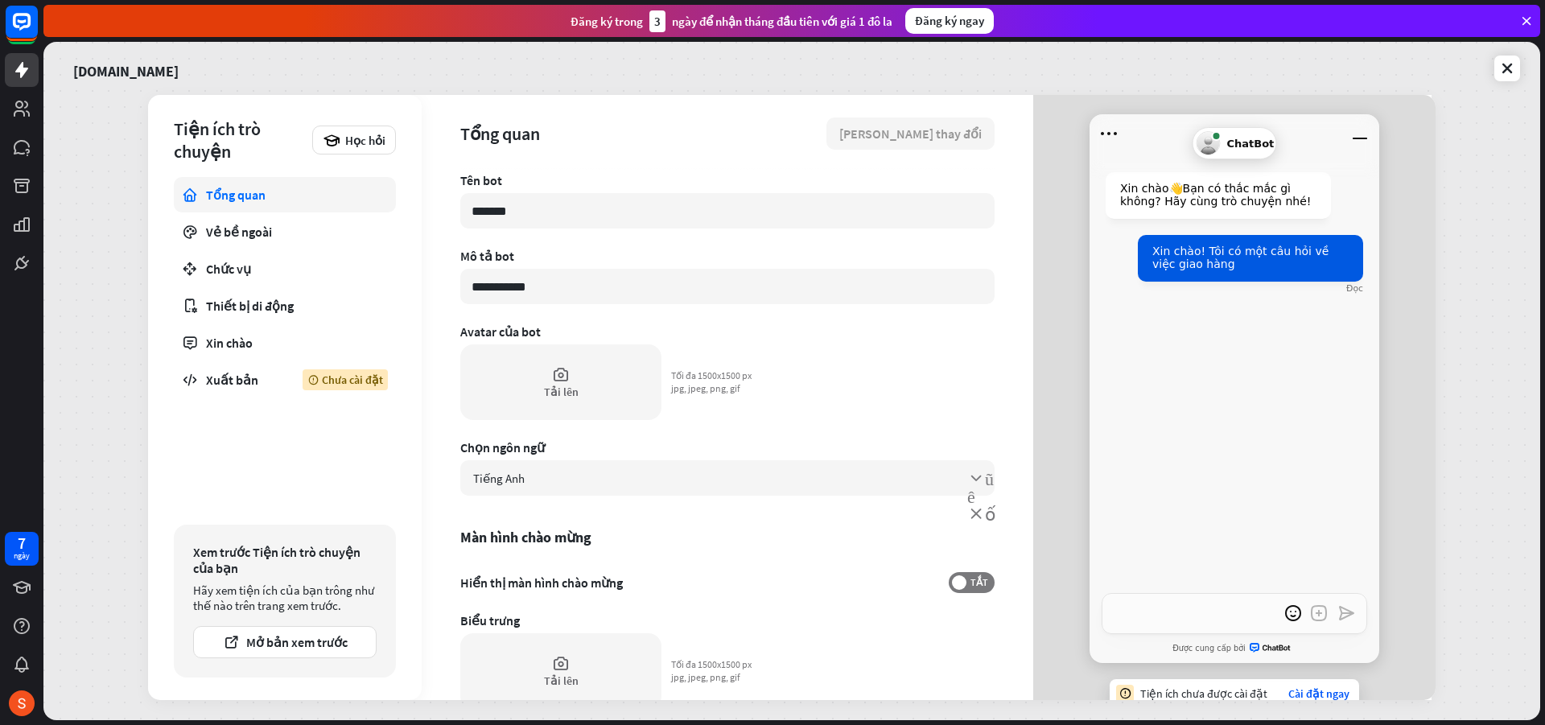
type textarea "*"
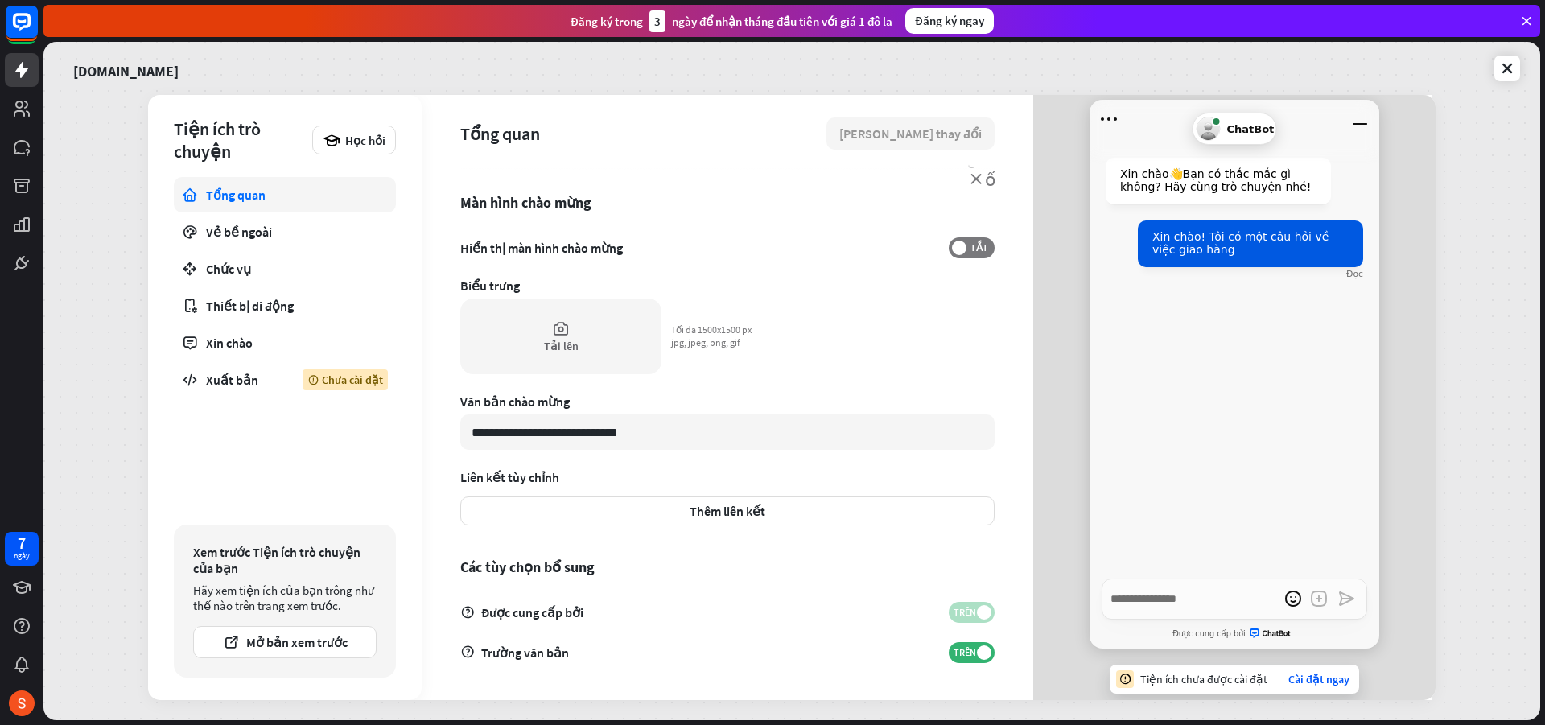
scroll to position [18, 0]
click at [1316, 675] on font "Cài đặt ngay" at bounding box center [1318, 676] width 61 height 14
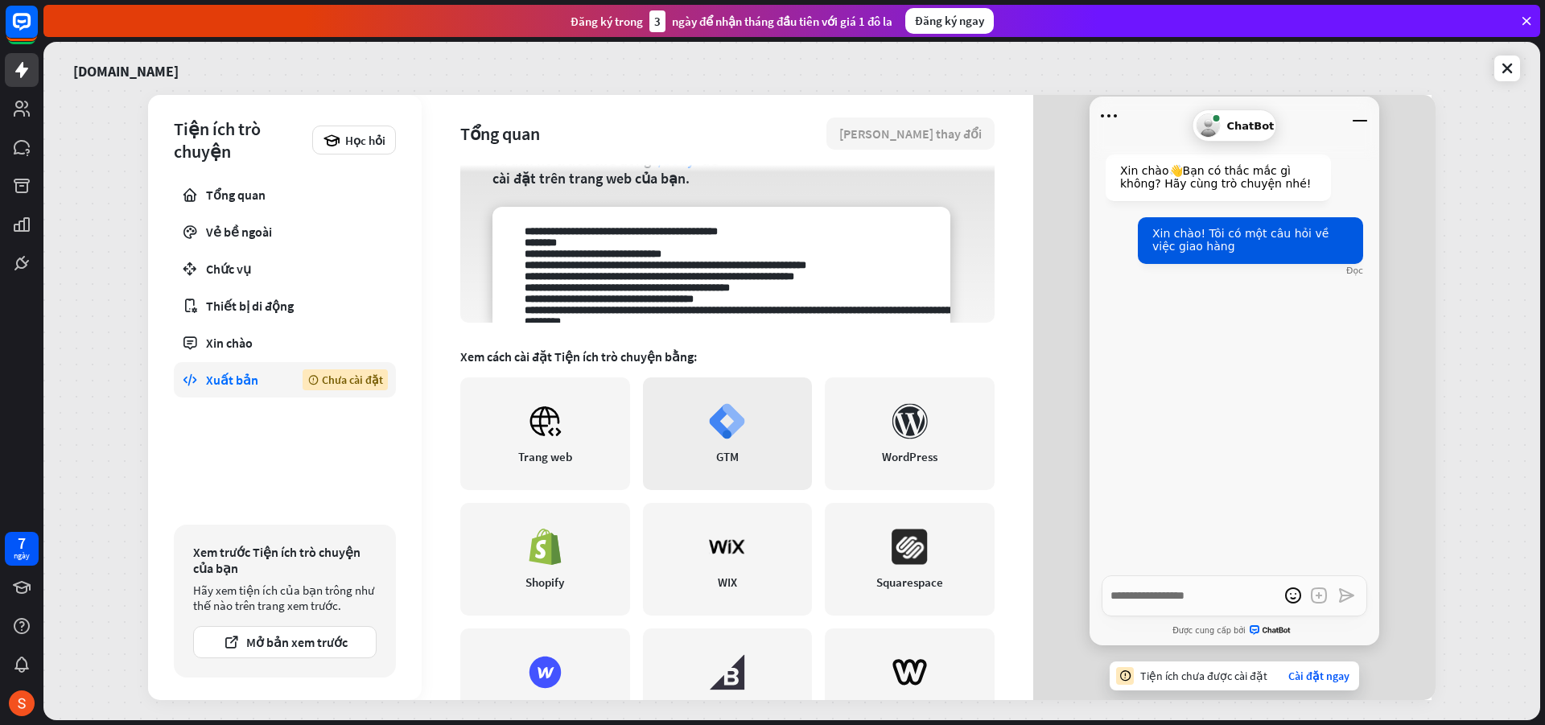
scroll to position [241, 0]
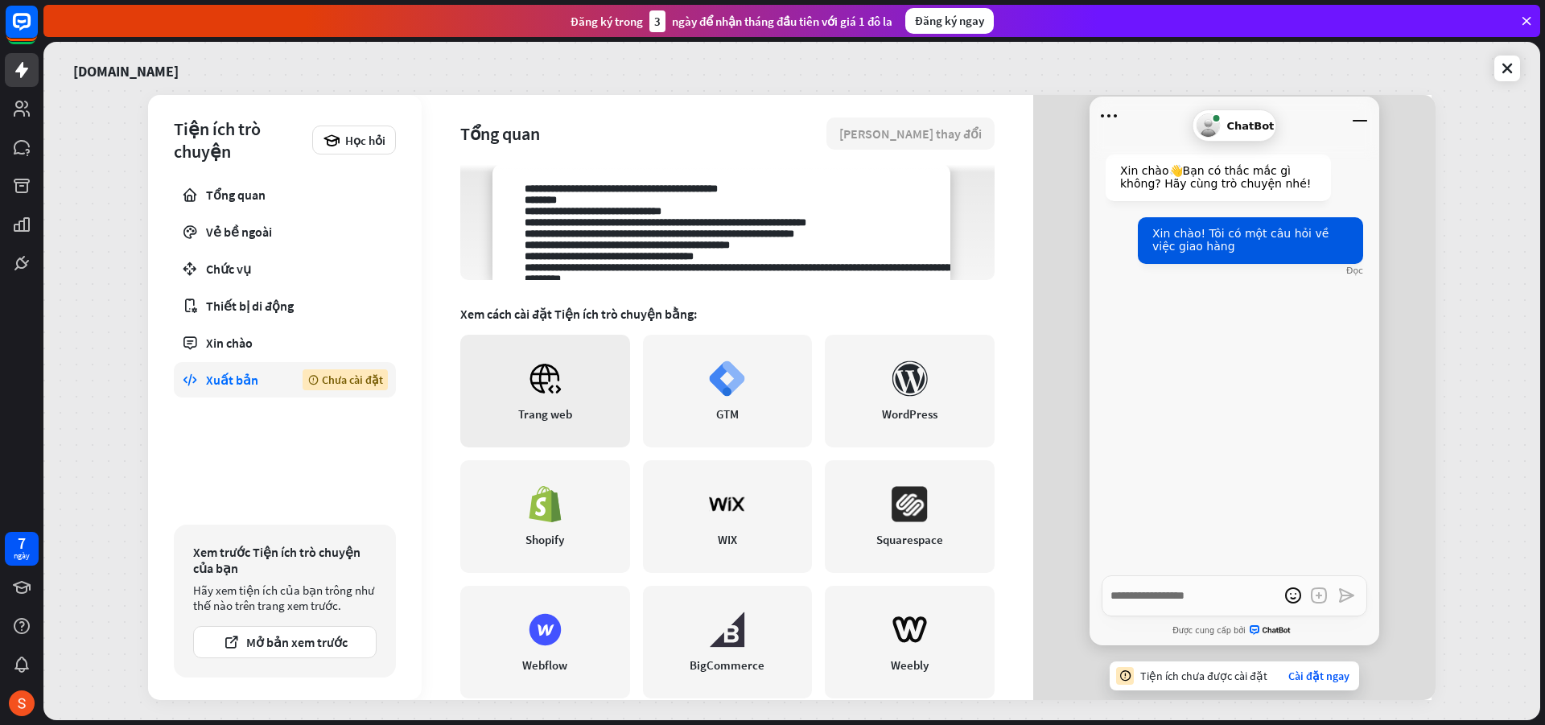
click at [524, 388] on link "Trang web" at bounding box center [545, 391] width 170 height 113
